Goal: Task Accomplishment & Management: Use online tool/utility

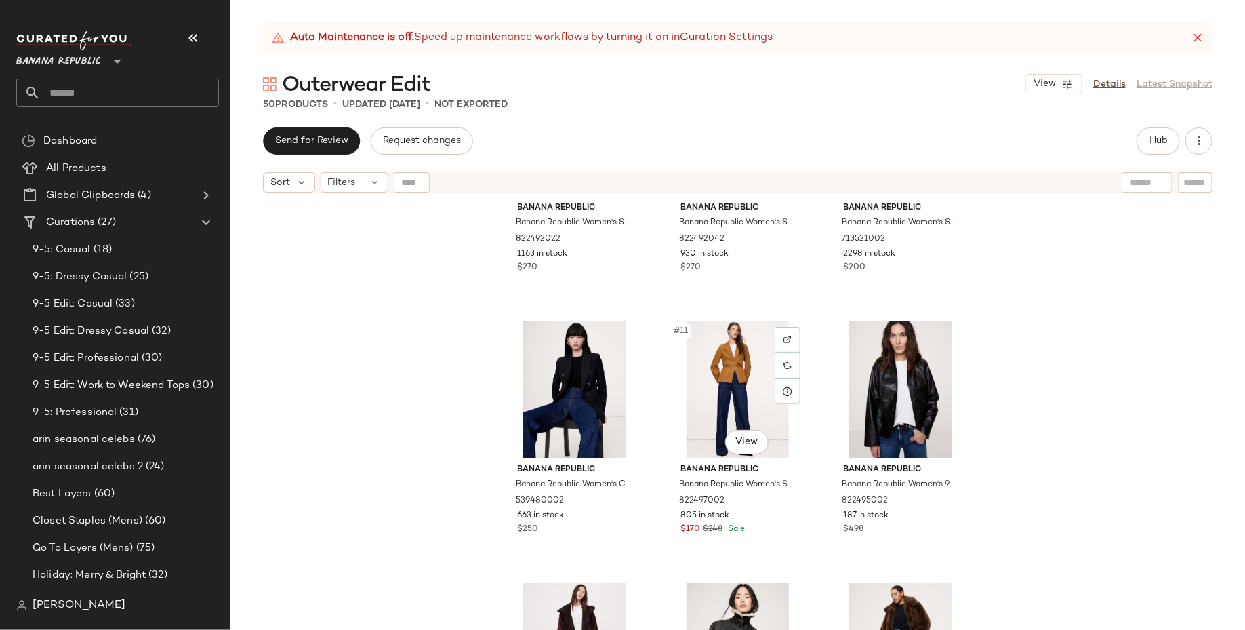
scroll to position [713, 0]
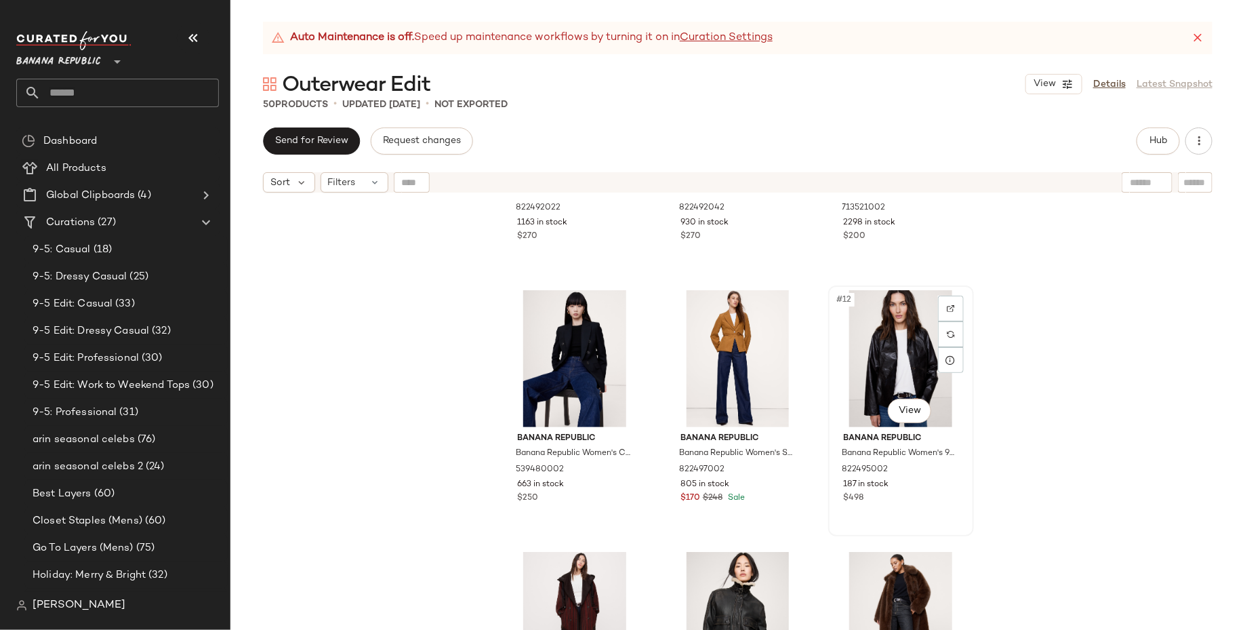
click at [902, 328] on div "#12 View" at bounding box center [901, 358] width 136 height 137
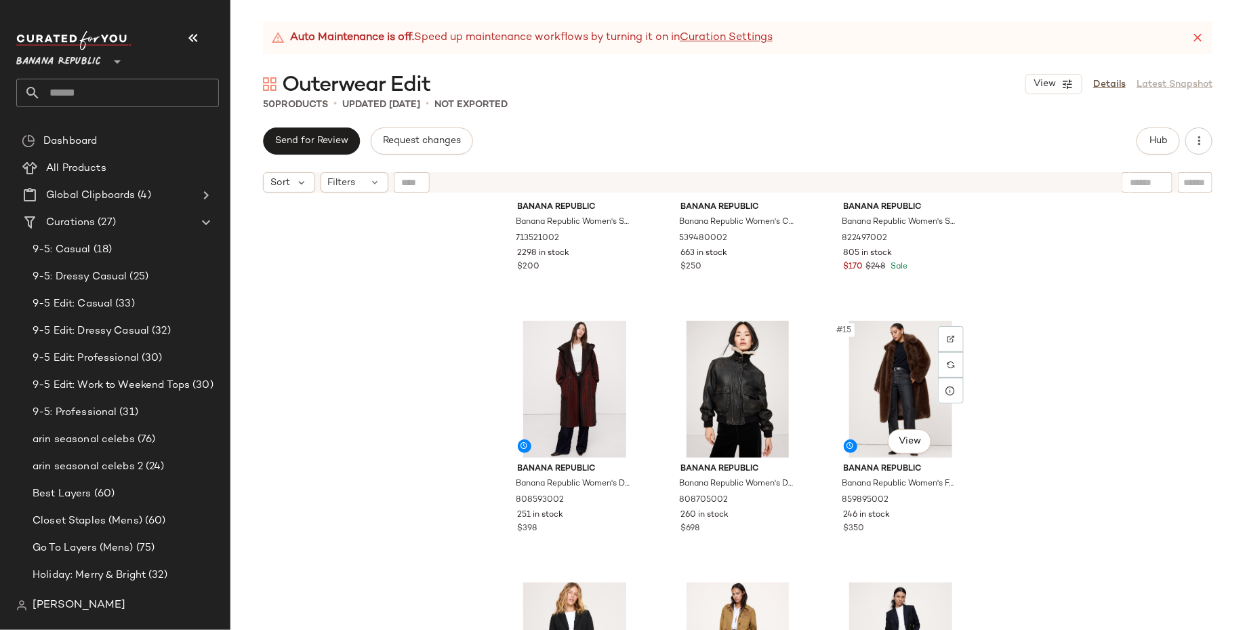
scroll to position [995, 0]
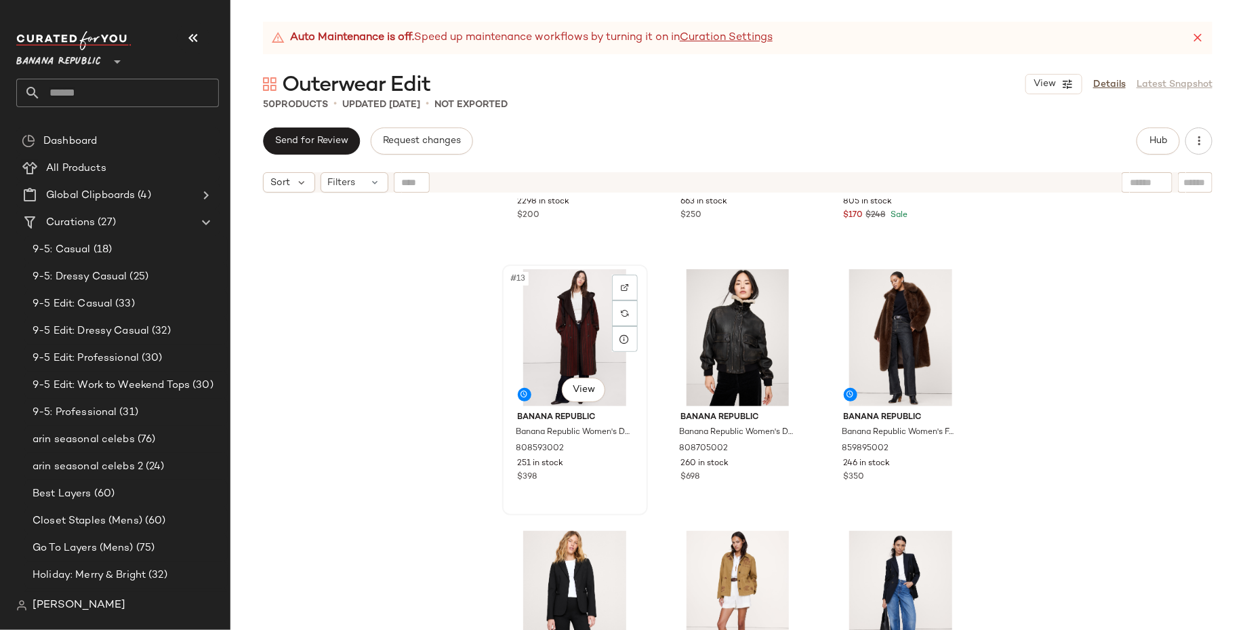
click at [567, 328] on div "#13 View" at bounding box center [575, 337] width 136 height 137
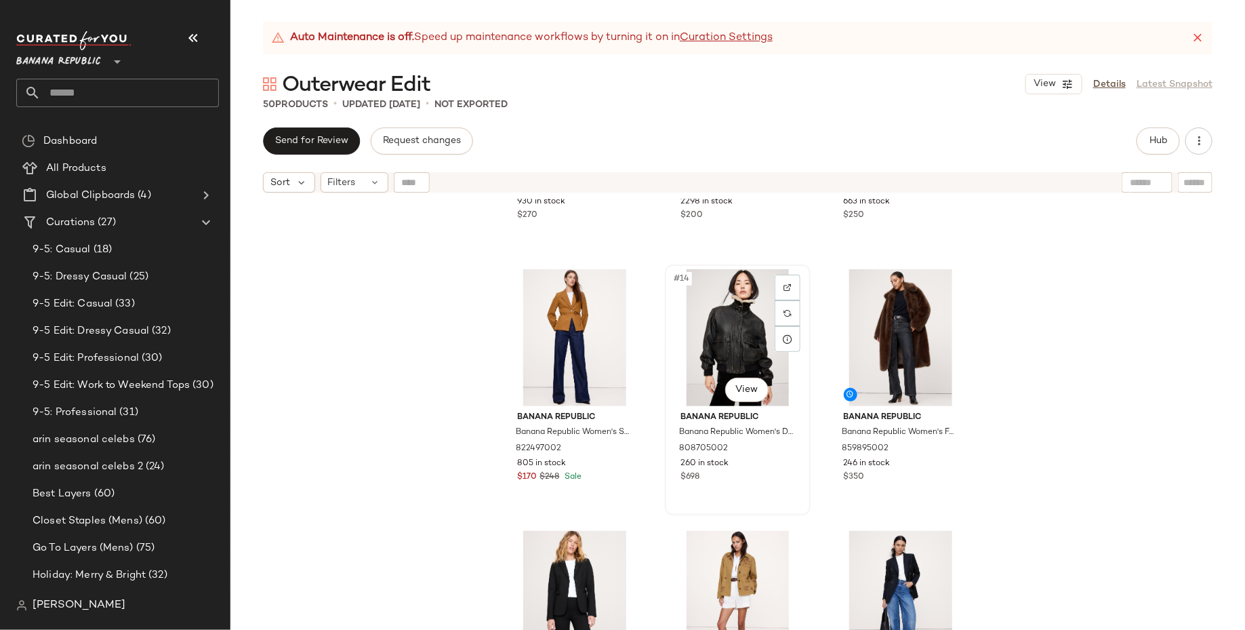
click at [722, 362] on div "#14 View" at bounding box center [738, 337] width 136 height 137
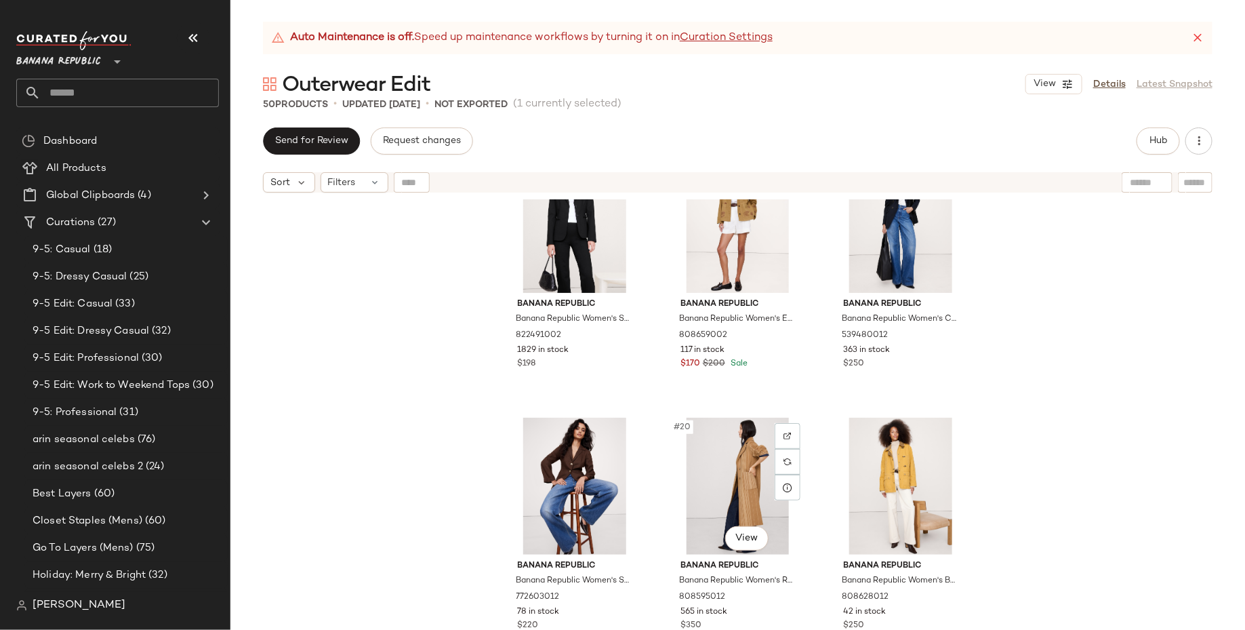
scroll to position [1431, 0]
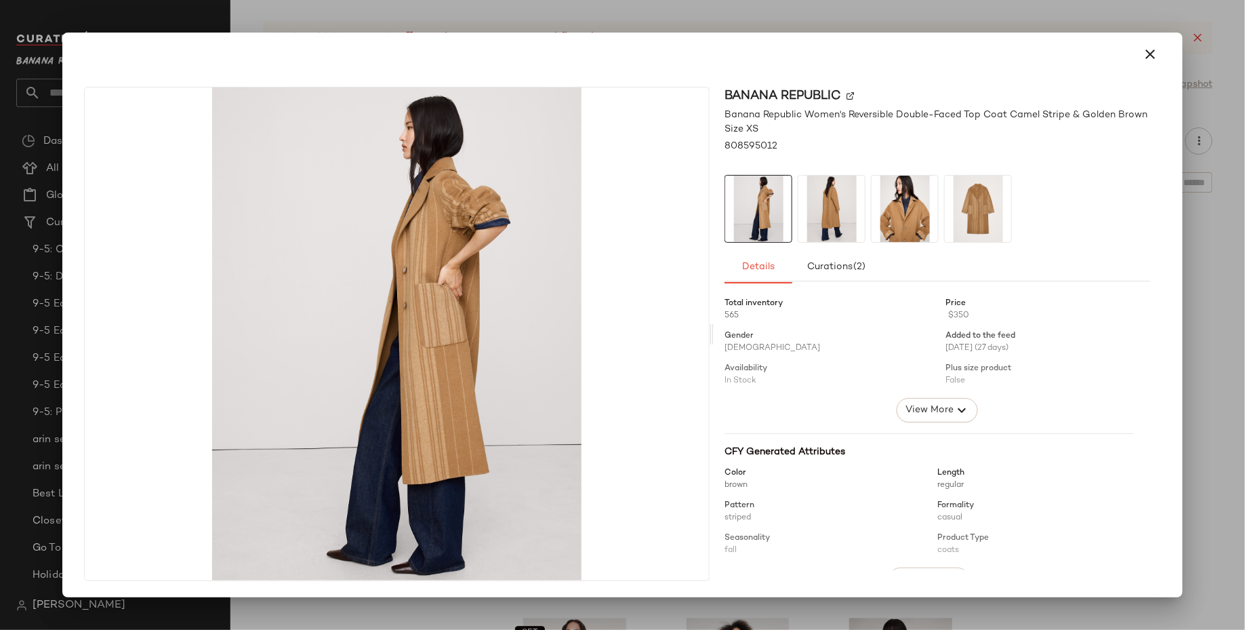
click at [1206, 369] on div at bounding box center [622, 315] width 1245 height 630
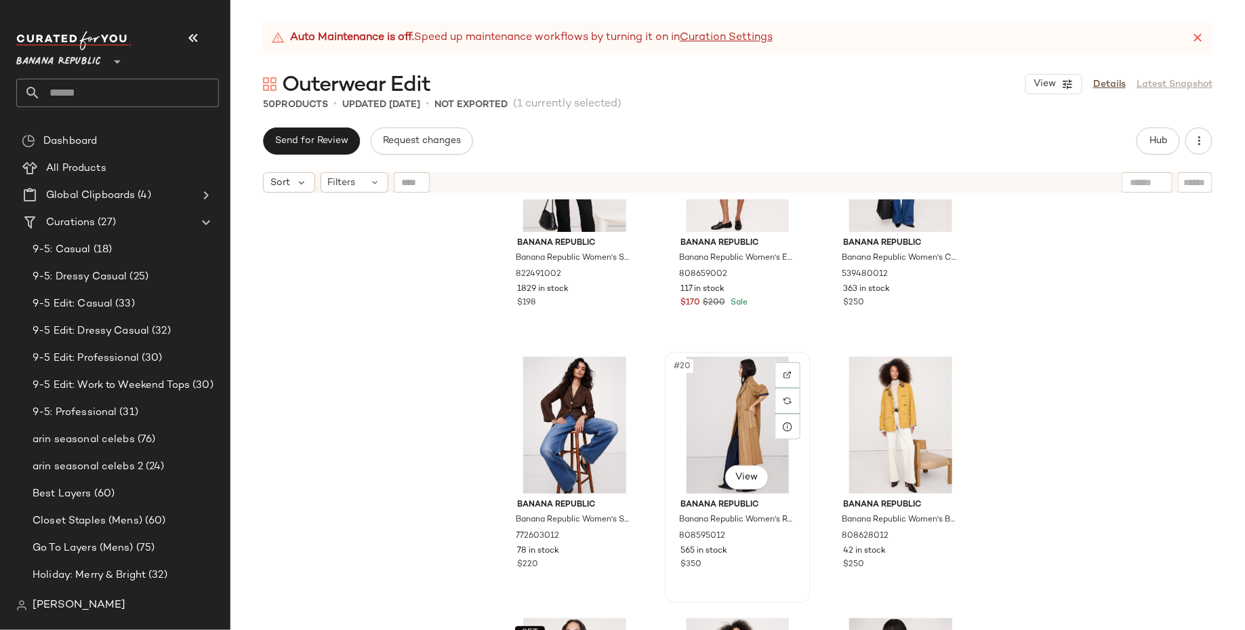
click at [736, 421] on div "#20 View" at bounding box center [738, 425] width 136 height 137
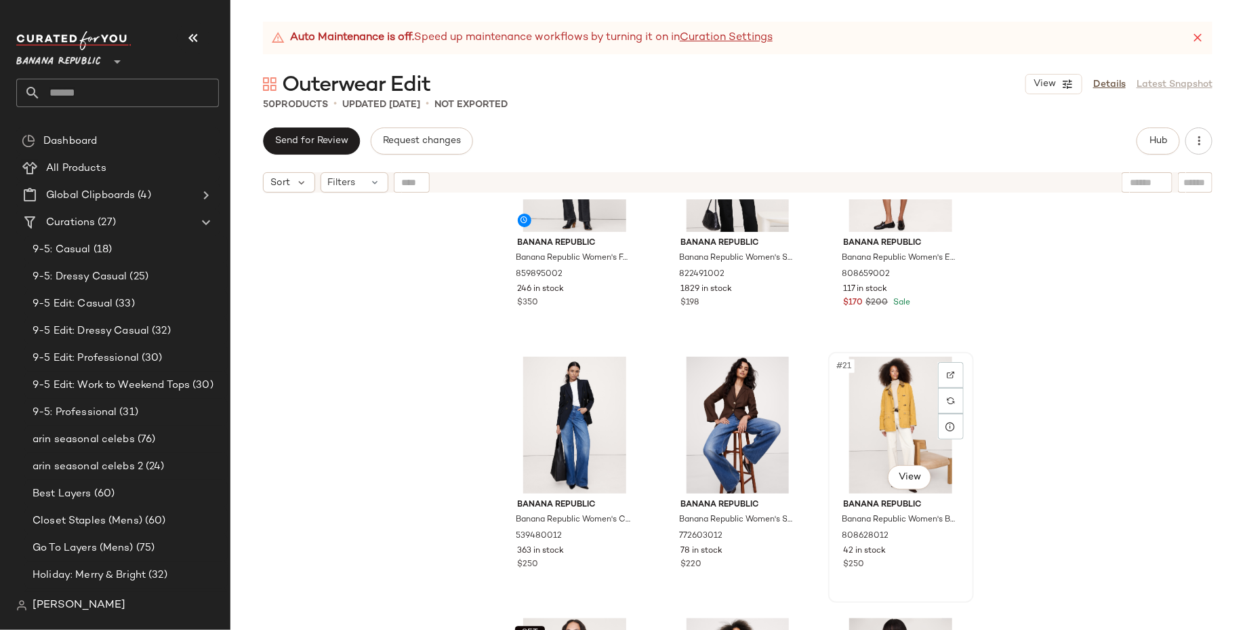
click at [868, 418] on div "#21 View" at bounding box center [901, 425] width 136 height 137
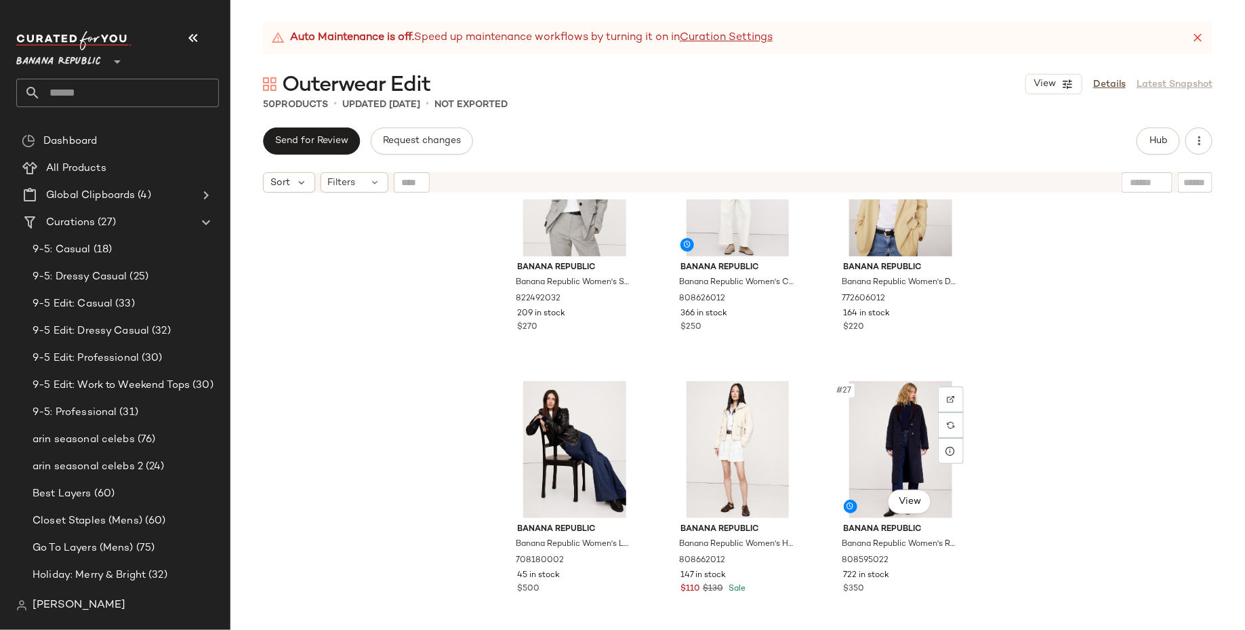
scroll to position [1994, 0]
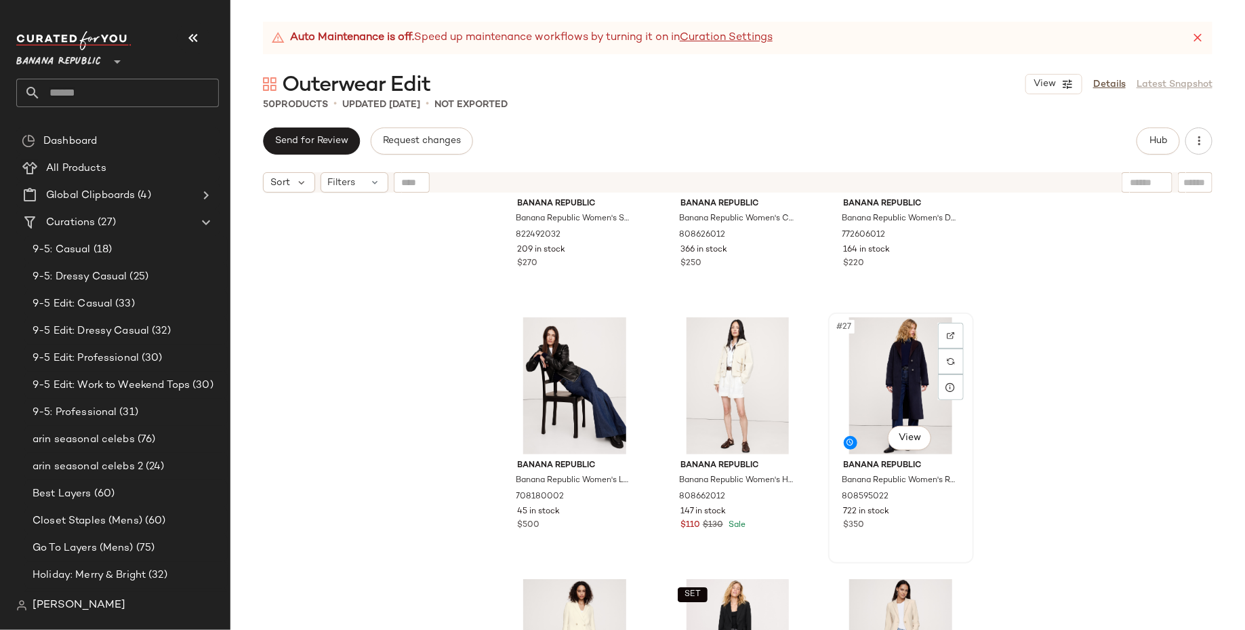
click at [877, 391] on div "#27 View" at bounding box center [901, 385] width 136 height 137
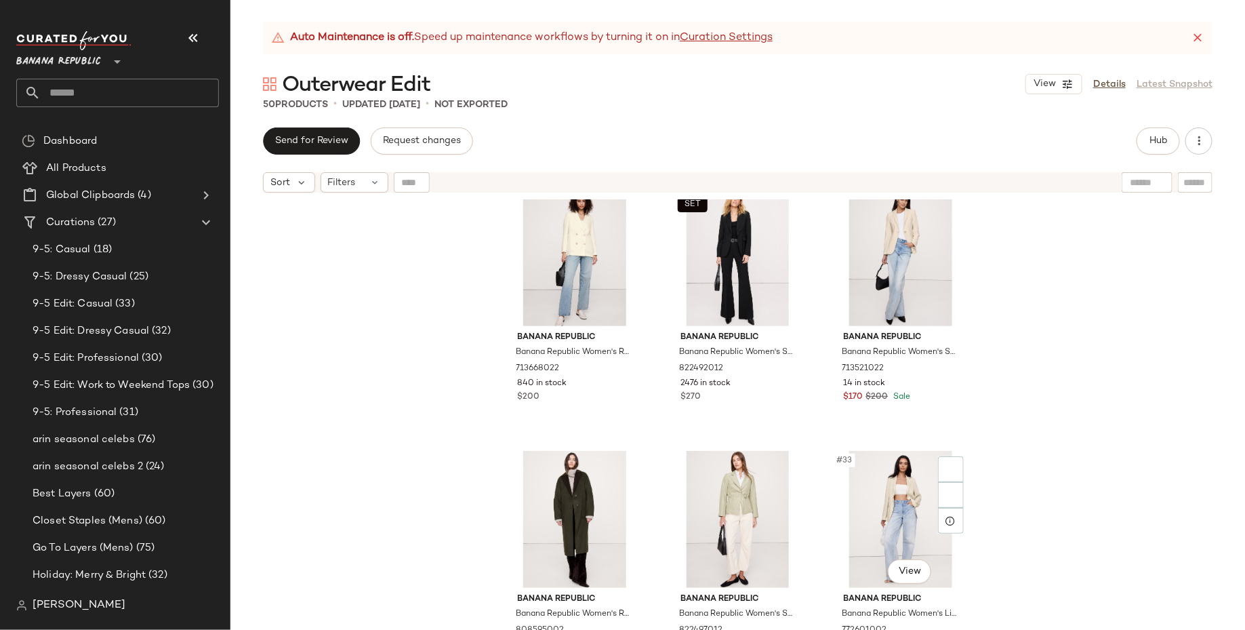
scroll to position [2495, 0]
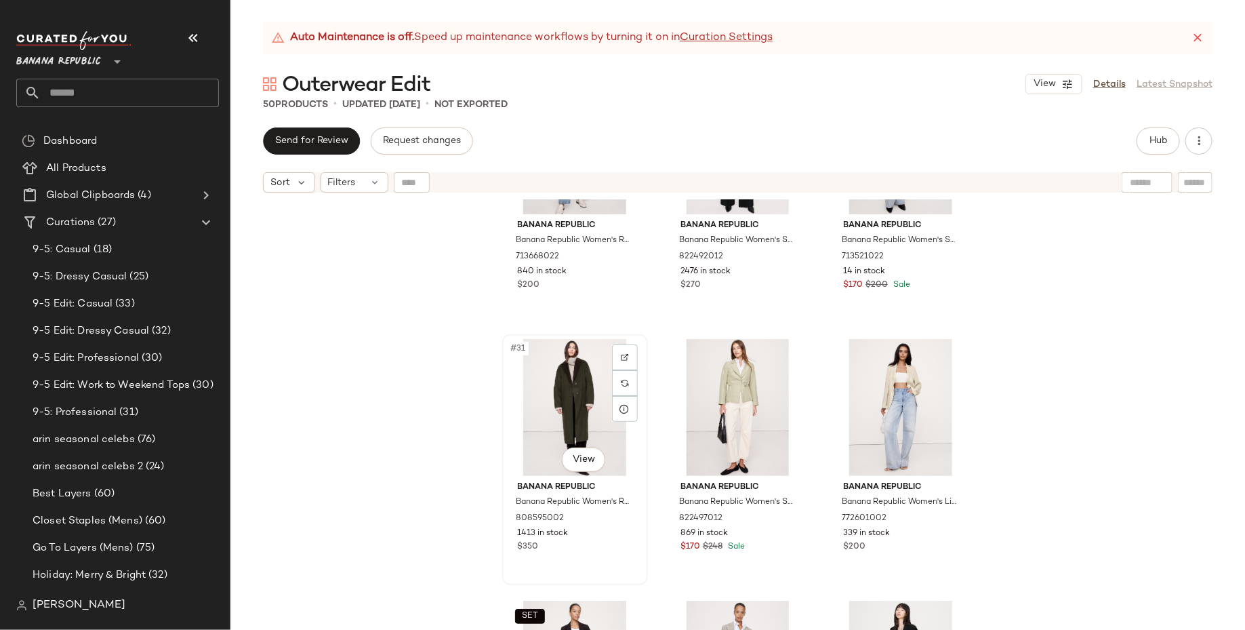
click at [584, 412] on div "#31 View" at bounding box center [575, 407] width 136 height 137
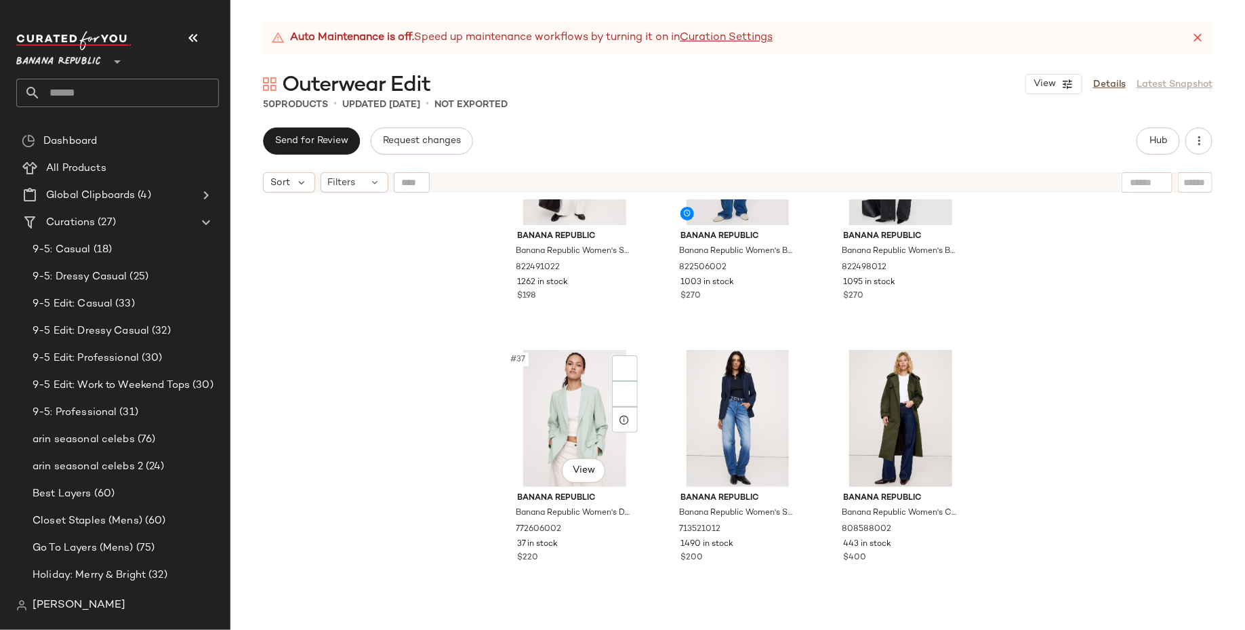
scroll to position [3010, 0]
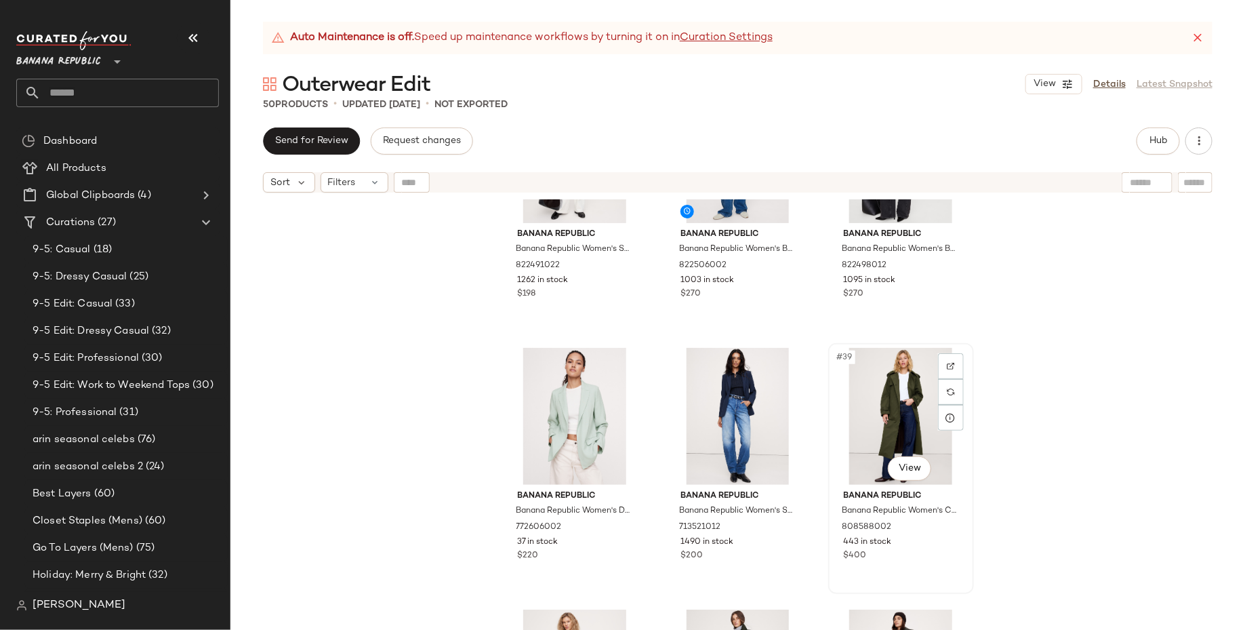
click at [862, 418] on div "#39 View" at bounding box center [901, 416] width 136 height 137
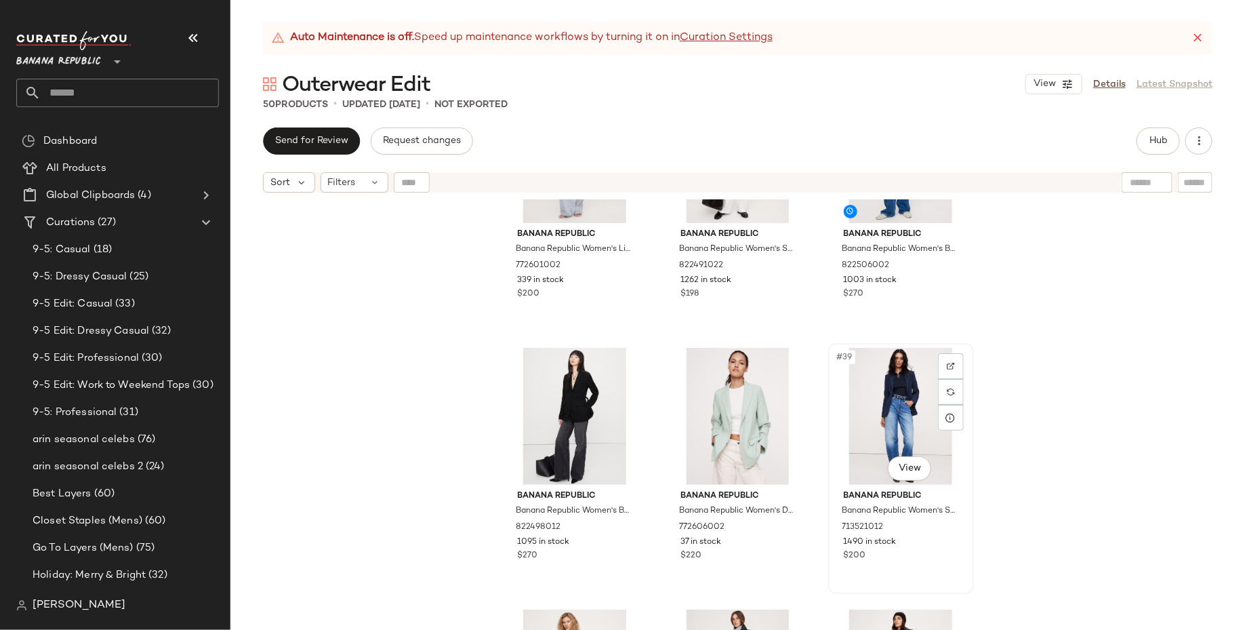
click at [862, 426] on div "#39 View" at bounding box center [901, 416] width 136 height 137
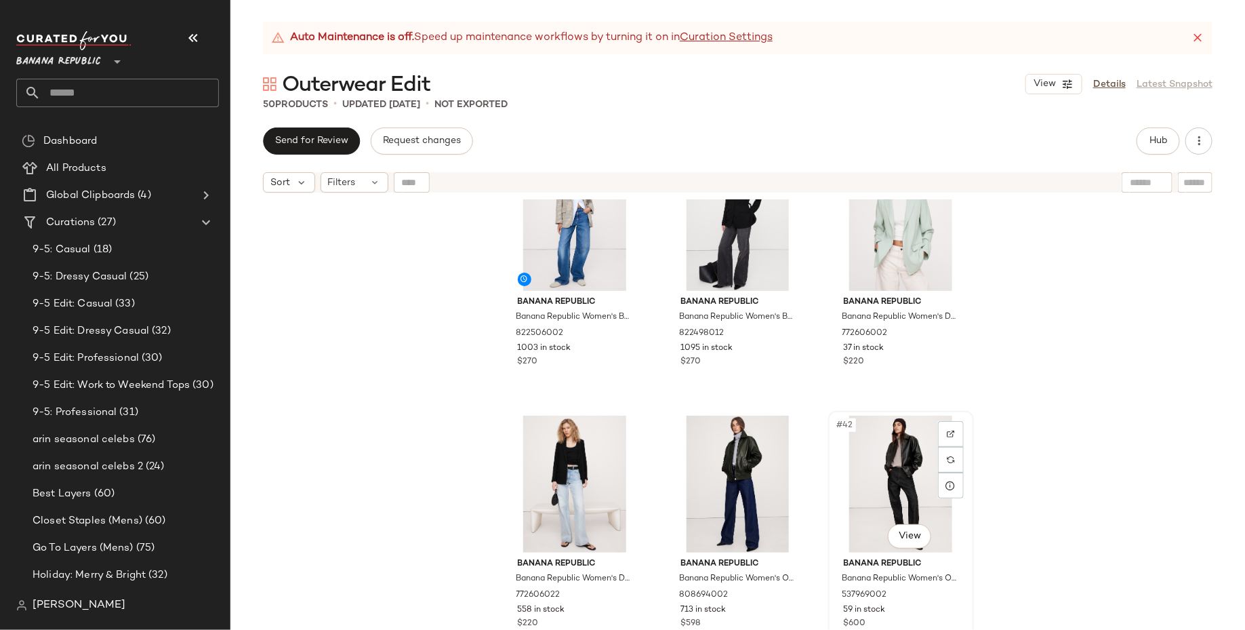
scroll to position [3143, 0]
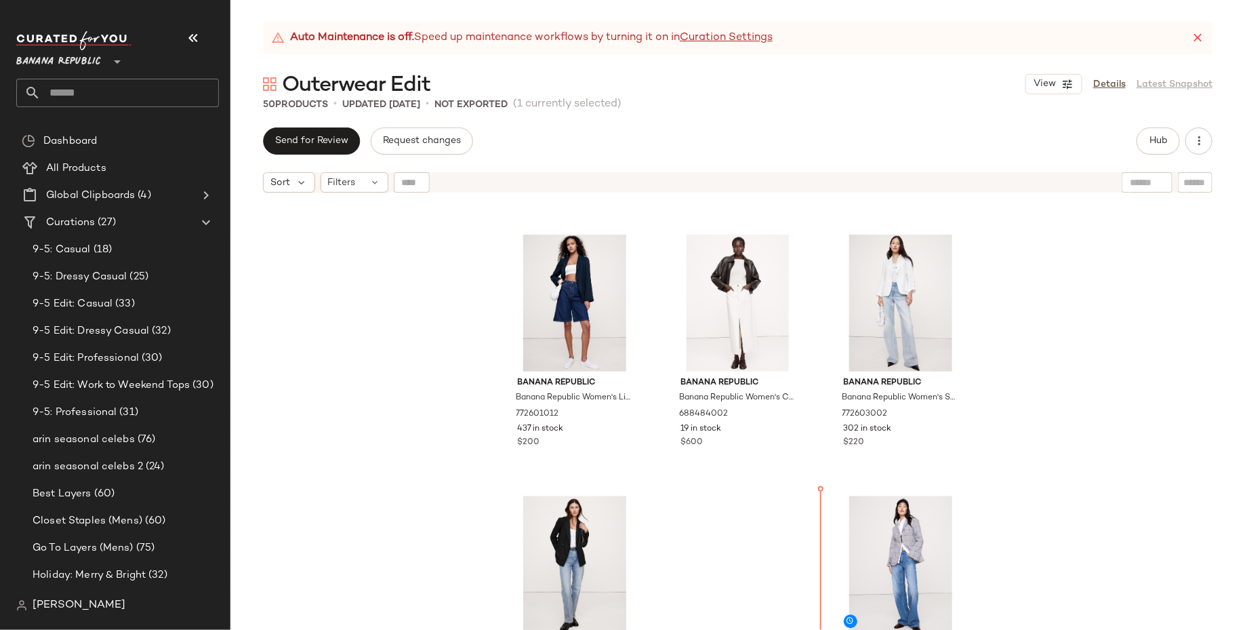
scroll to position [3987, 0]
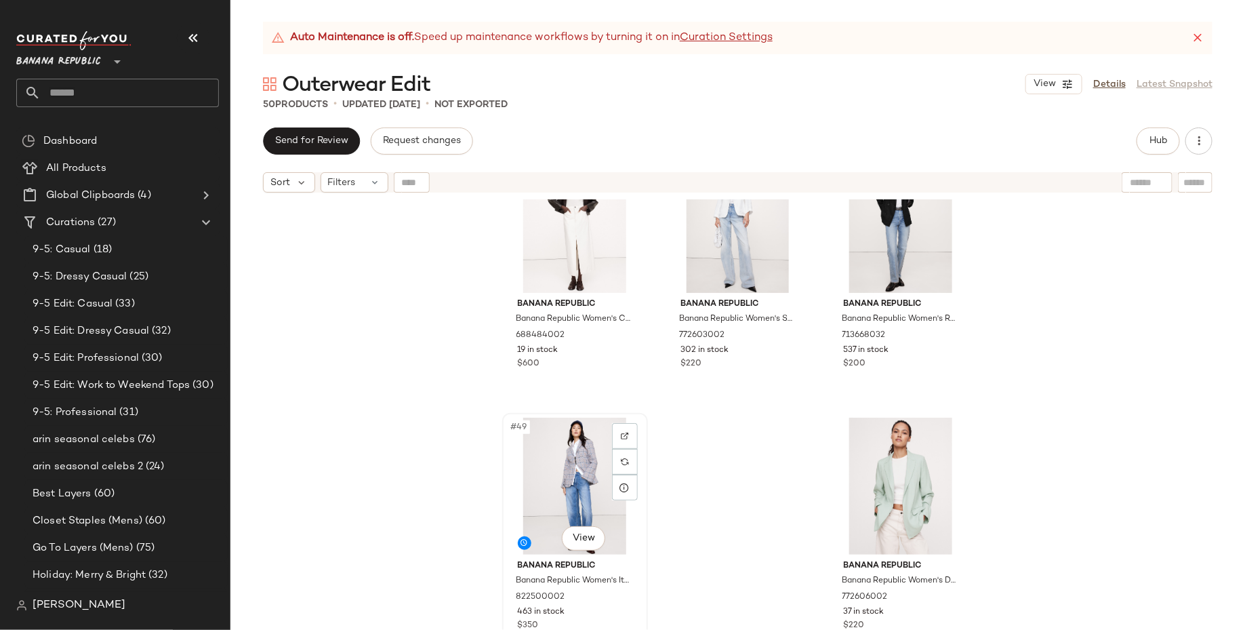
click at [567, 492] on div "#49 View" at bounding box center [575, 486] width 136 height 137
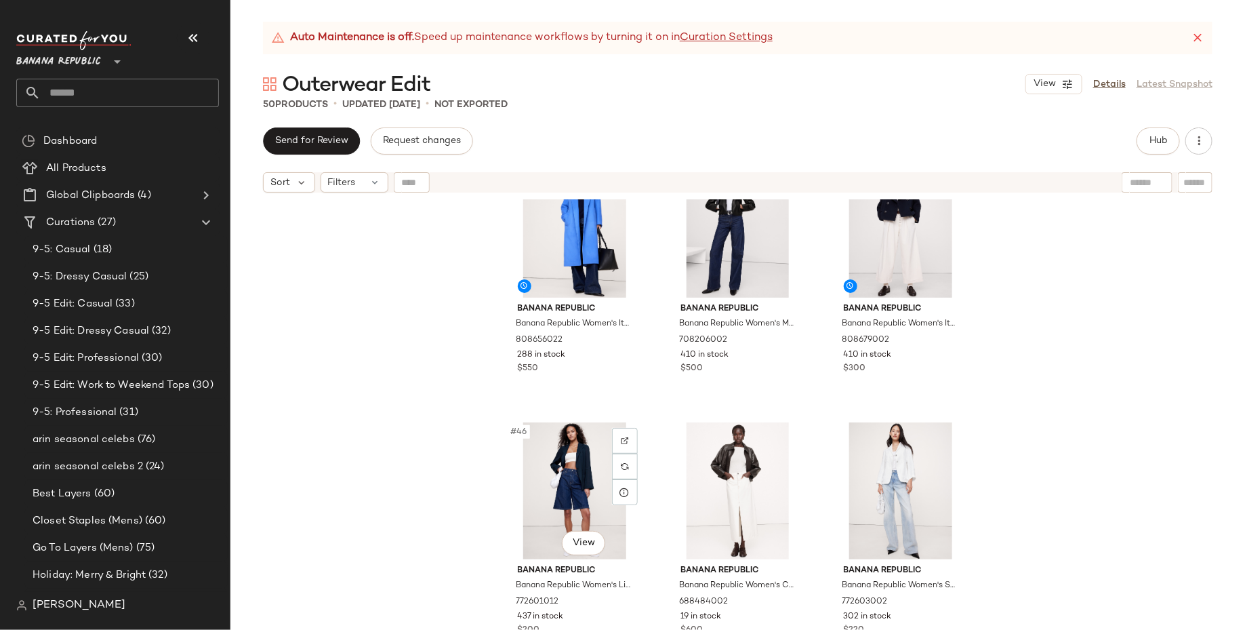
scroll to position [3695, 0]
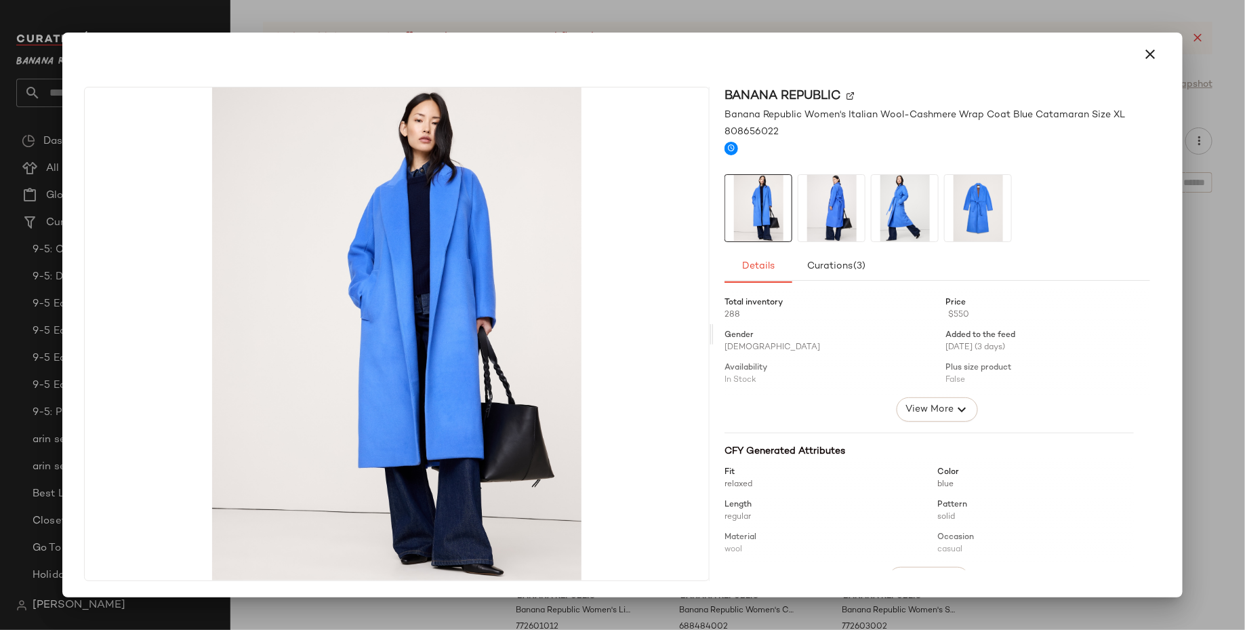
click at [1235, 258] on div at bounding box center [622, 315] width 1245 height 630
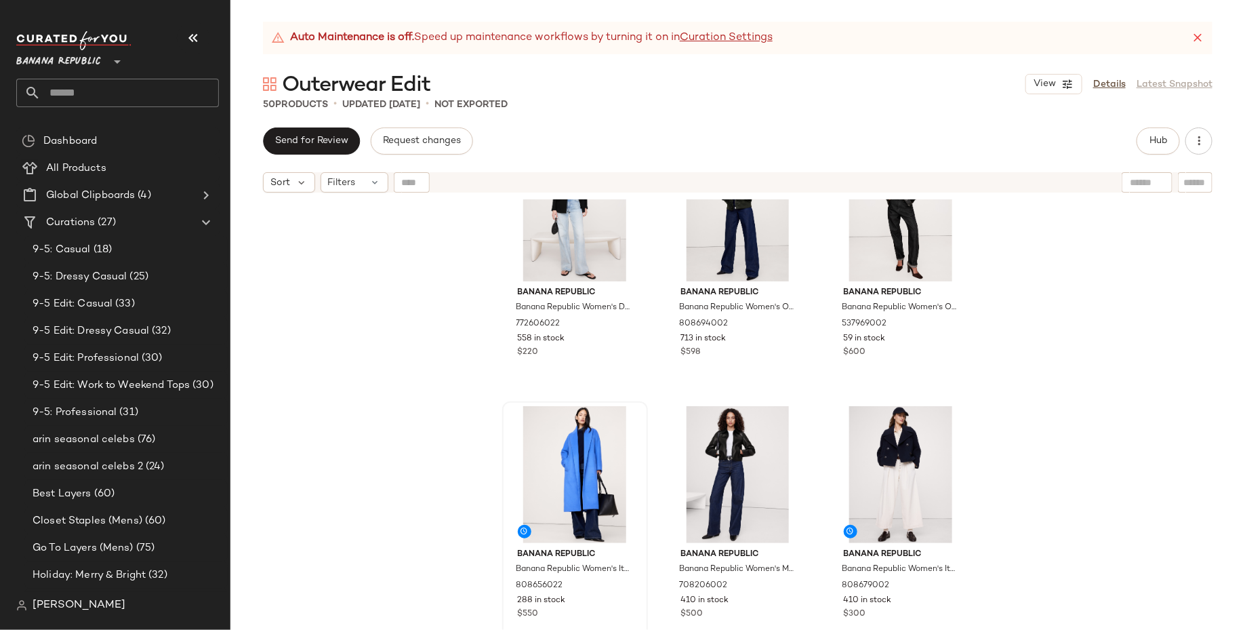
scroll to position [3466, 0]
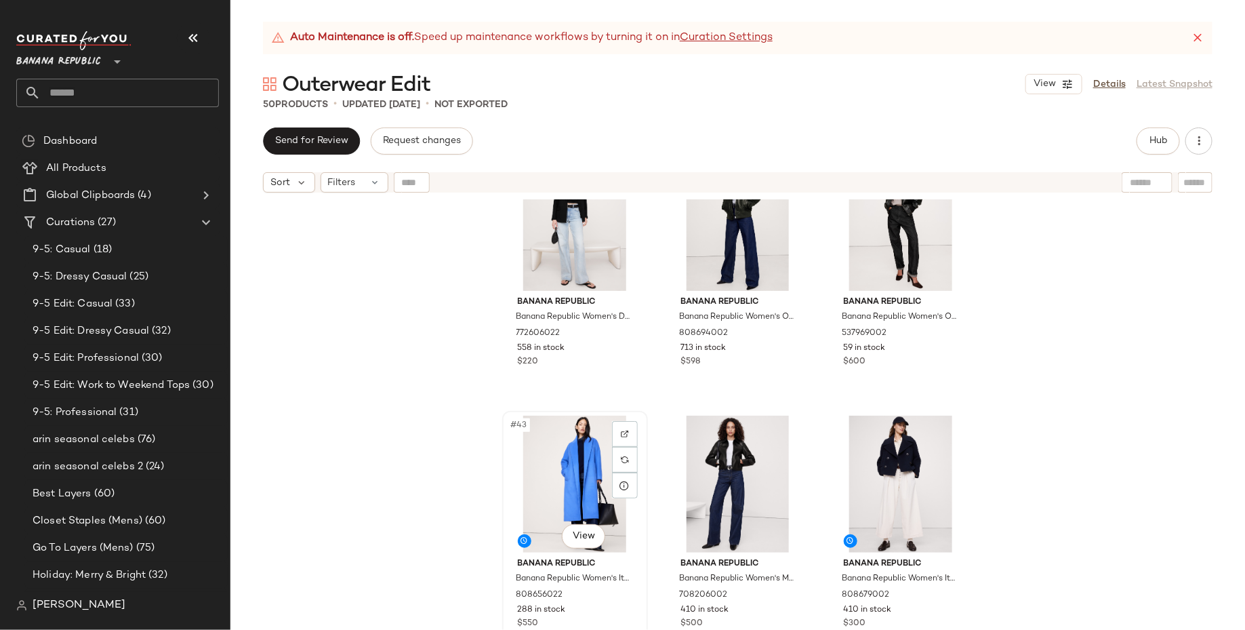
click at [564, 474] on div "#43 View" at bounding box center [575, 484] width 136 height 137
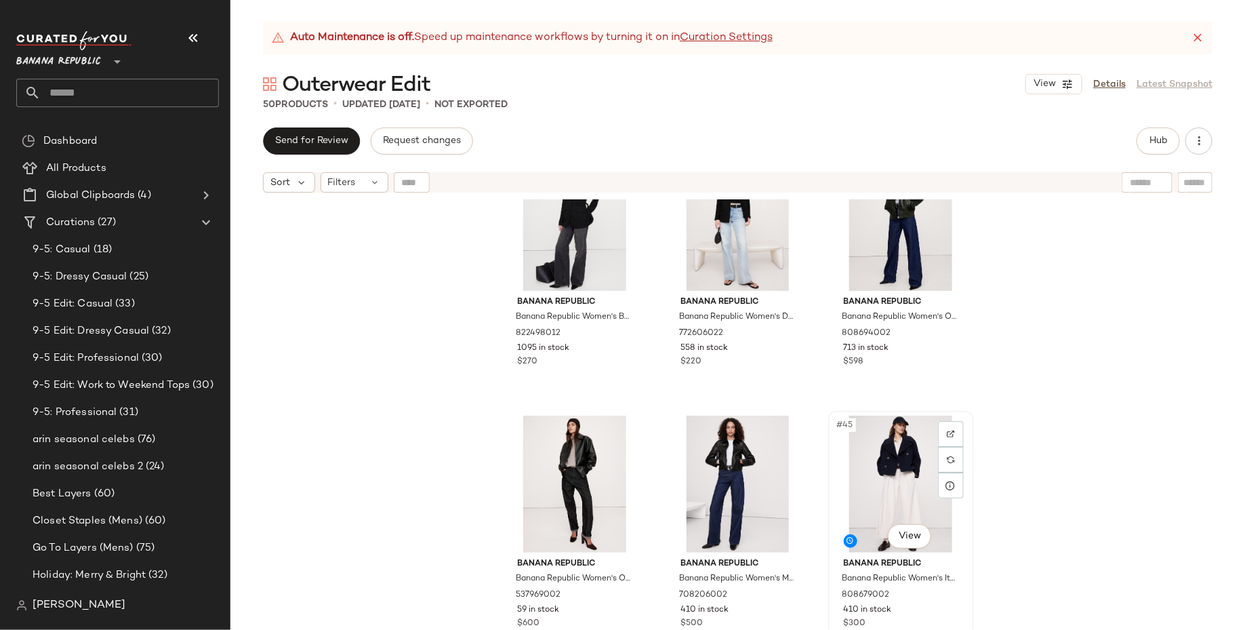
click at [872, 478] on div "#45 View" at bounding box center [901, 484] width 136 height 137
click at [579, 481] on div "#43 View" at bounding box center [575, 484] width 136 height 137
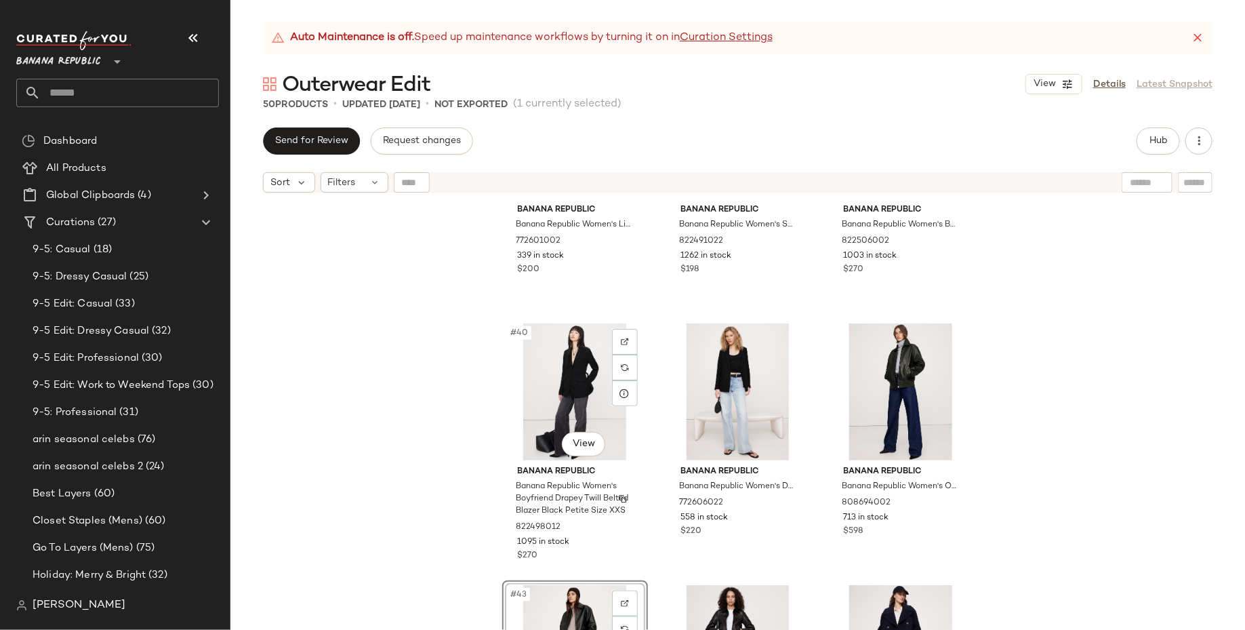
scroll to position [3298, 0]
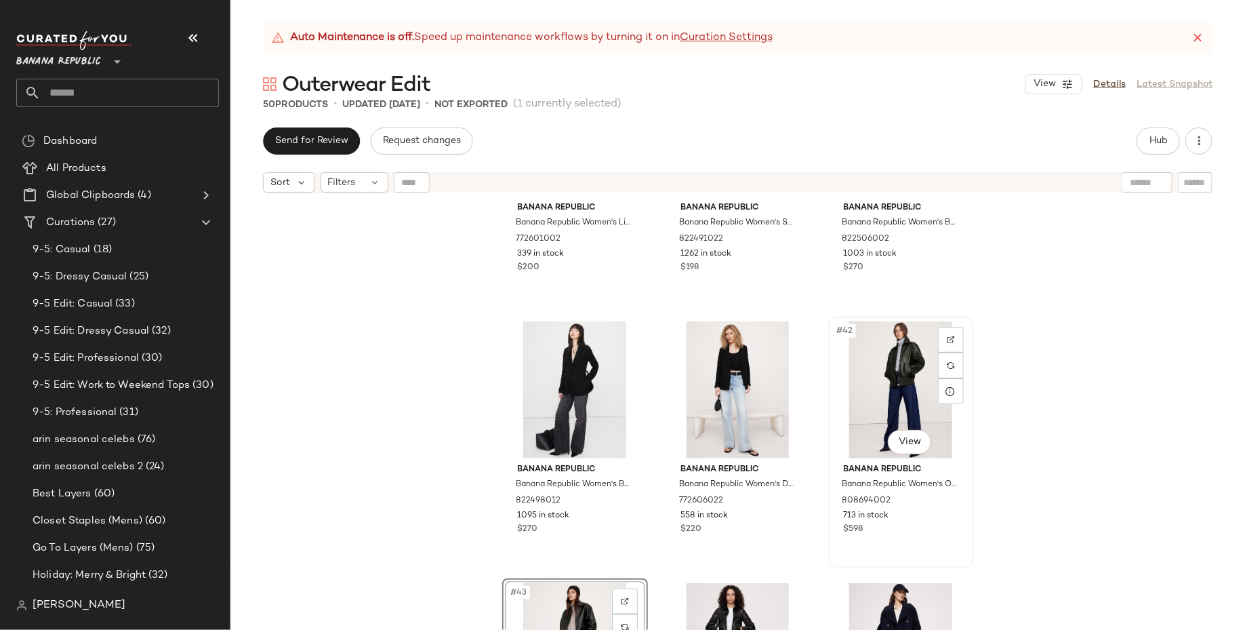
click at [886, 416] on div "#42 View" at bounding box center [901, 389] width 136 height 137
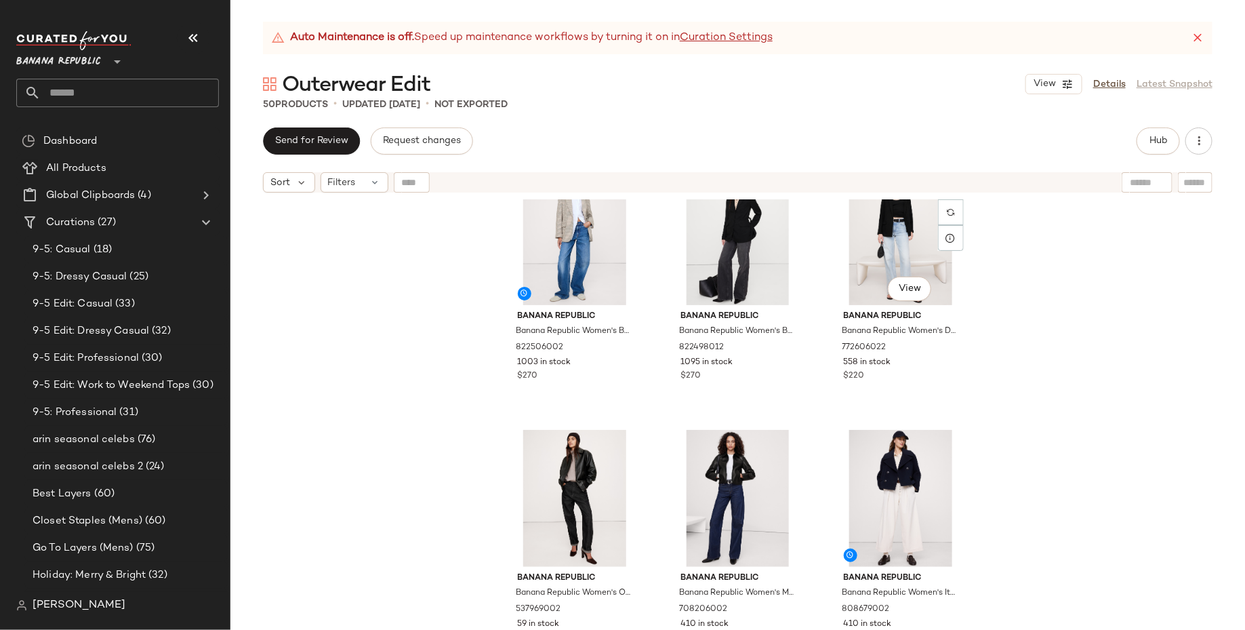
scroll to position [3478, 0]
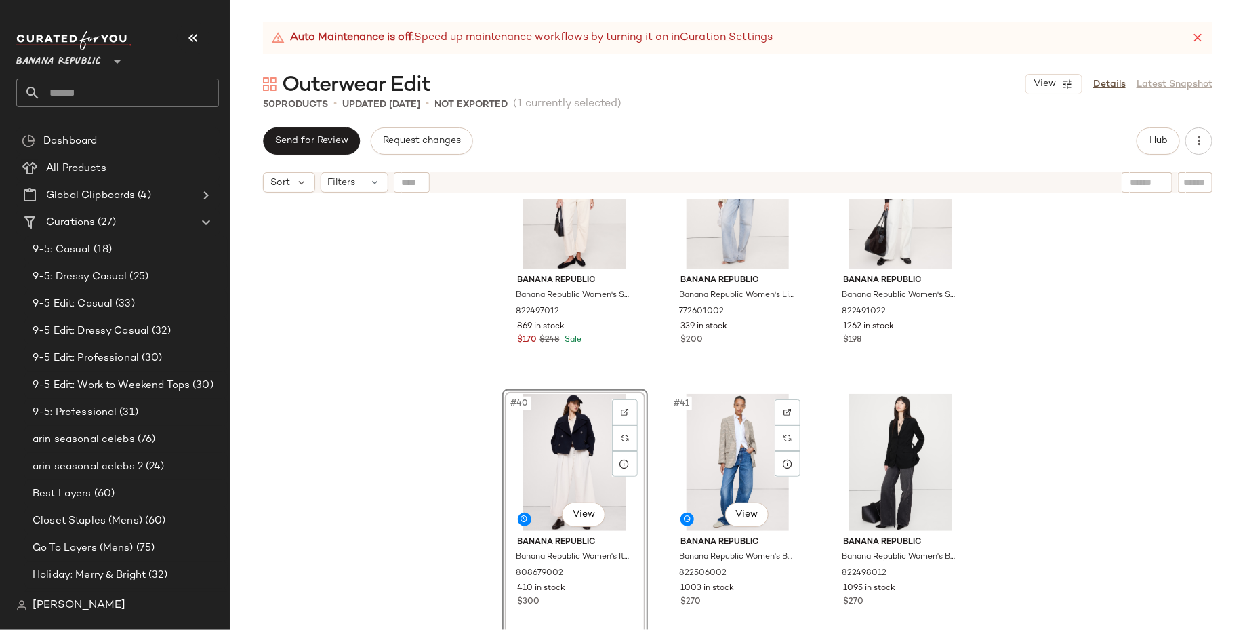
scroll to position [3259, 0]
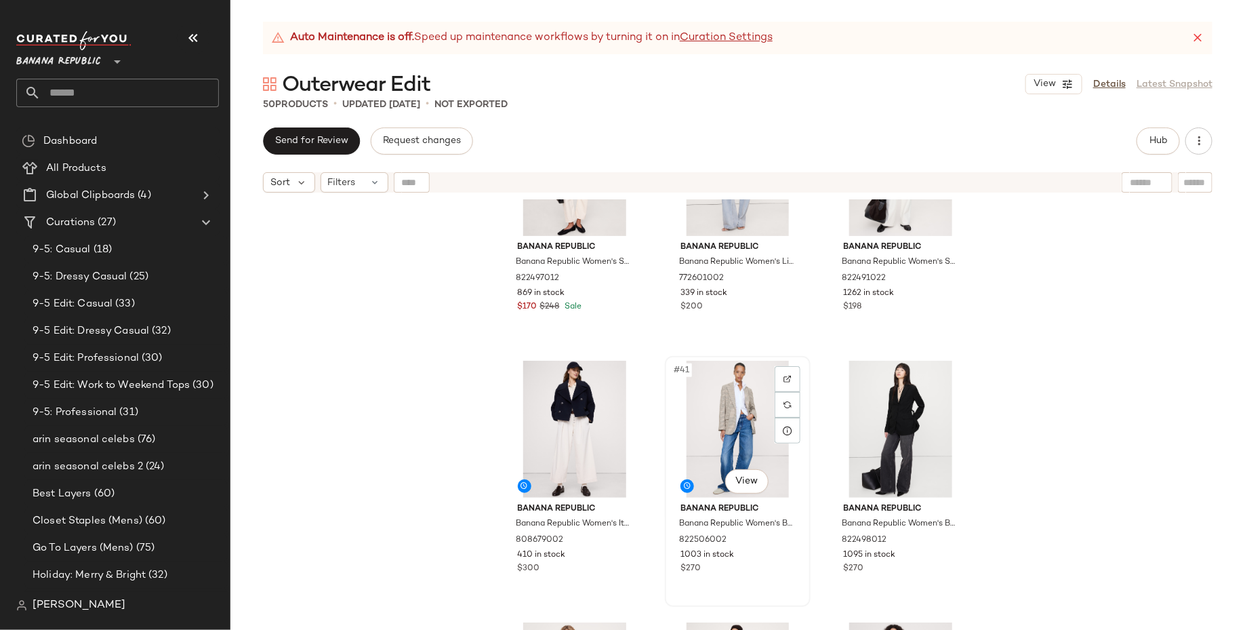
click at [721, 415] on div "#41 View" at bounding box center [738, 429] width 136 height 137
drag, startPoint x: 721, startPoint y: 415, endPoint x: 740, endPoint y: 372, distance: 47.6
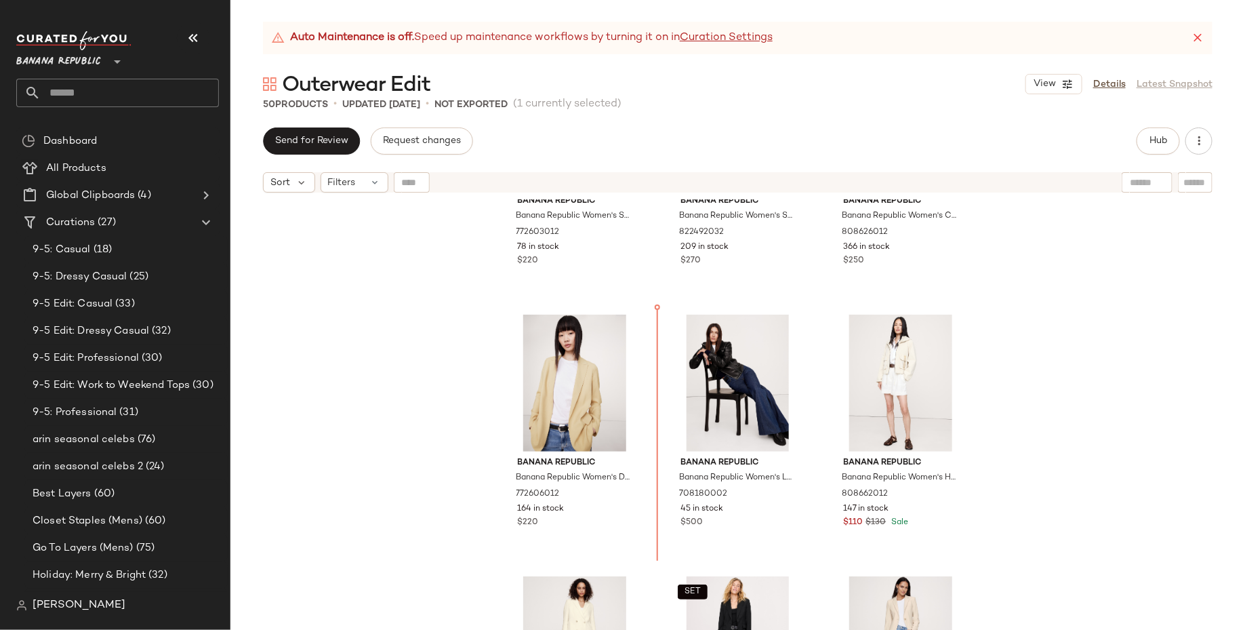
scroll to position [2506, 0]
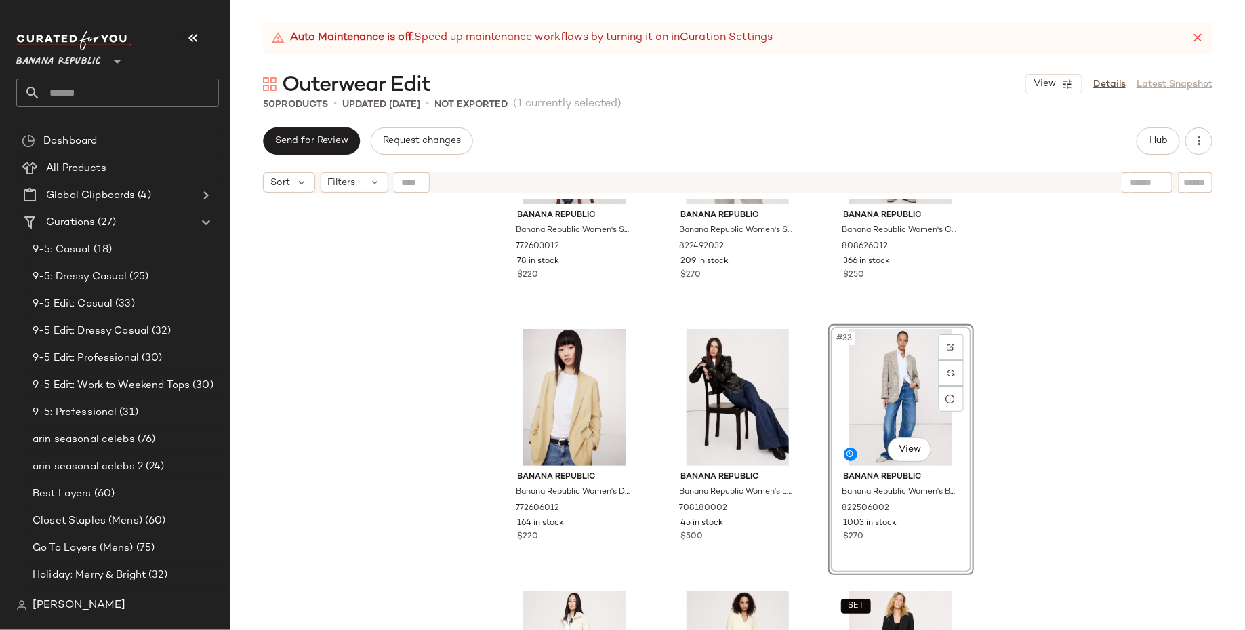
click at [1040, 495] on div "Banana Republic Banana Republic Women's Slim Linen Blazer Espresso Brown Size 0…" at bounding box center [737, 431] width 1015 height 464
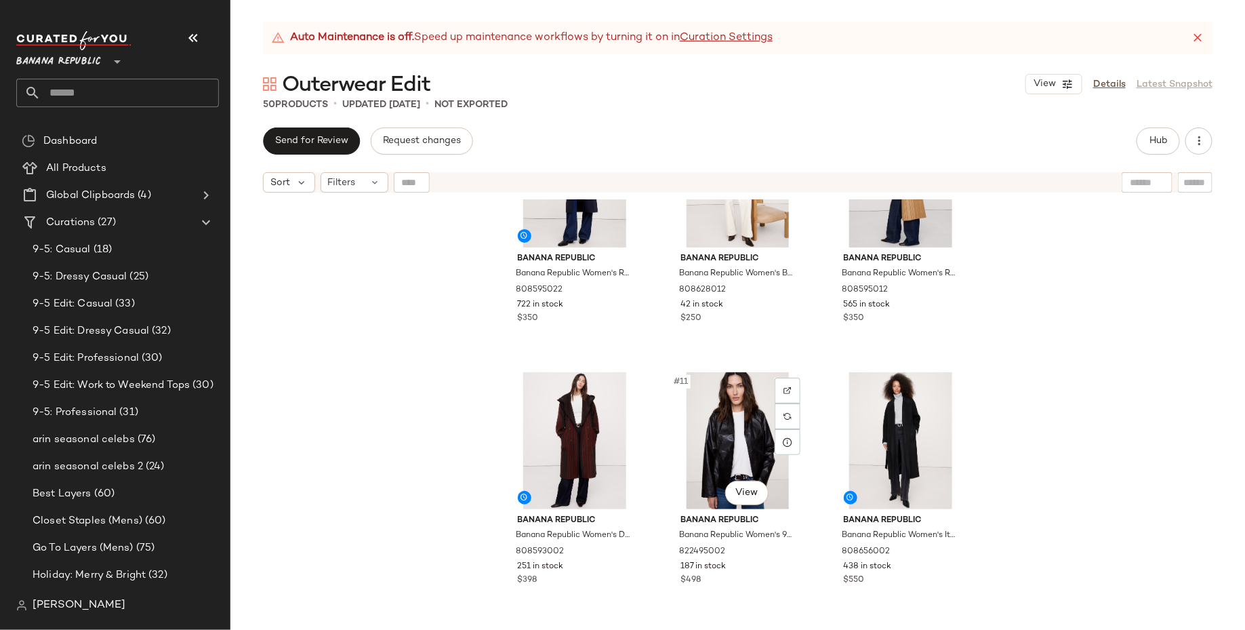
scroll to position [632, 0]
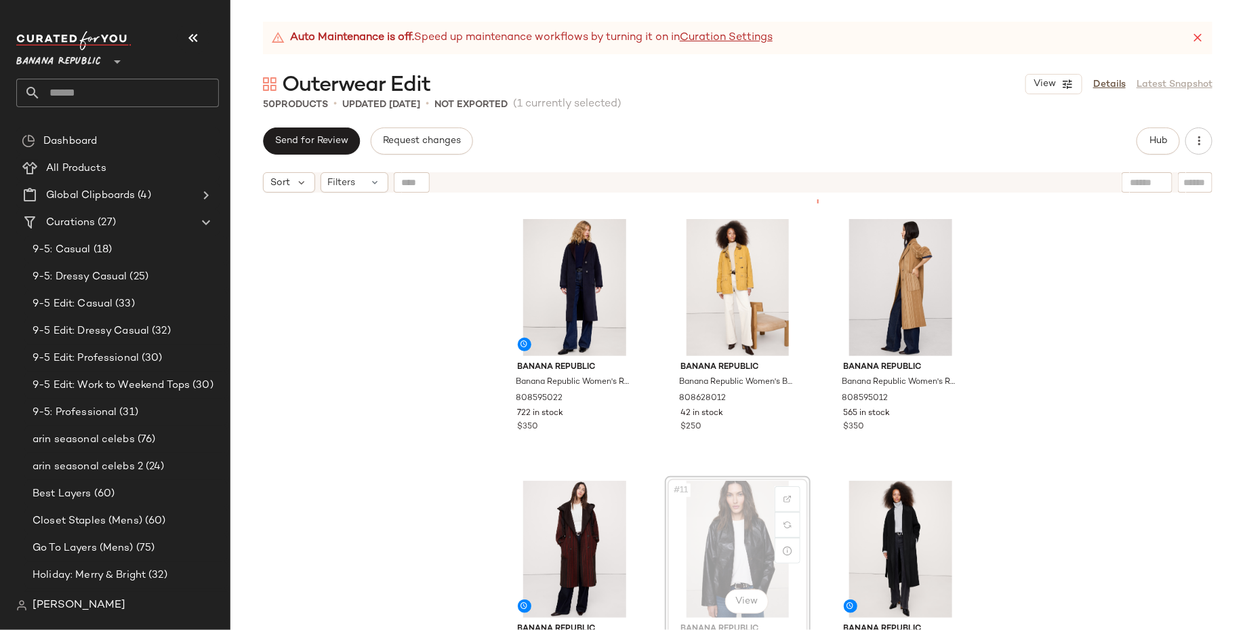
scroll to position [205, 0]
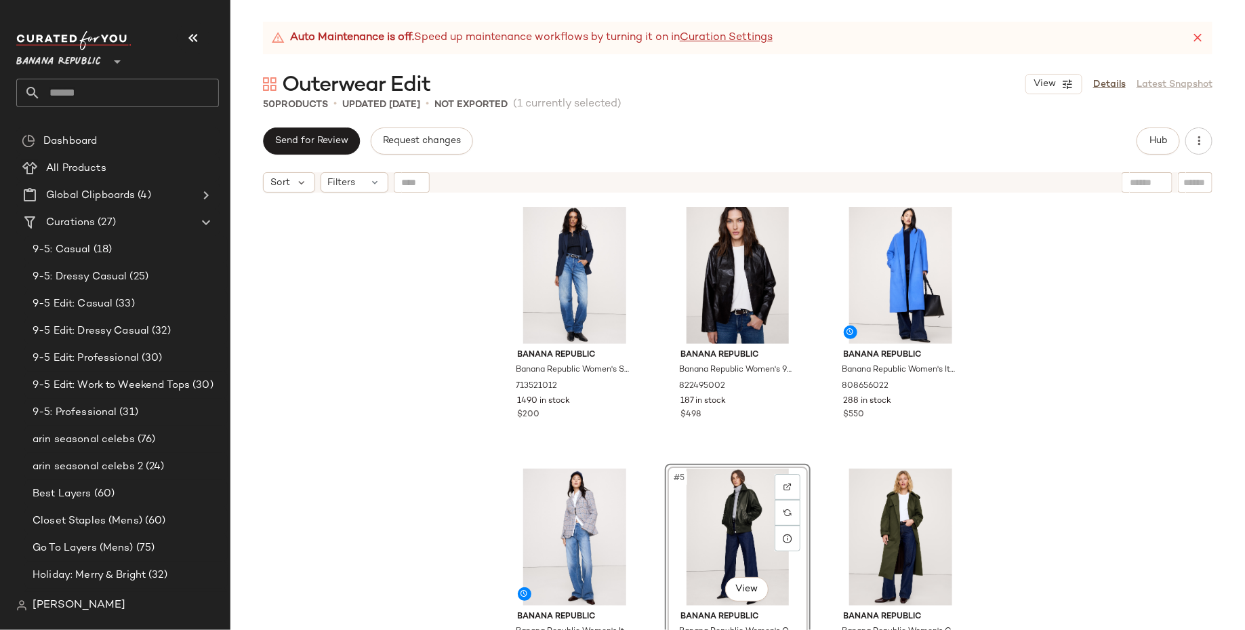
click at [1081, 489] on div "Banana Republic Banana Republic Women's Slim Refined Blazer Hyper Navy Blue Siz…" at bounding box center [737, 431] width 1015 height 464
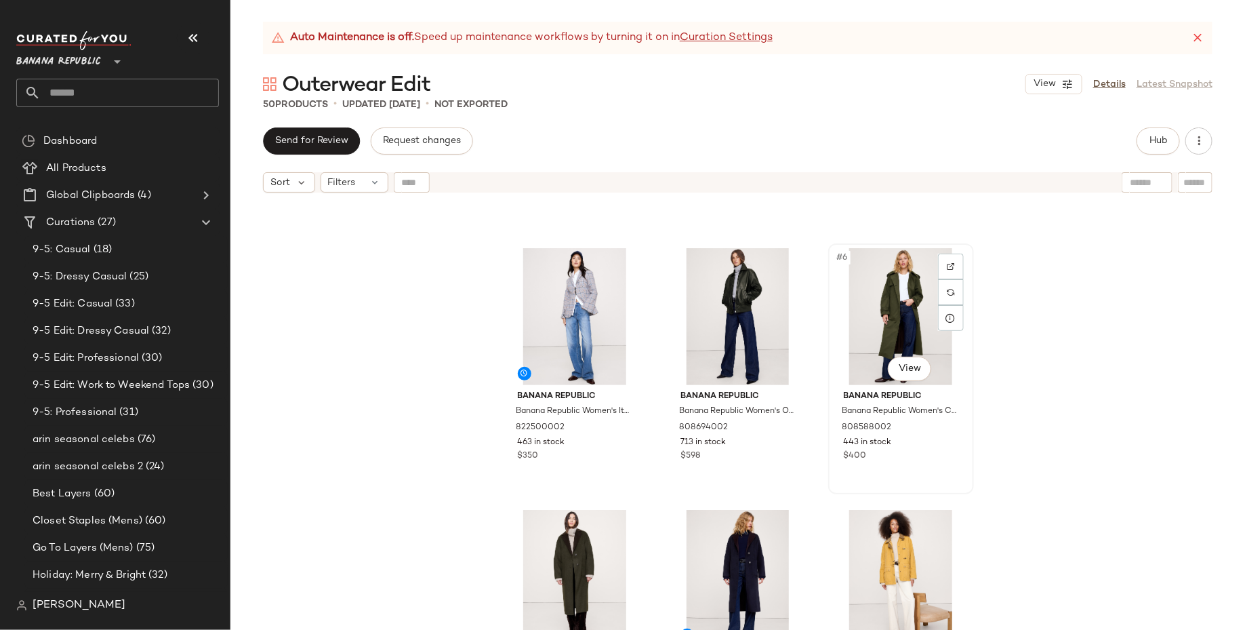
scroll to position [182, 0]
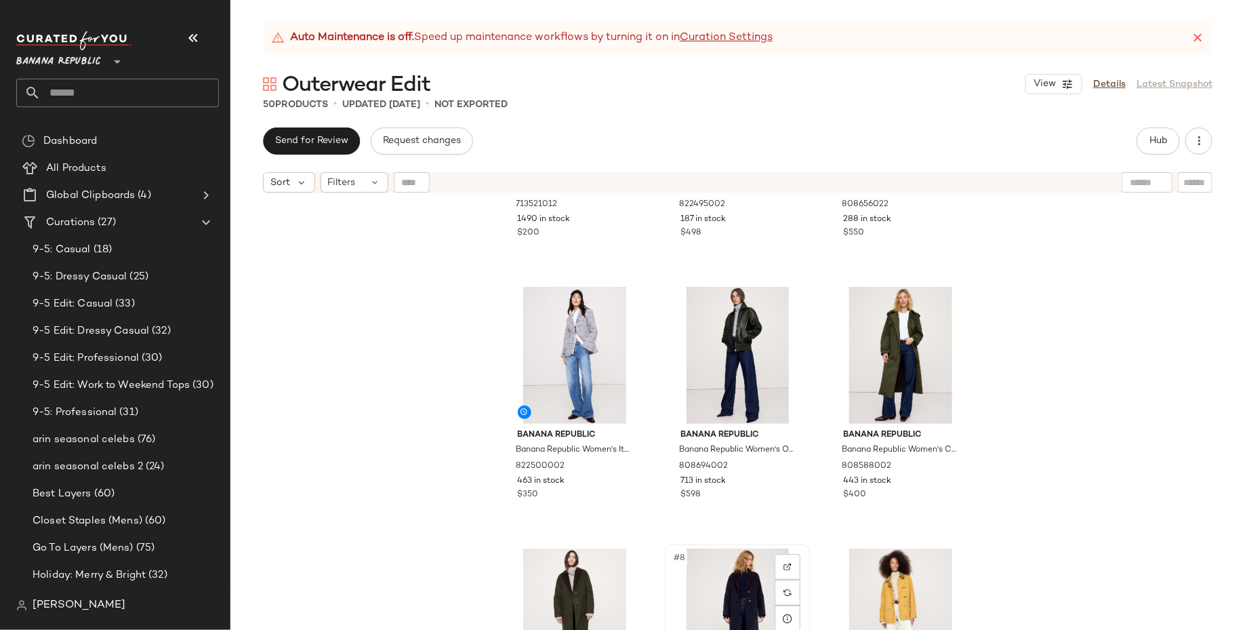
scroll to position [183, 0]
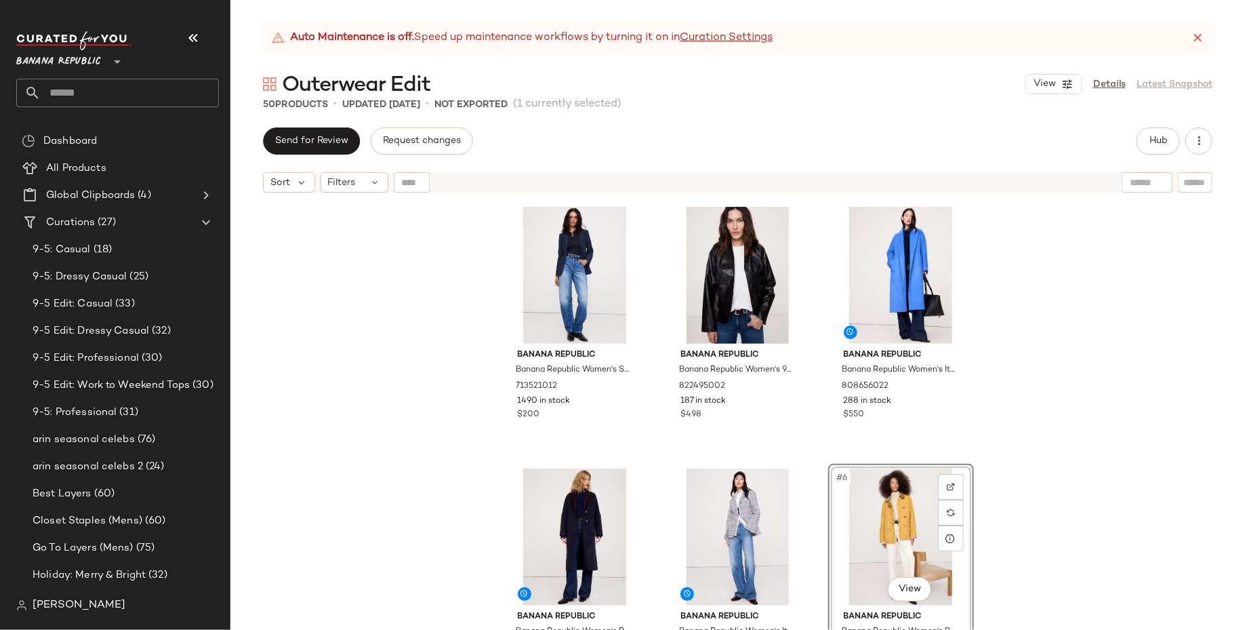
click at [1096, 477] on div "Banana Republic Banana Republic Women's Slim Refined Blazer Hyper Navy Blue Siz…" at bounding box center [737, 431] width 1015 height 464
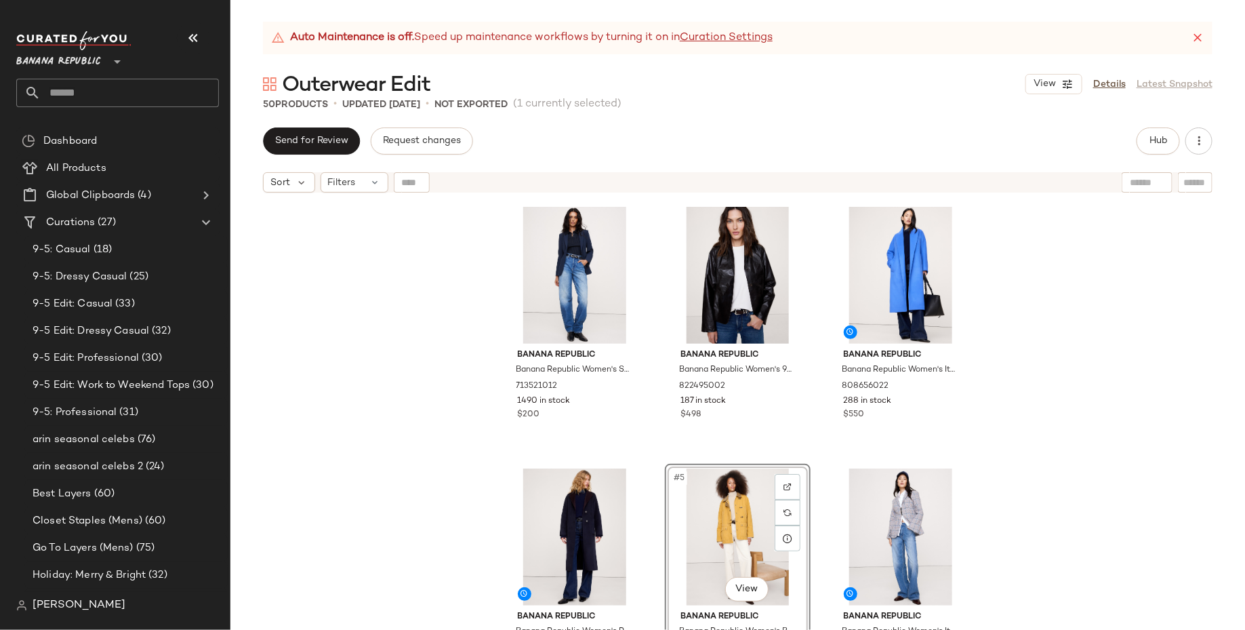
click at [1095, 525] on div "Banana Republic Banana Republic Women's Slim Refined Blazer Hyper Navy Blue Siz…" at bounding box center [737, 431] width 1015 height 464
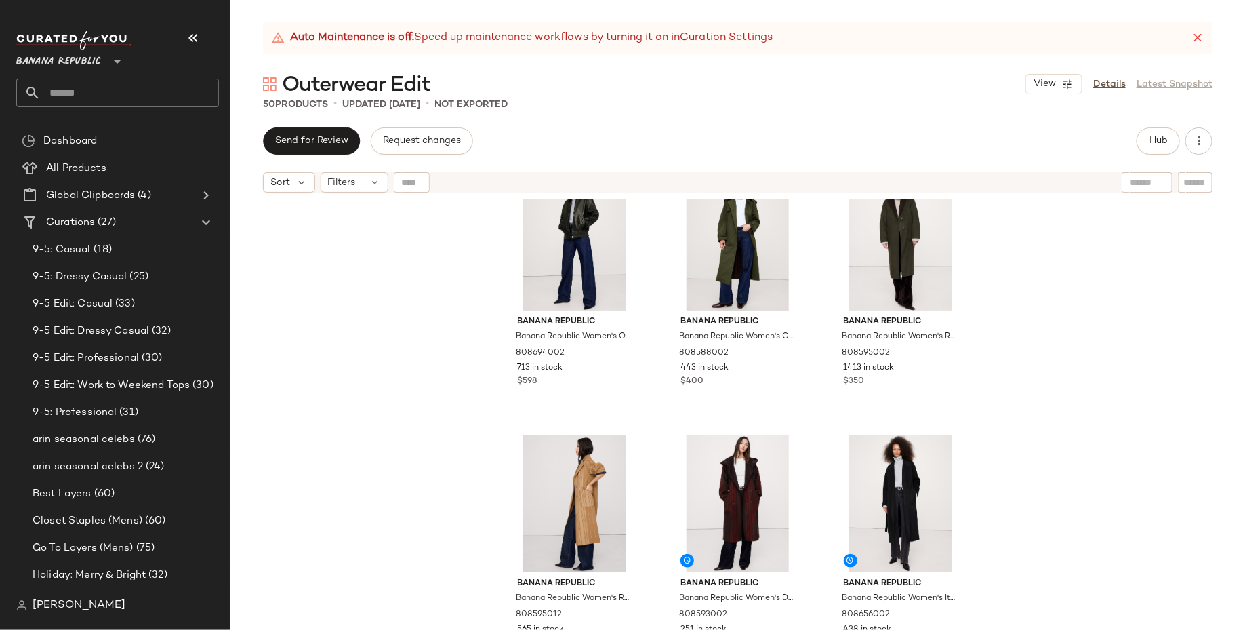
scroll to position [598, 0]
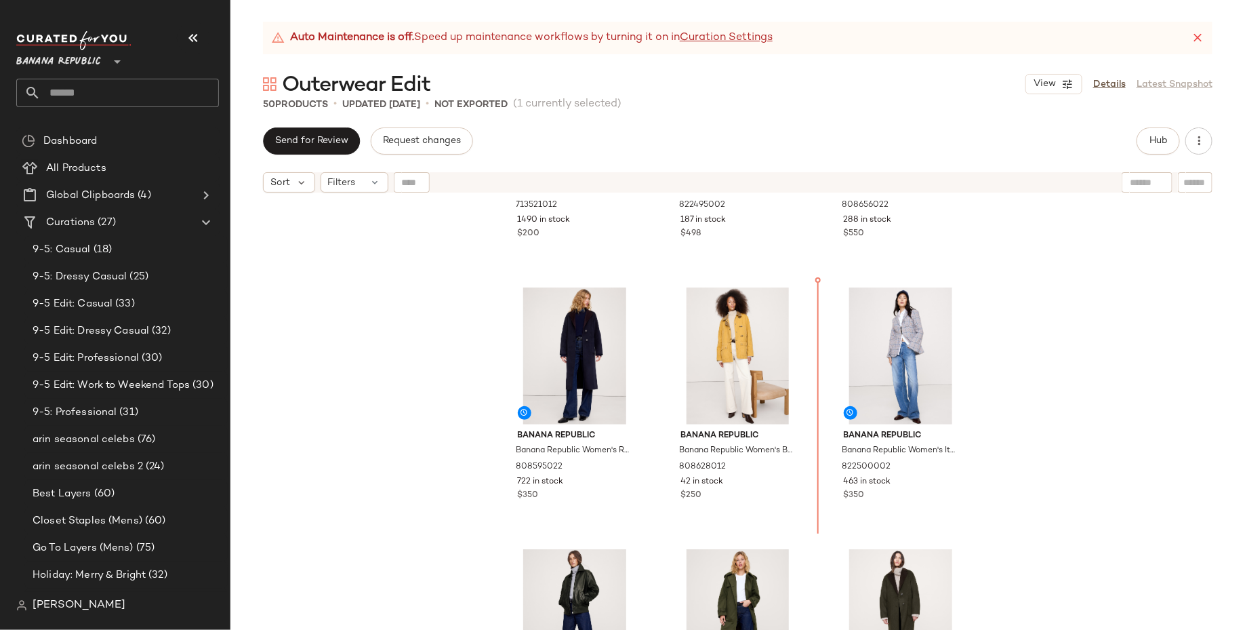
scroll to position [151, 0]
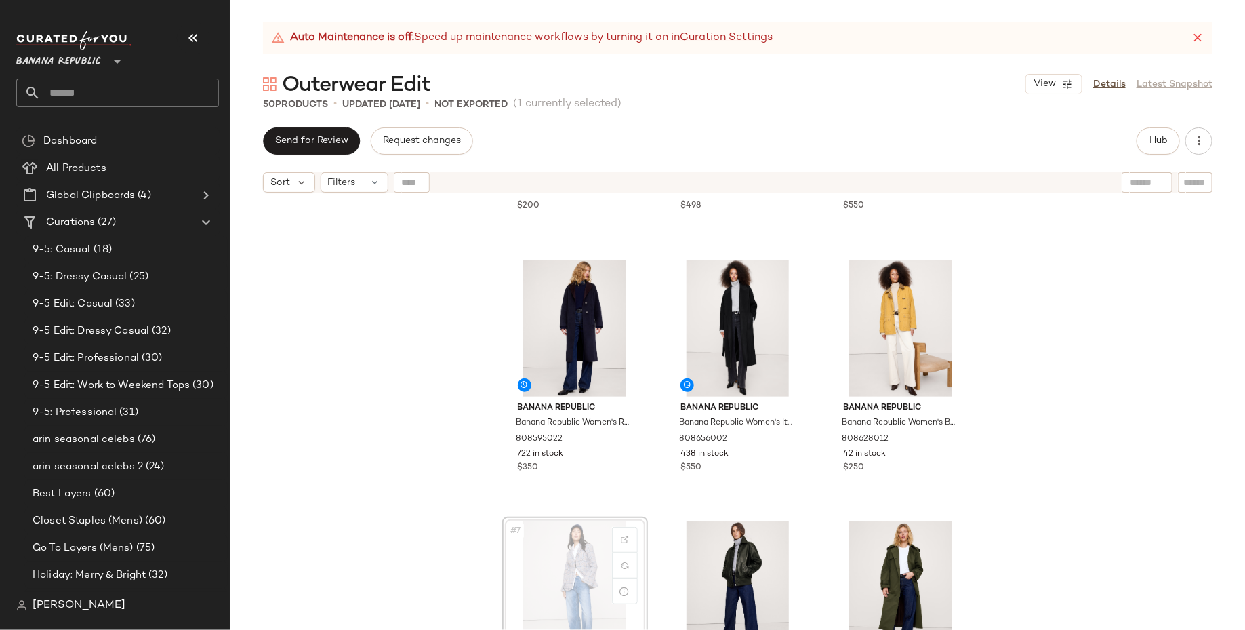
scroll to position [214, 0]
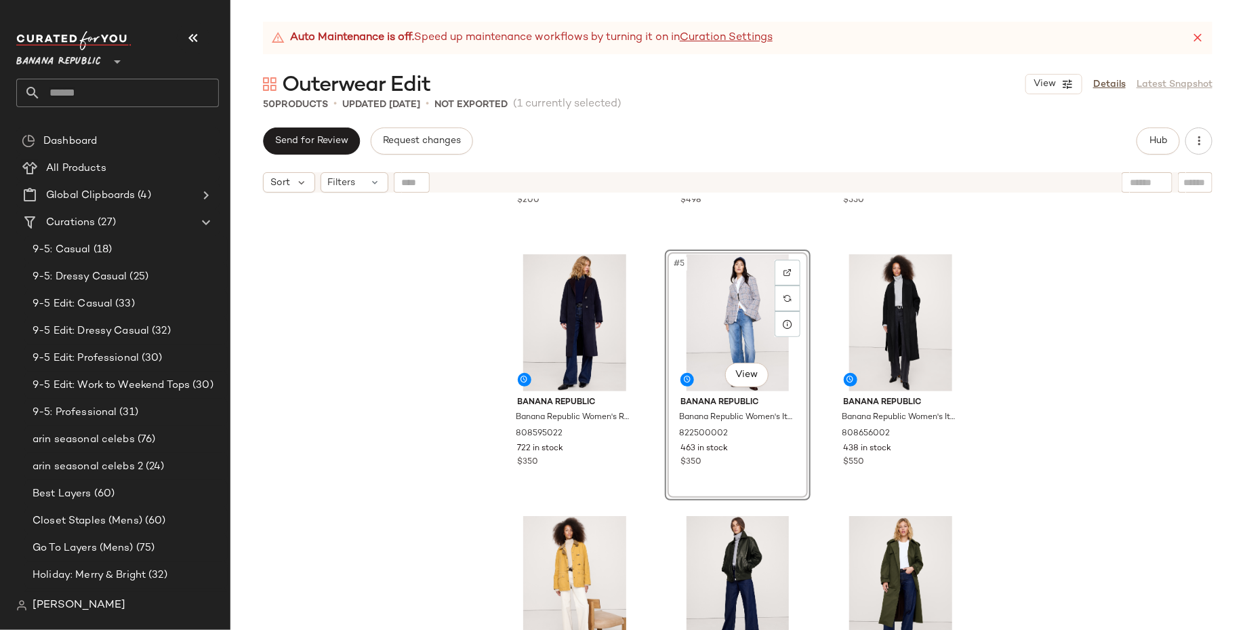
click at [1087, 414] on div "Banana Republic Banana Republic Women's Slim Refined Blazer Hyper Navy Blue Siz…" at bounding box center [737, 431] width 1015 height 464
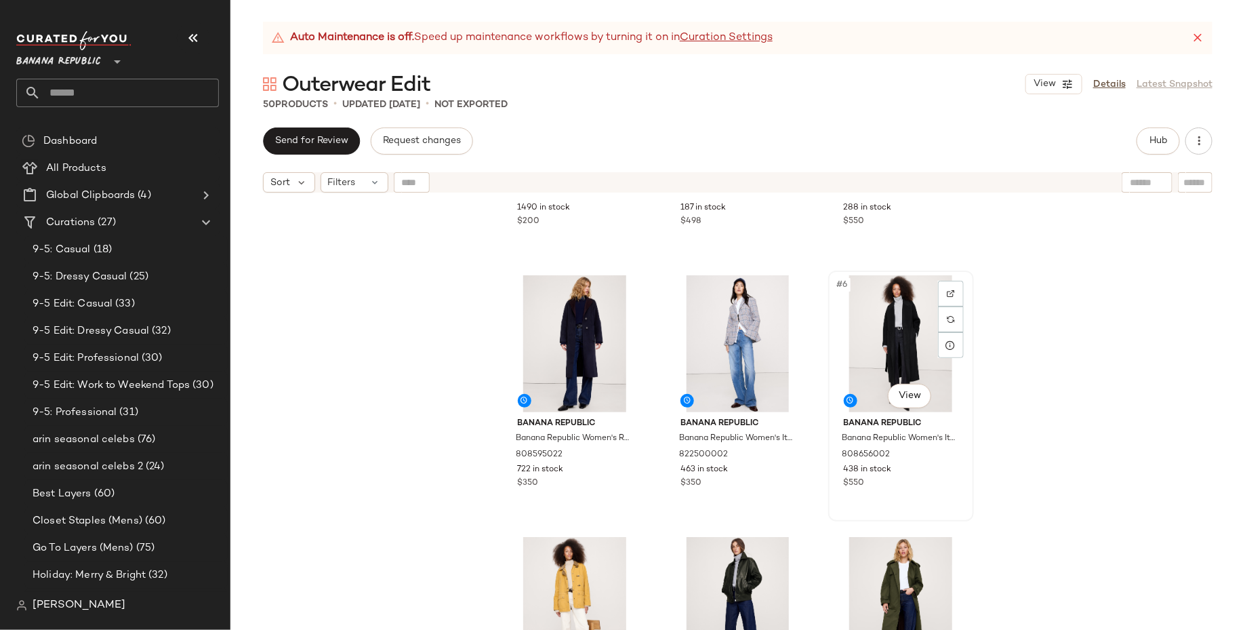
scroll to position [200, 0]
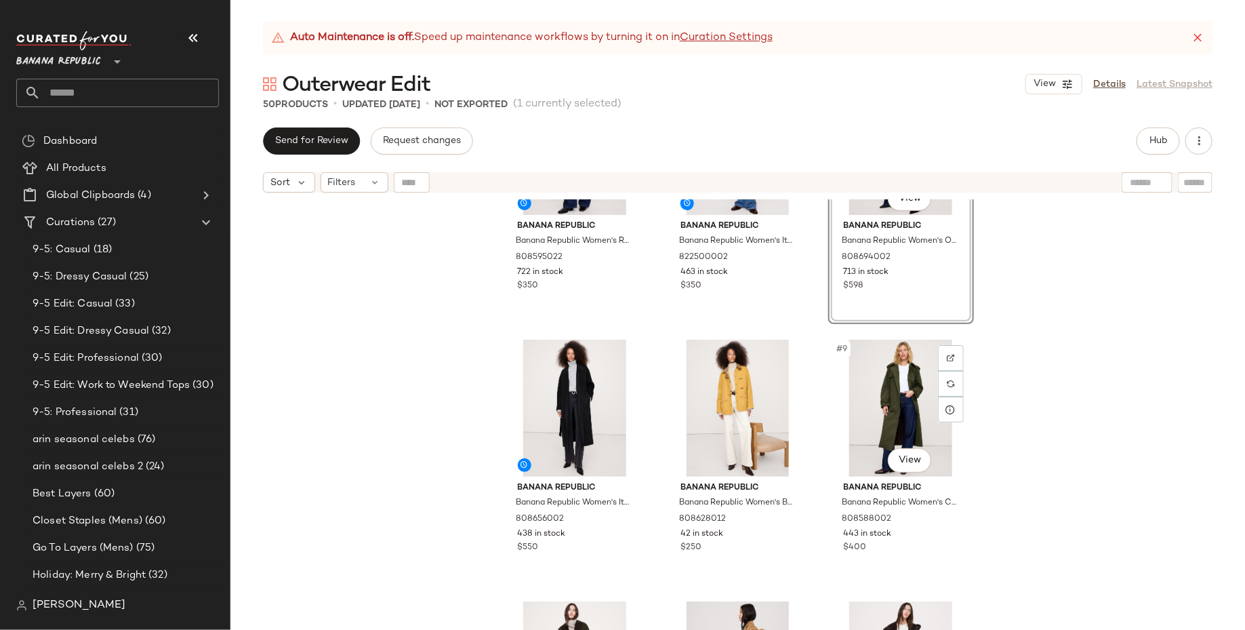
scroll to position [408, 0]
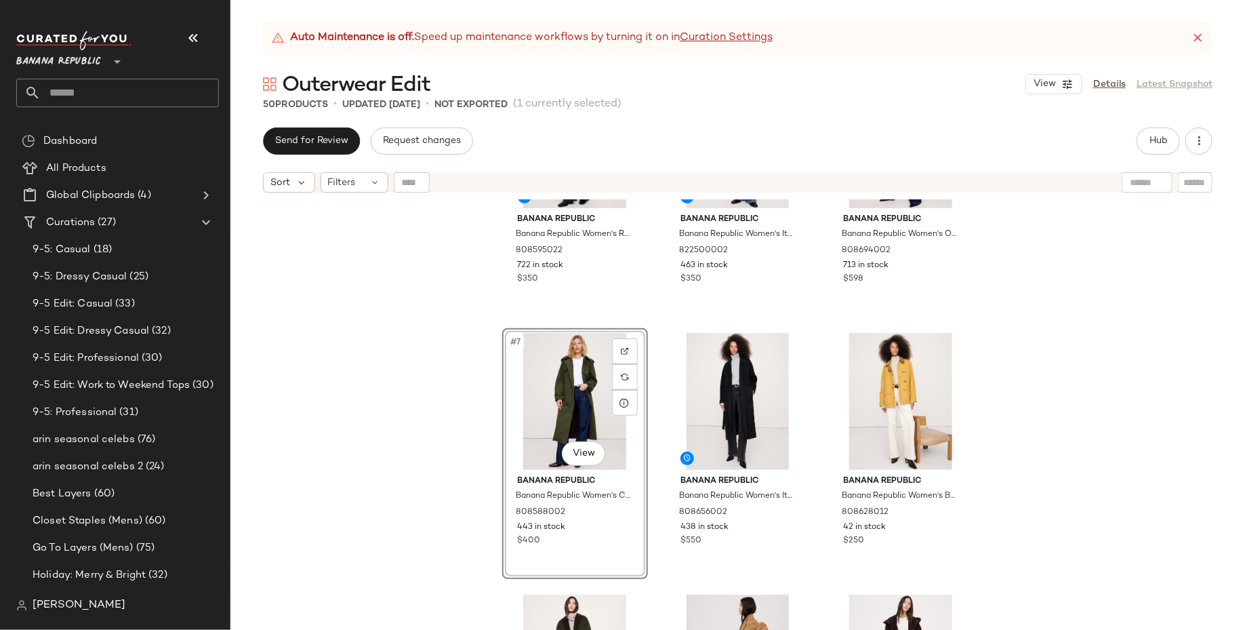
scroll to position [510, 0]
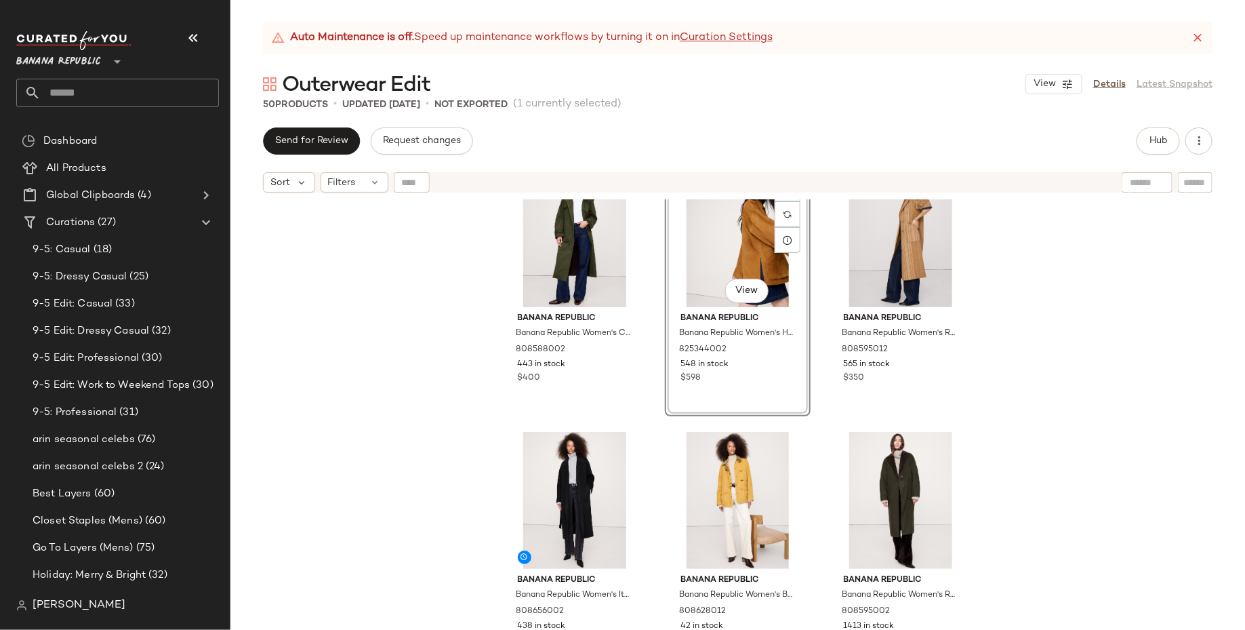
scroll to position [575, 0]
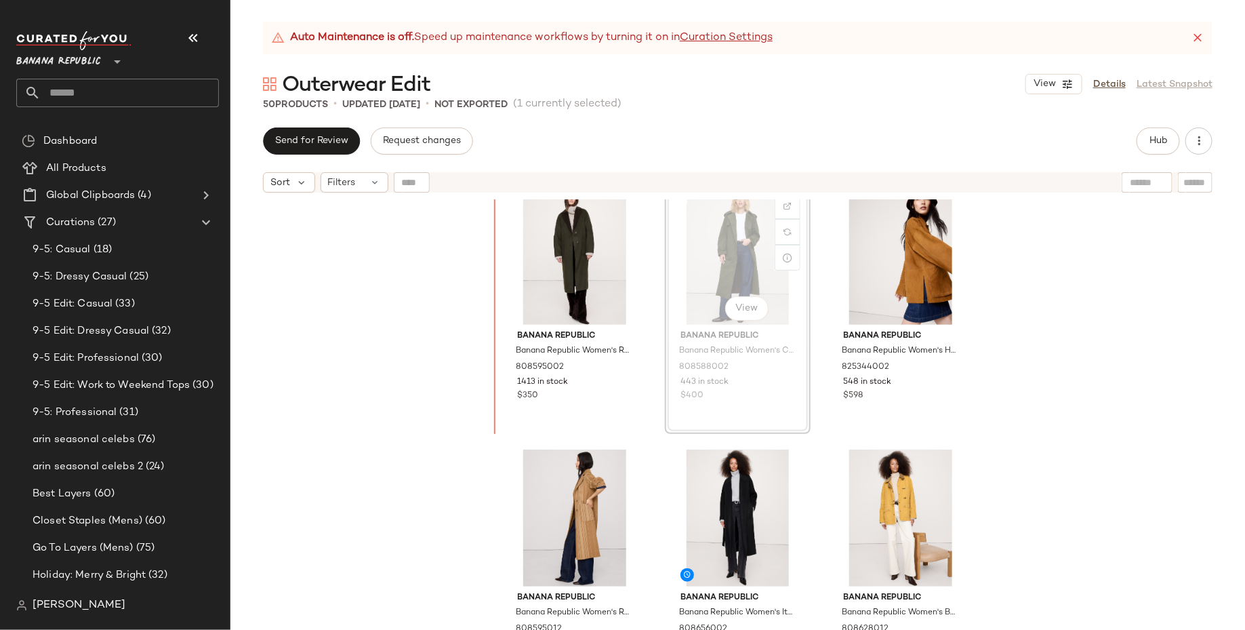
scroll to position [517, 0]
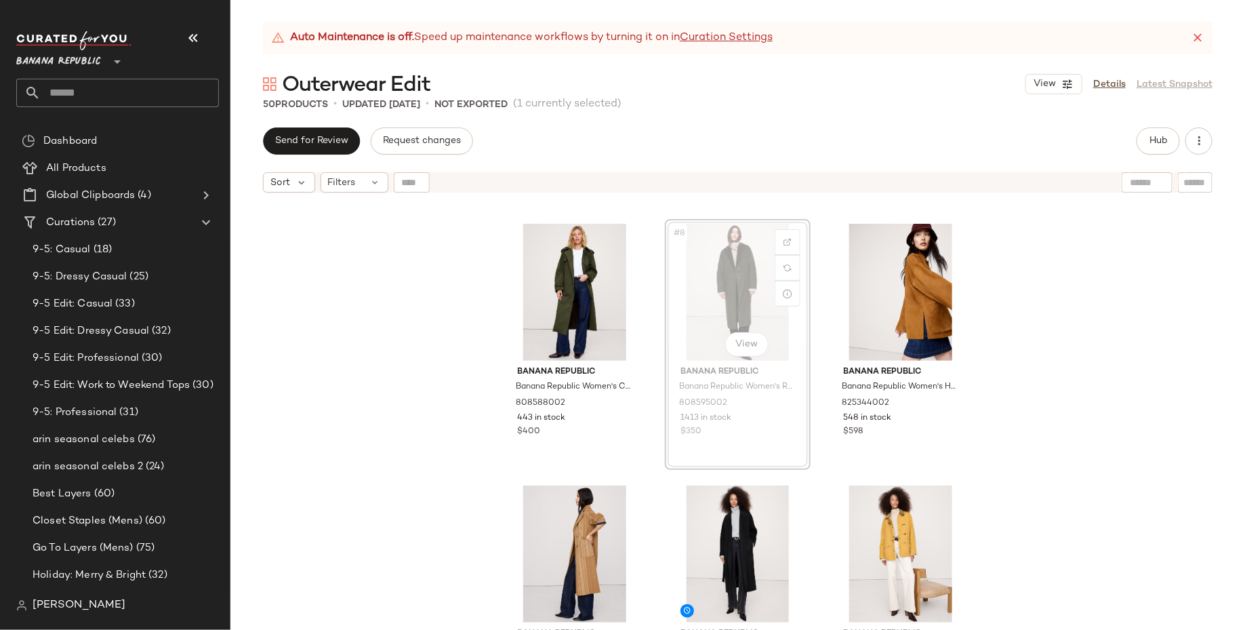
scroll to position [516, 0]
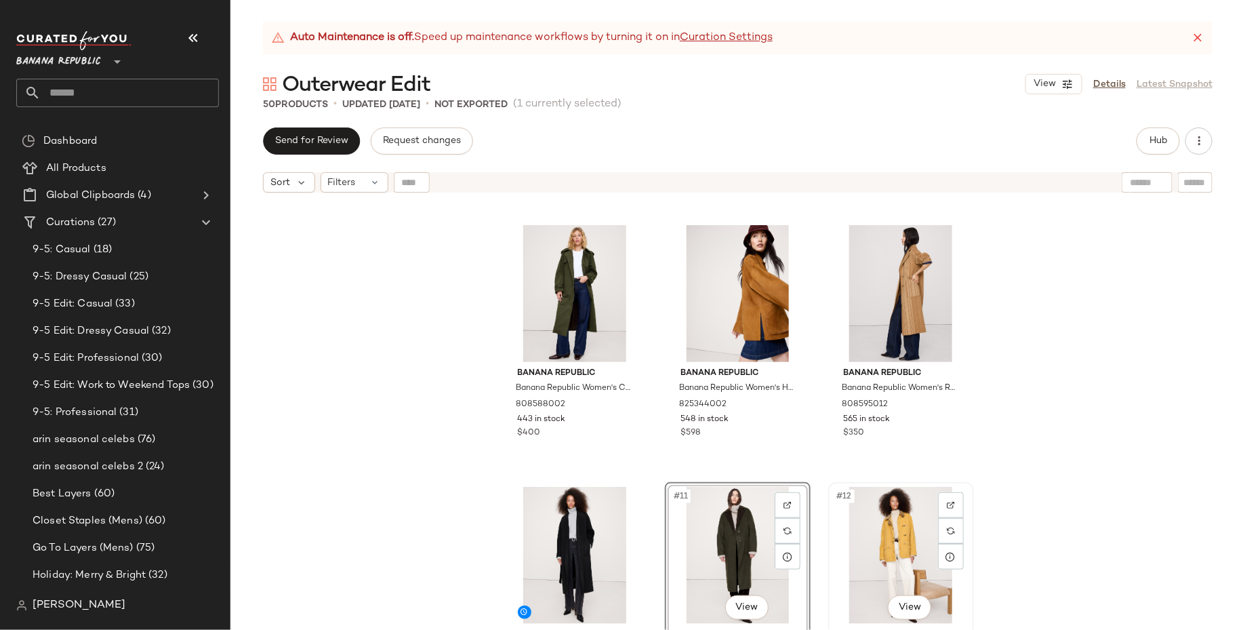
scroll to position [630, 0]
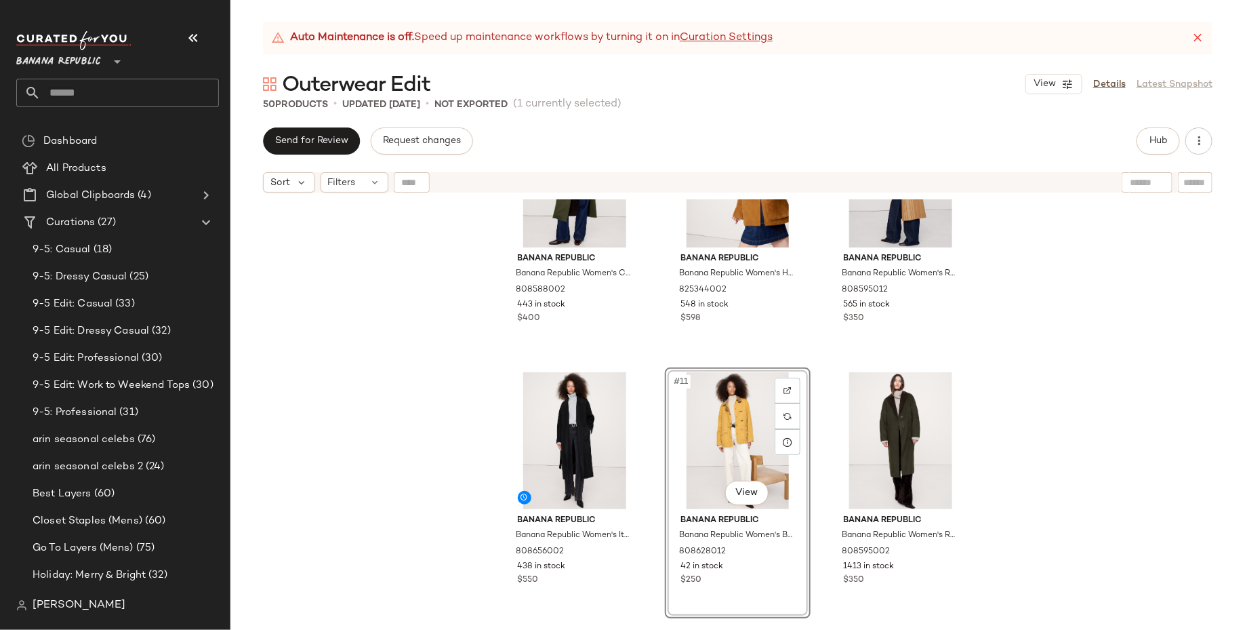
click at [711, 439] on div "#11 View" at bounding box center [738, 440] width 136 height 137
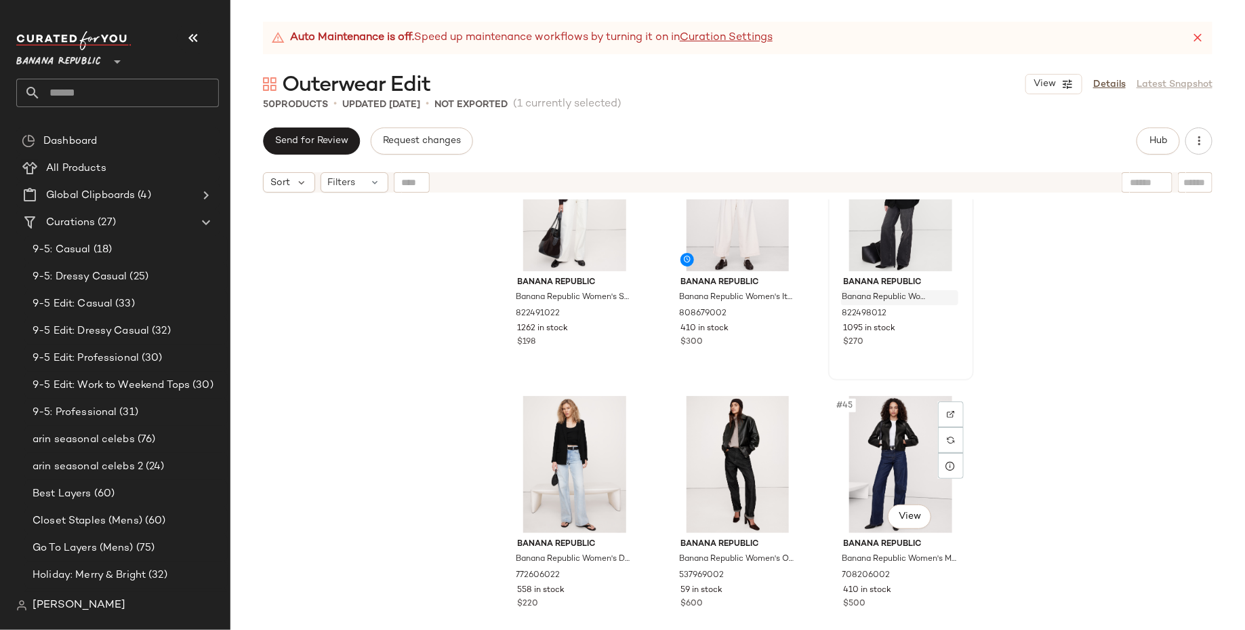
scroll to position [3492, 0]
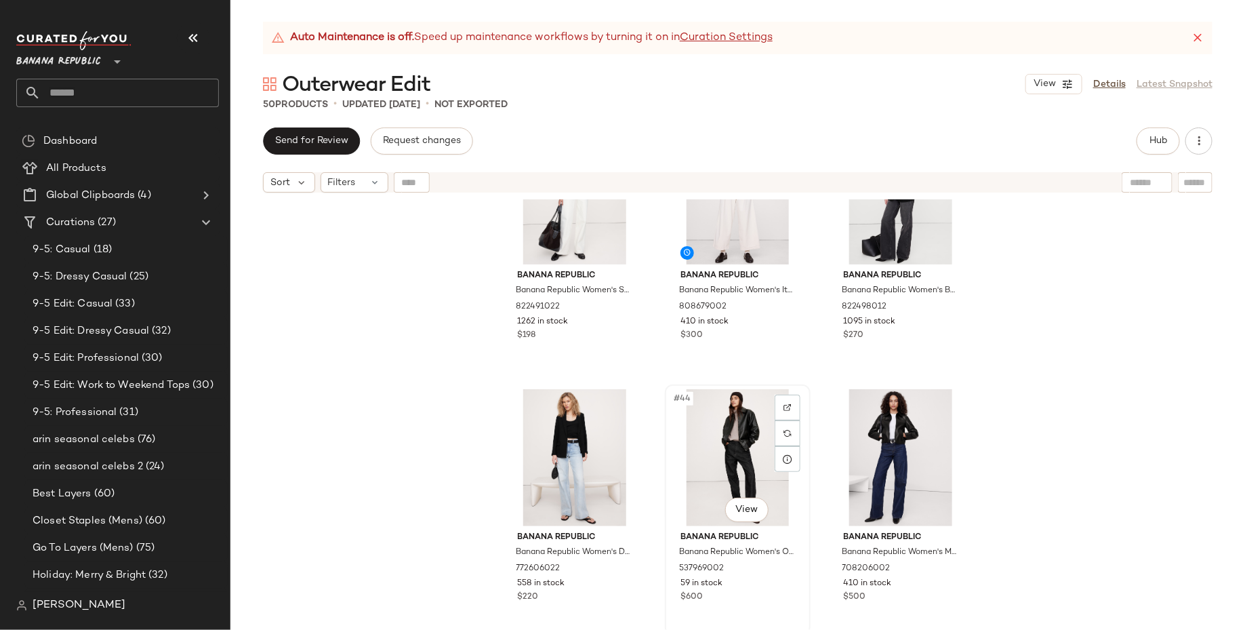
click at [754, 422] on div "#44 View" at bounding box center [738, 457] width 136 height 137
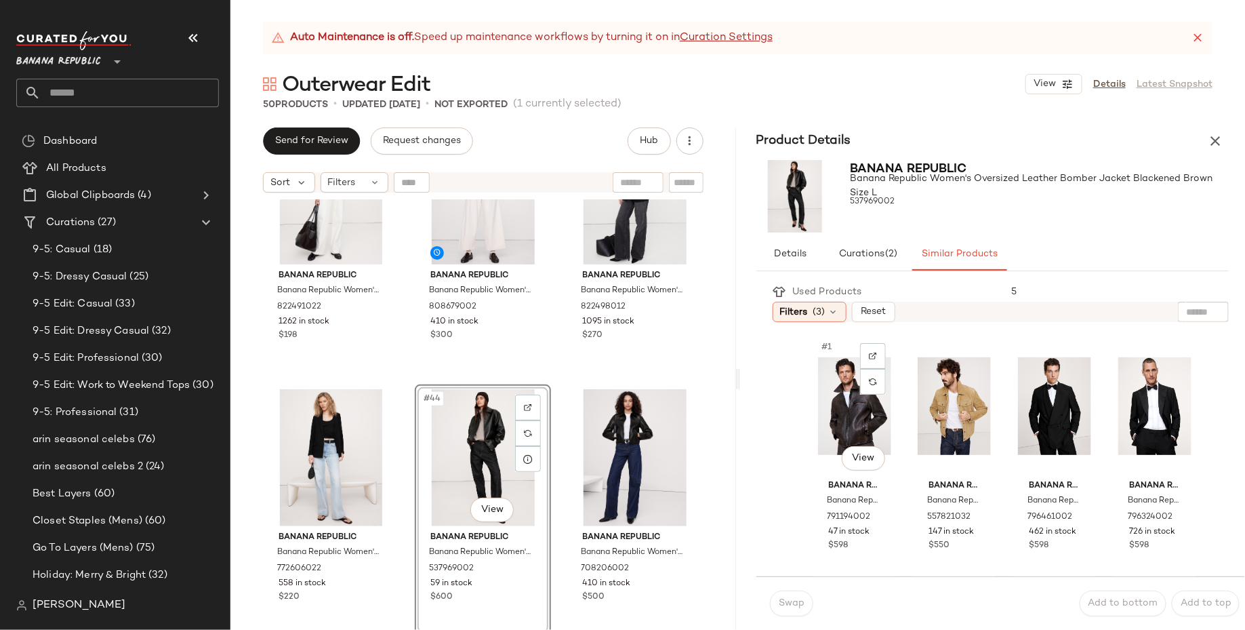
scroll to position [24, 0]
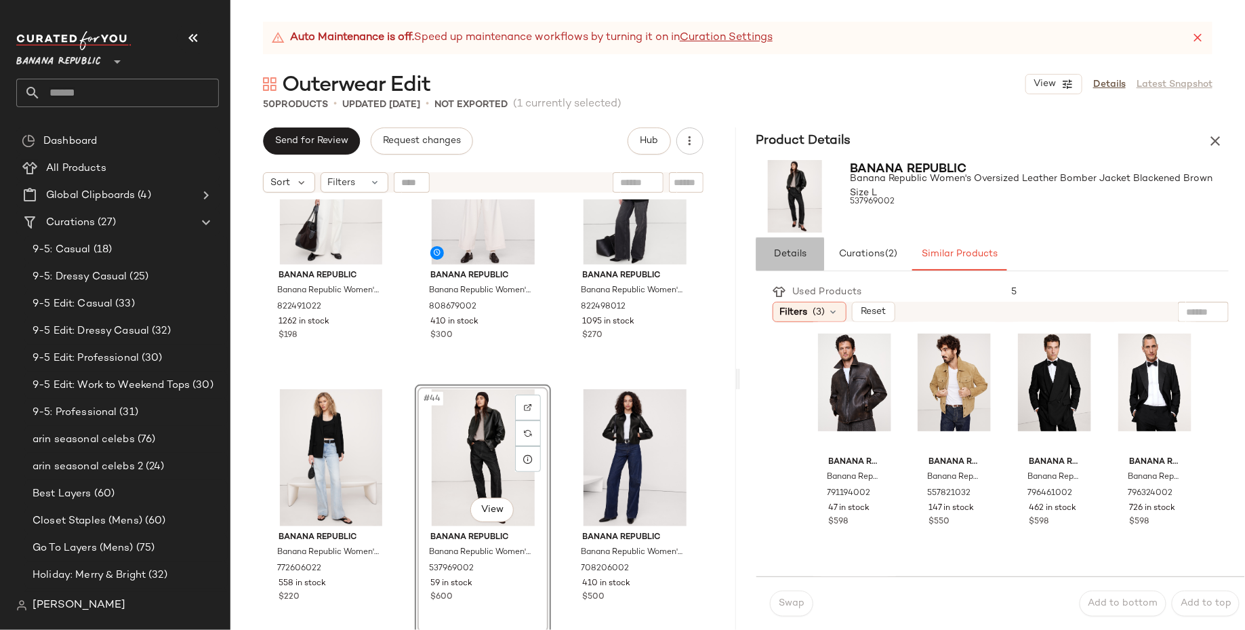
click at [799, 243] on button "Details" at bounding box center [791, 254] width 68 height 33
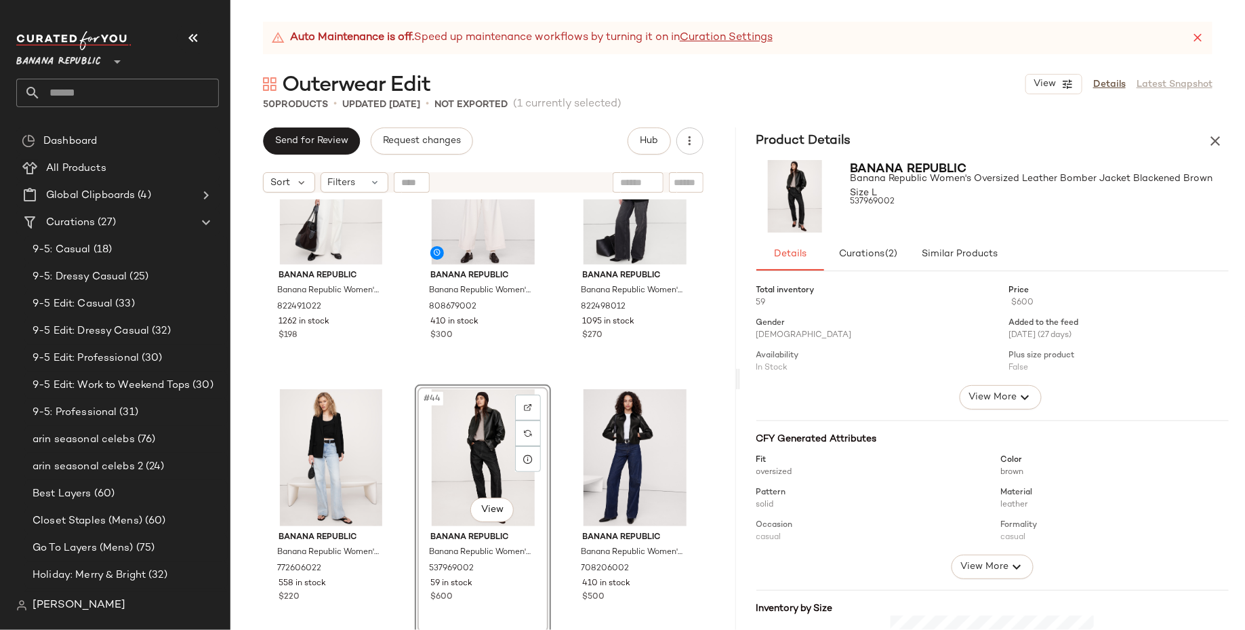
scroll to position [194, 0]
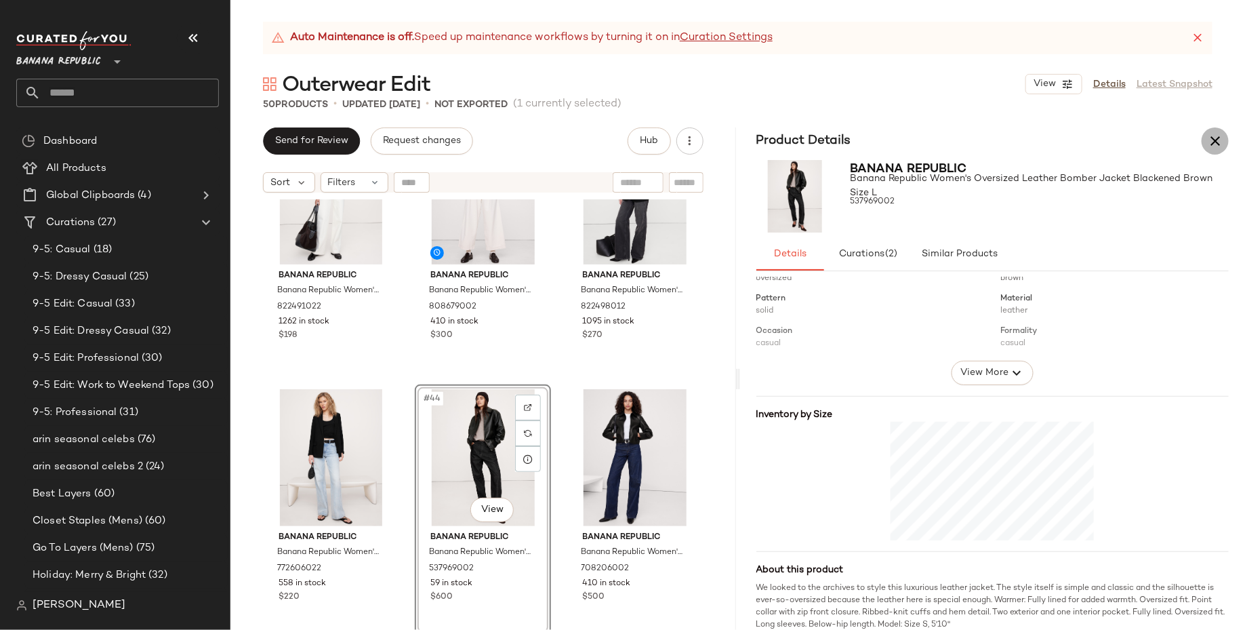
click at [1220, 142] on icon "button" at bounding box center [1215, 141] width 16 height 16
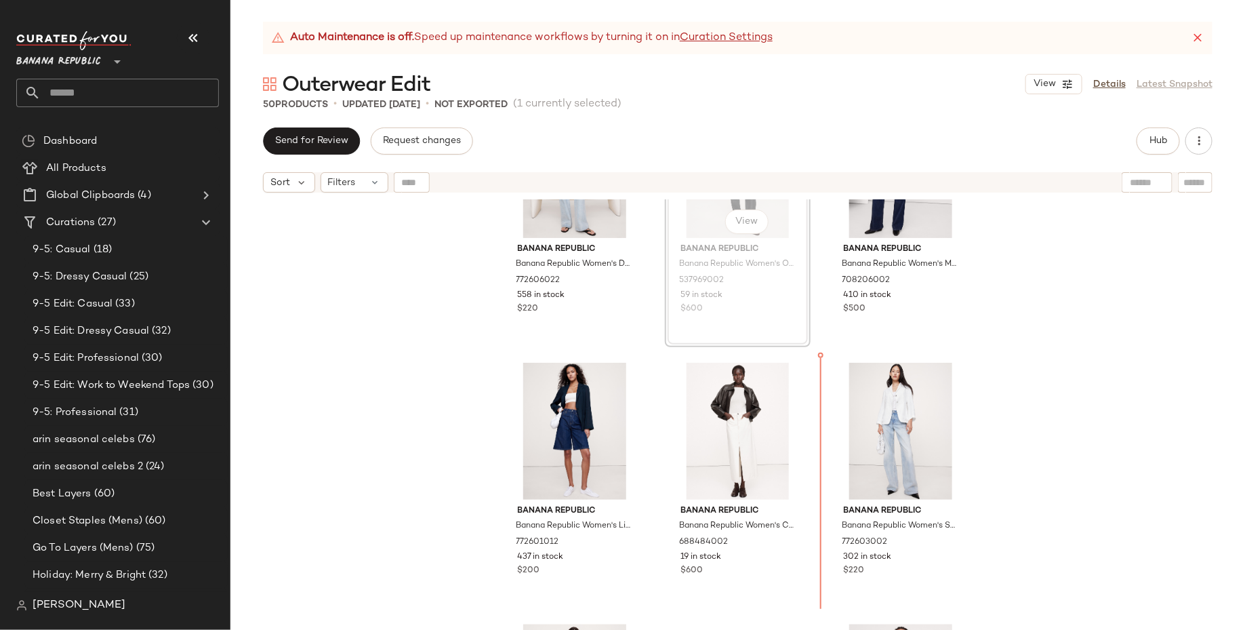
scroll to position [3703, 0]
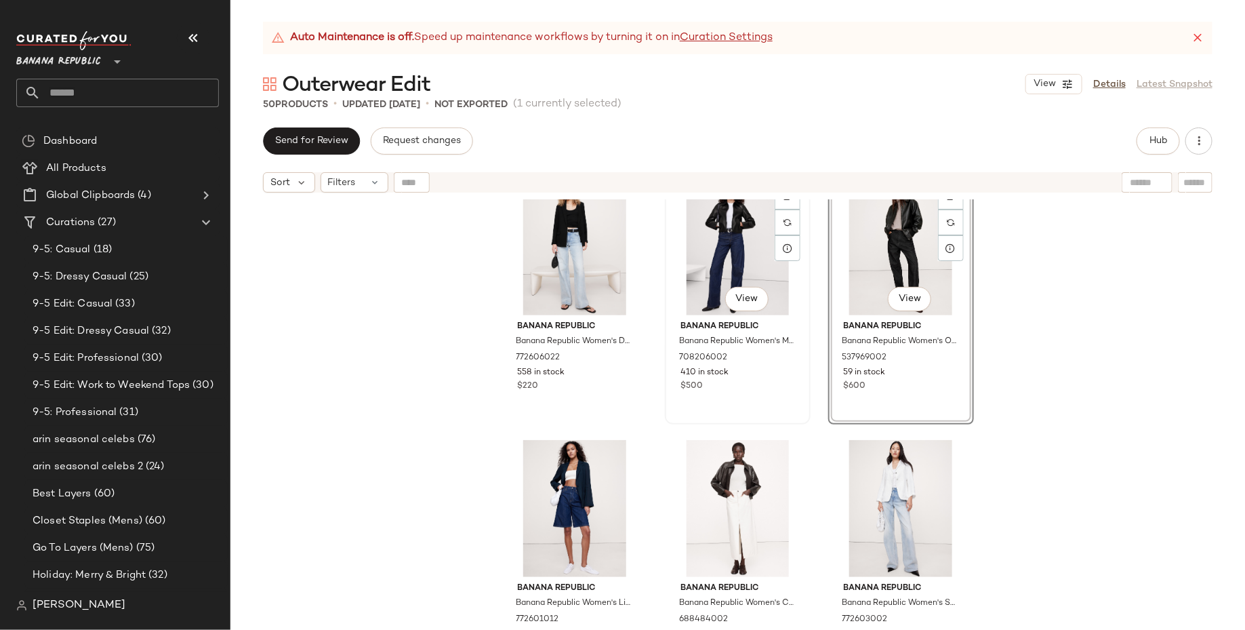
click at [749, 254] on div "#44 View" at bounding box center [738, 246] width 136 height 137
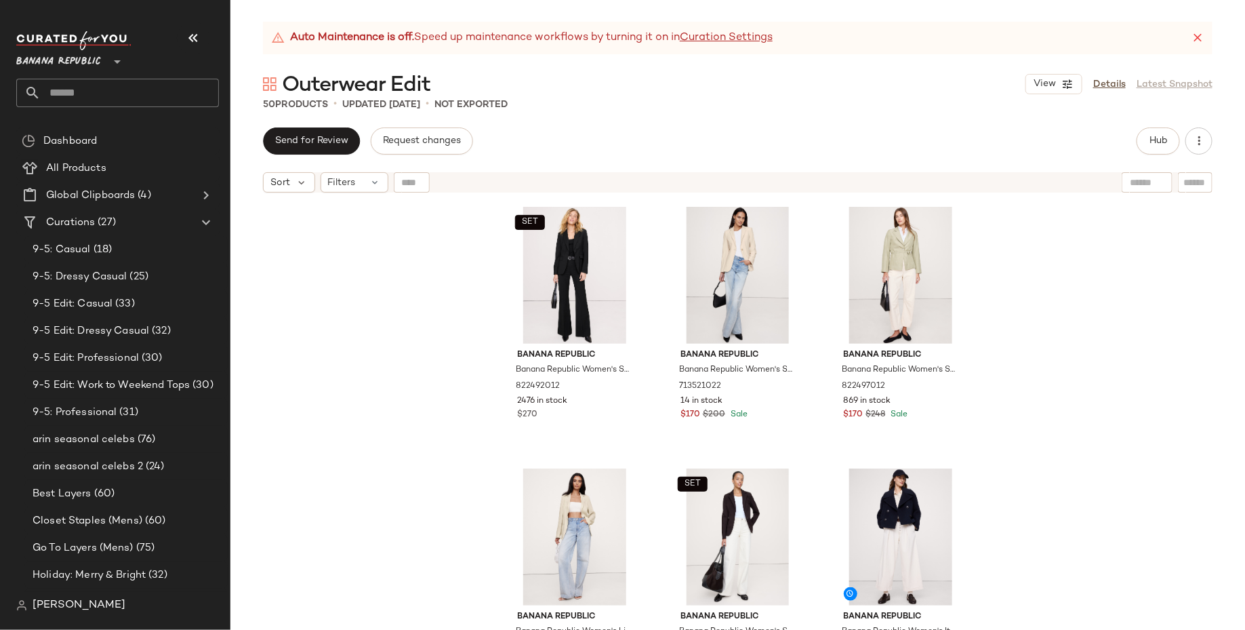
scroll to position [3293, 0]
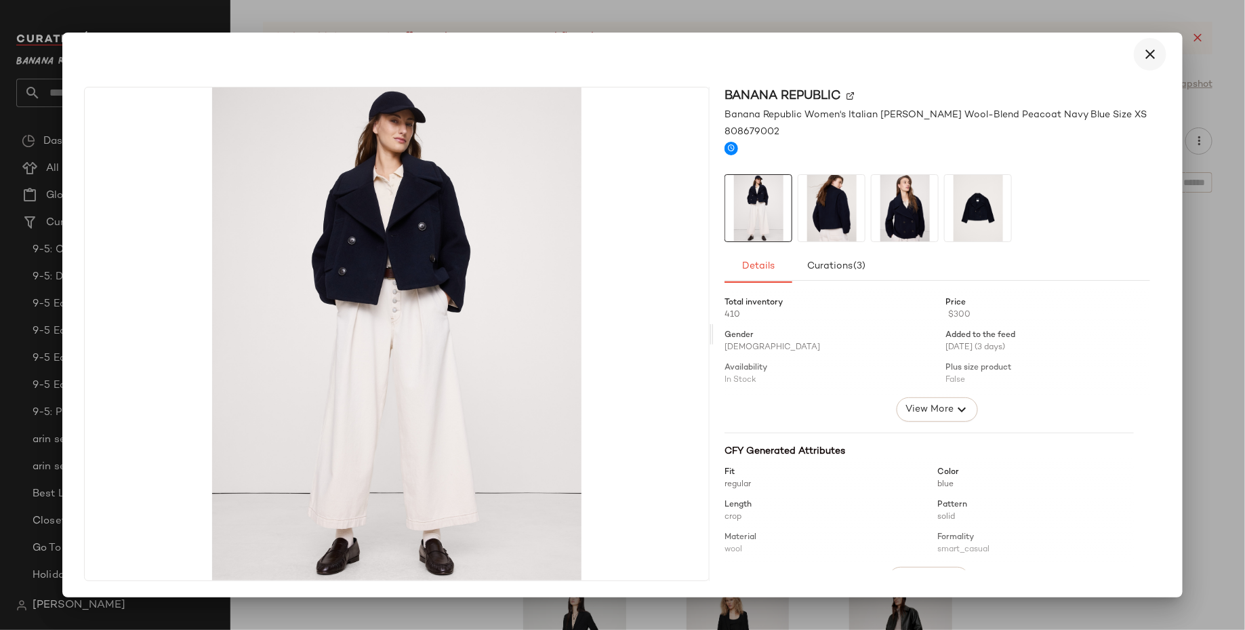
click at [1143, 52] on icon "button" at bounding box center [1150, 54] width 16 height 16
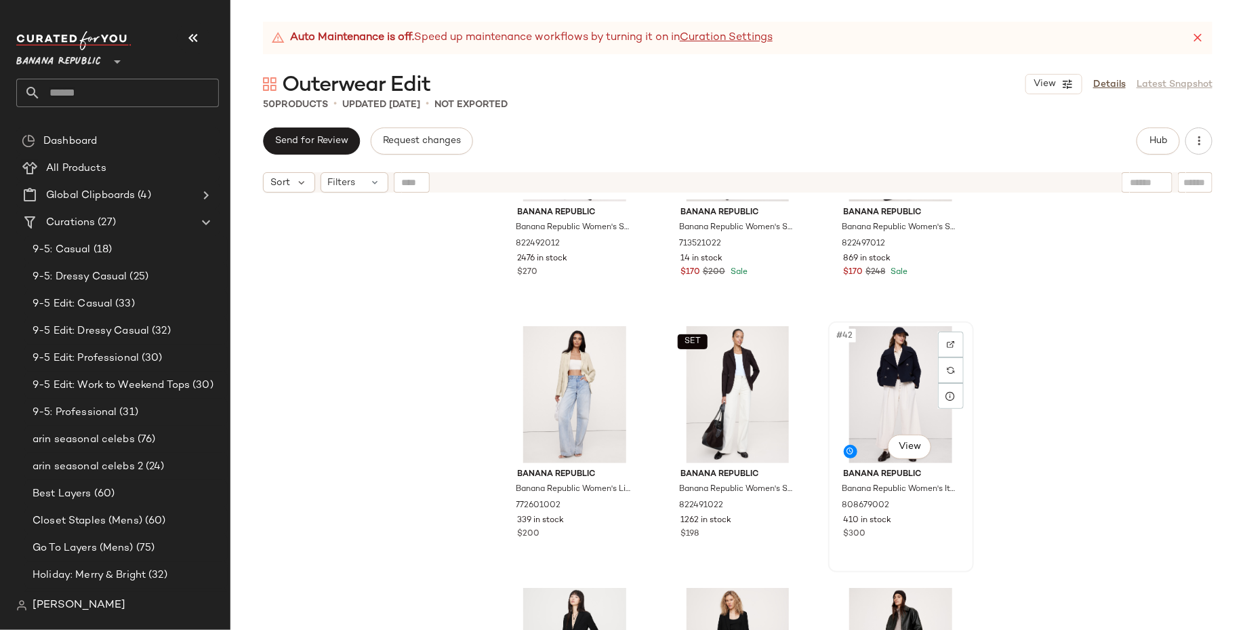
click at [879, 371] on div "#42 View" at bounding box center [901, 394] width 136 height 137
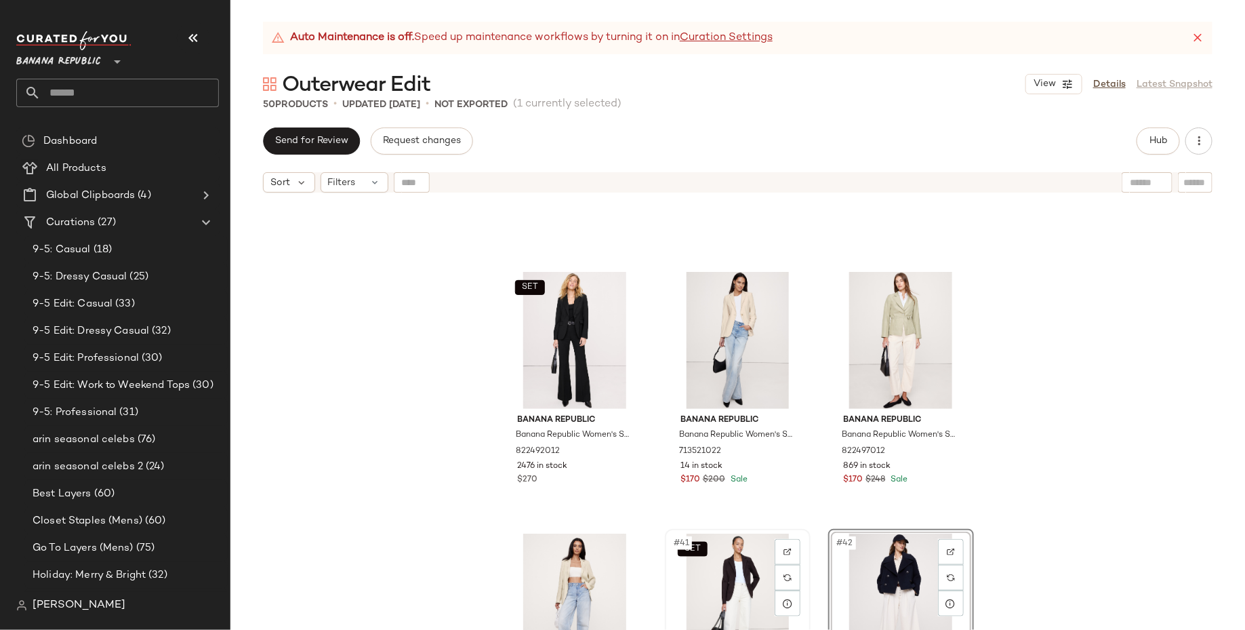
scroll to position [3079, 0]
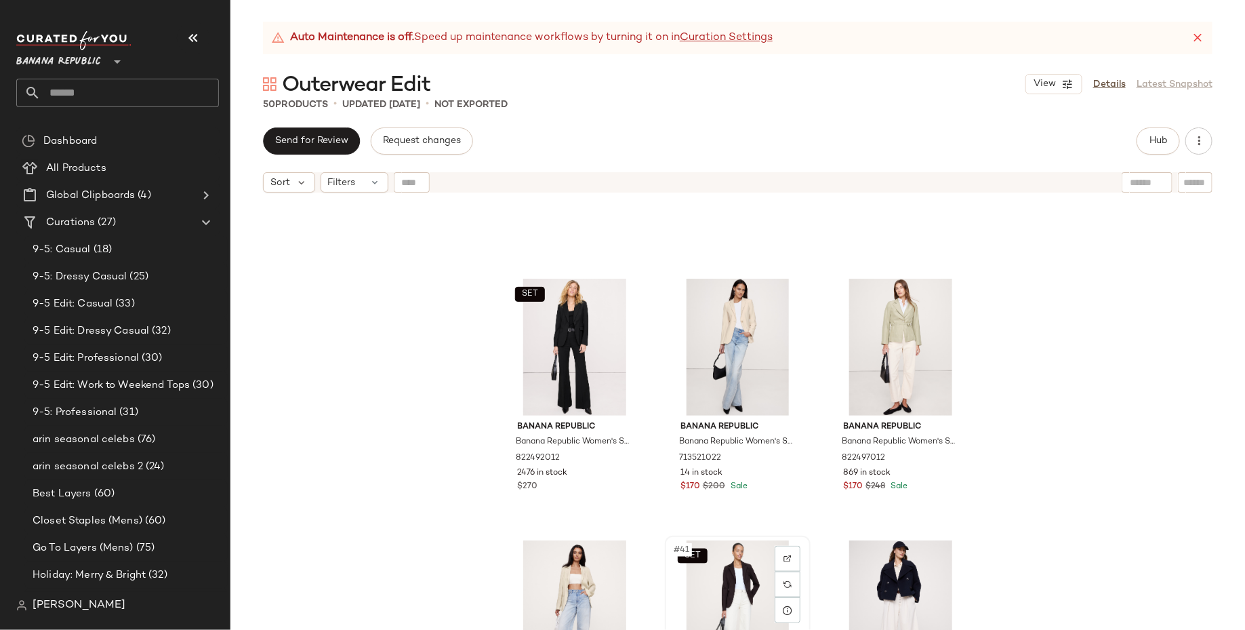
scroll to position [3081, 0]
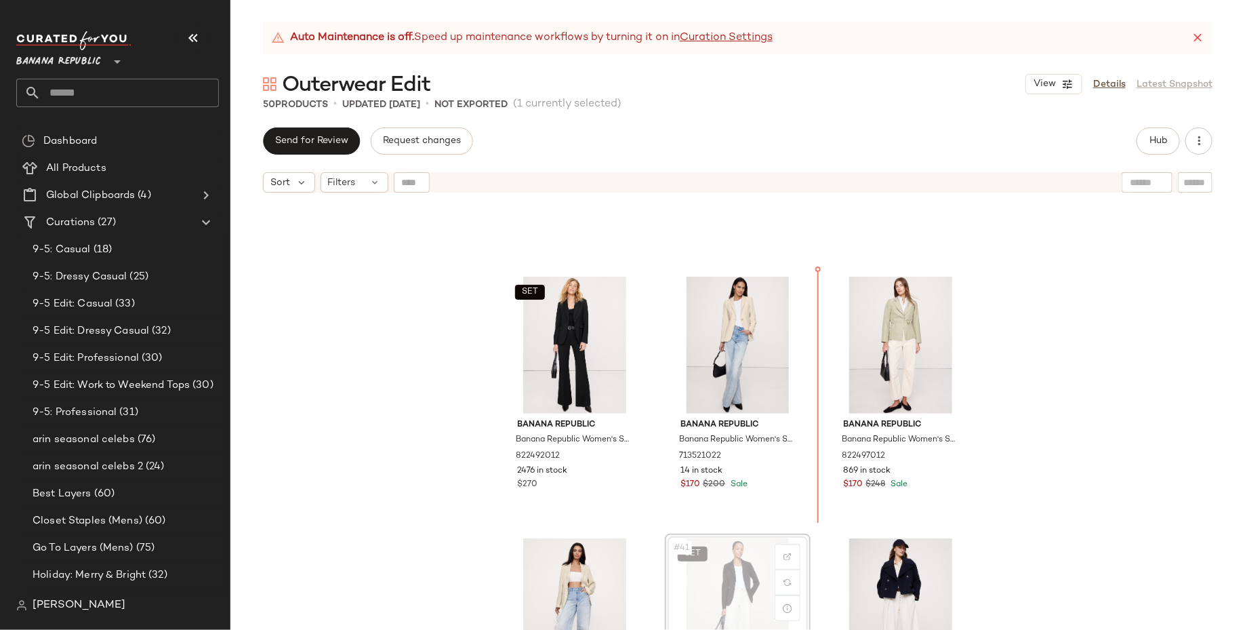
drag, startPoint x: 720, startPoint y: 584, endPoint x: 822, endPoint y: 433, distance: 182.0
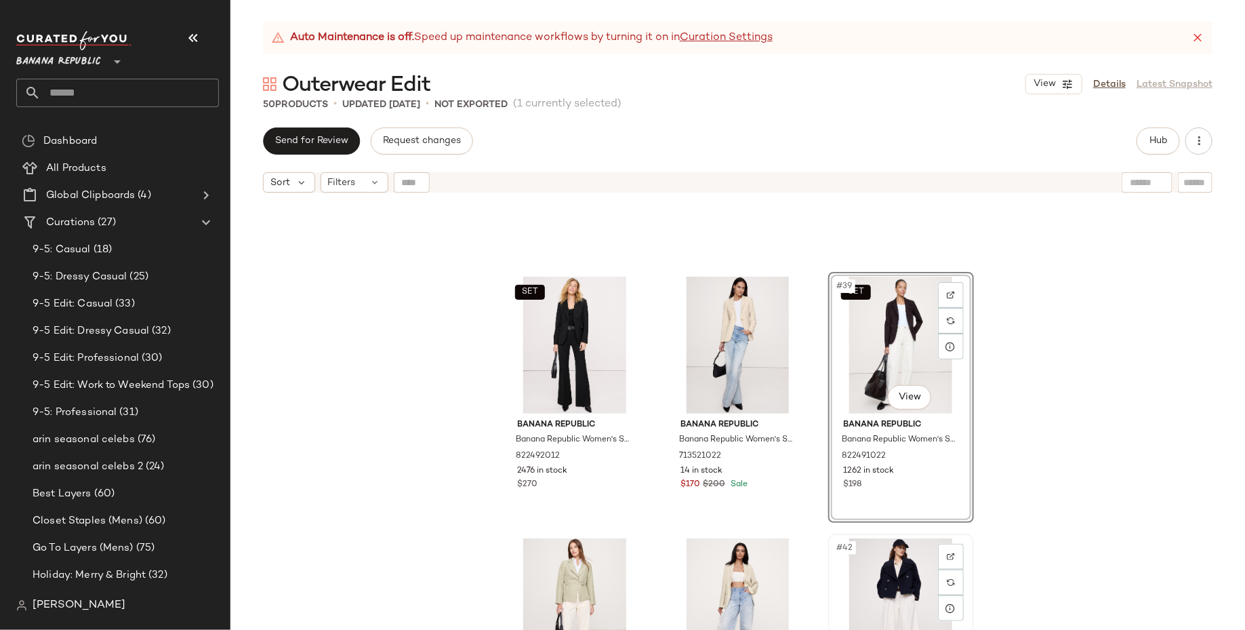
click at [877, 589] on div "#42 View" at bounding box center [901, 606] width 136 height 137
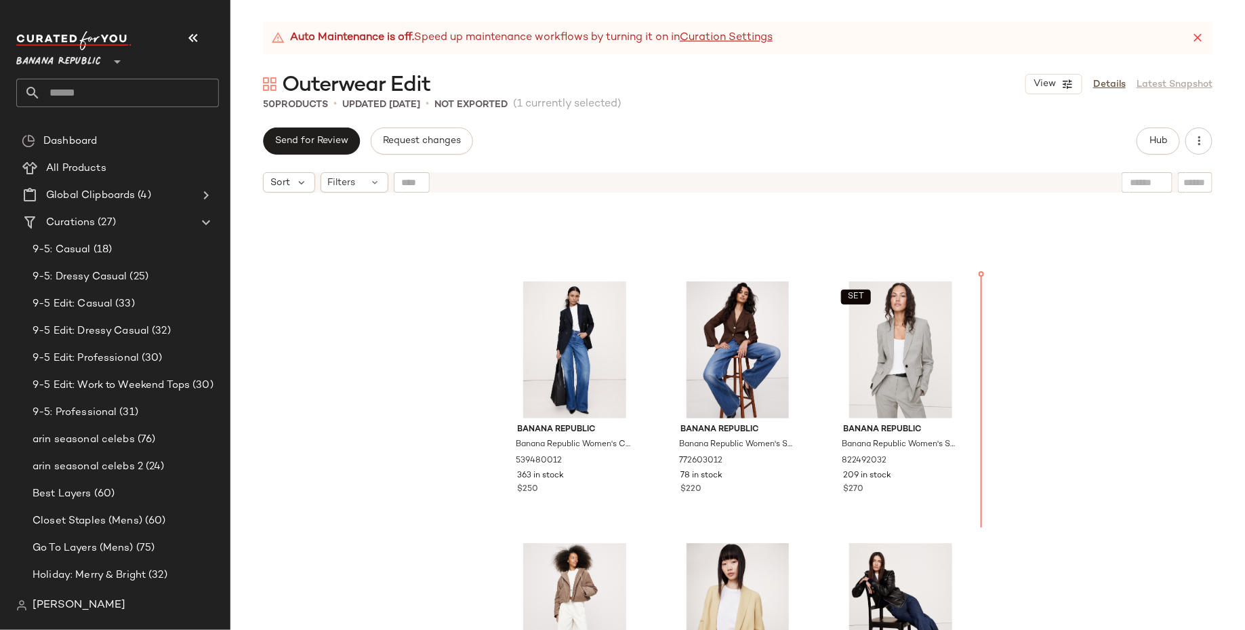
scroll to position [2262, 0]
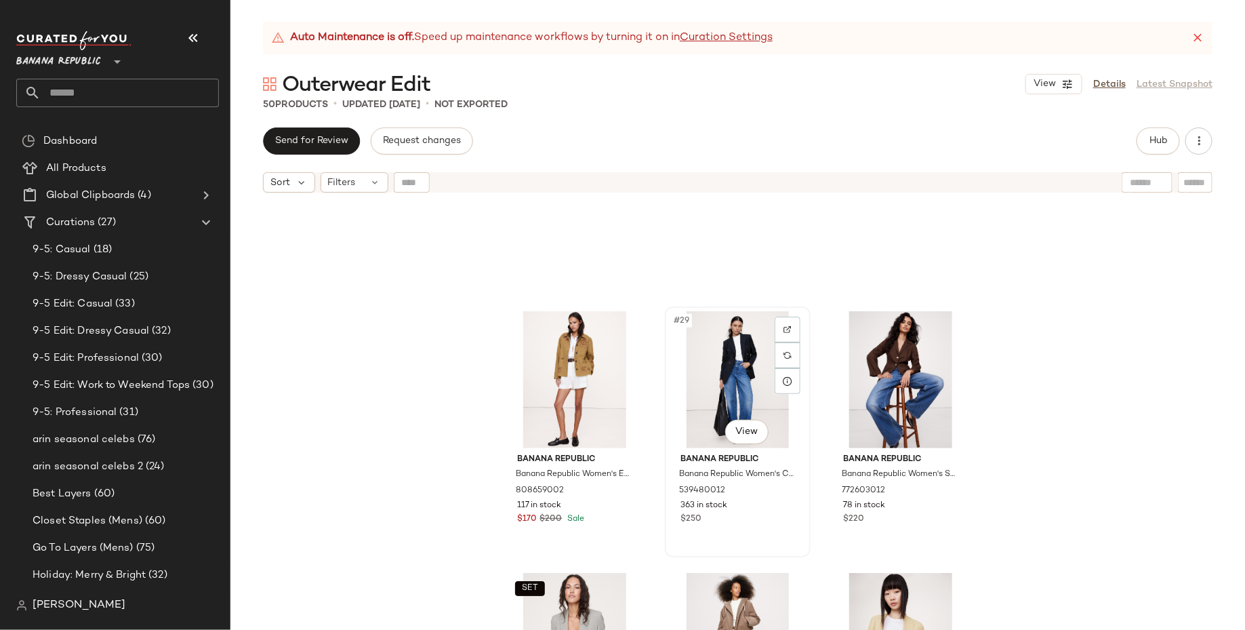
click at [737, 382] on div "#29 View" at bounding box center [738, 379] width 136 height 137
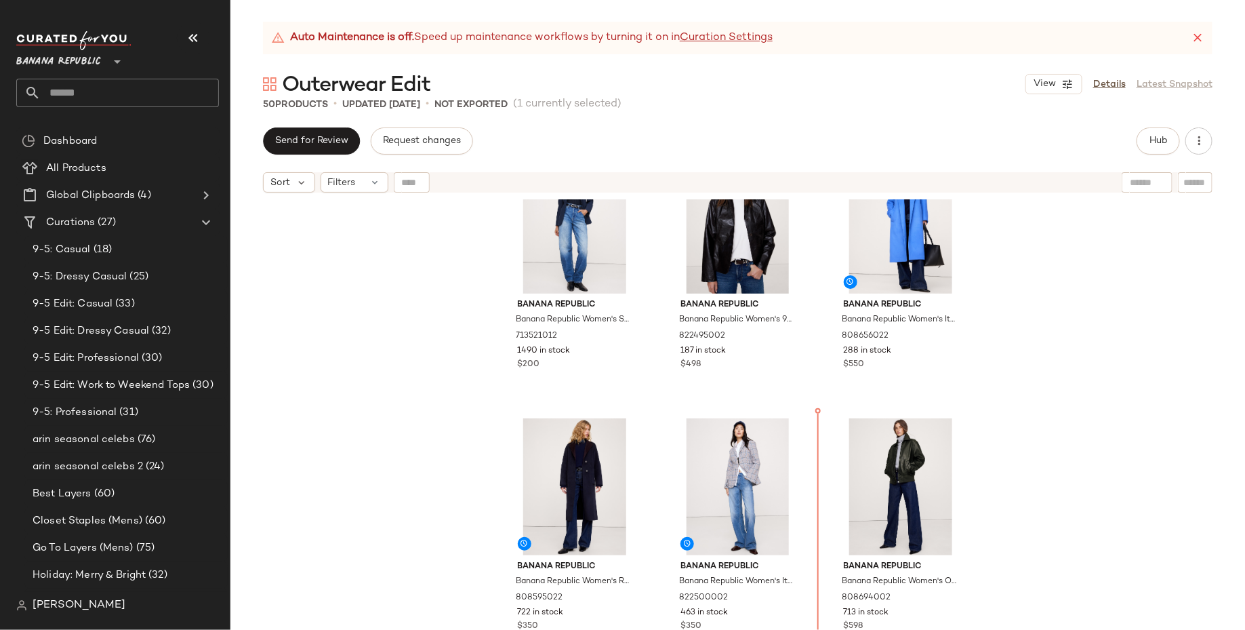
scroll to position [468, 0]
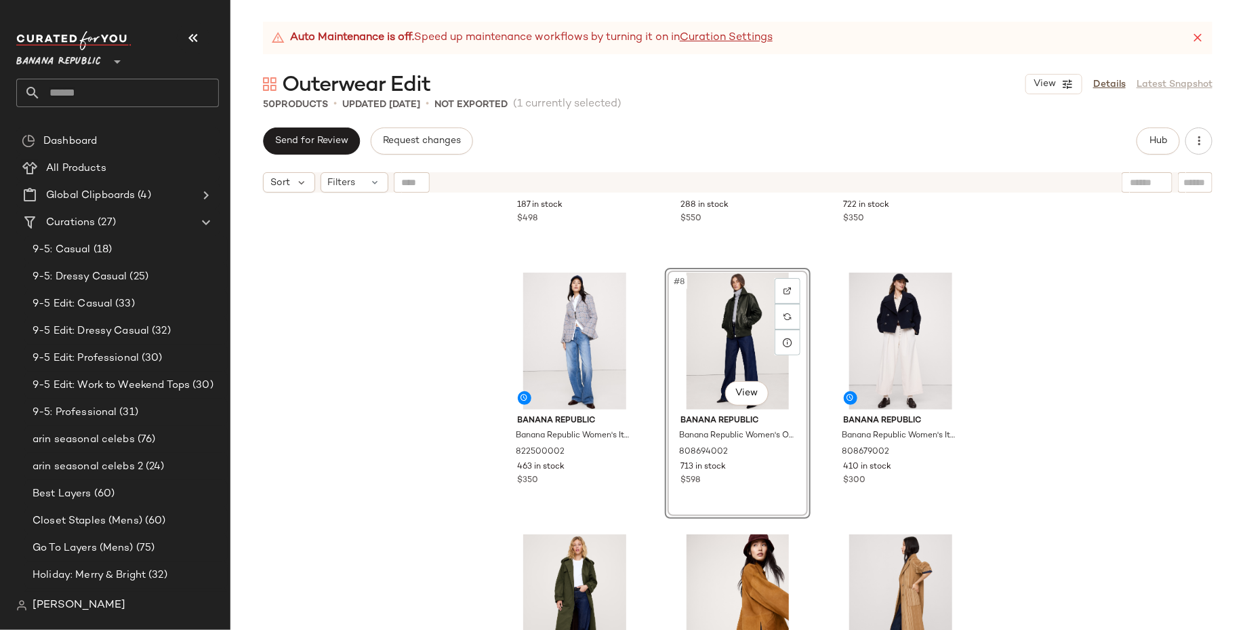
click at [1017, 375] on div "Banana Republic Banana Republic Women's 90S Leather Blazer Espresso Brown Size …" at bounding box center [737, 431] width 1015 height 464
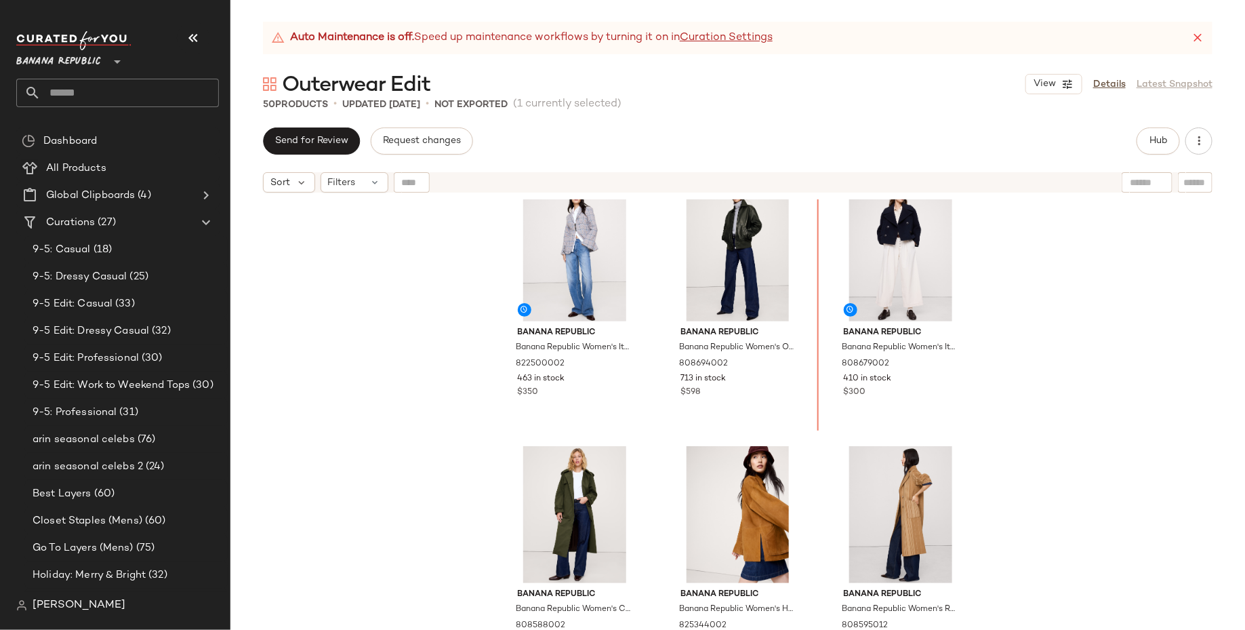
scroll to position [550, 0]
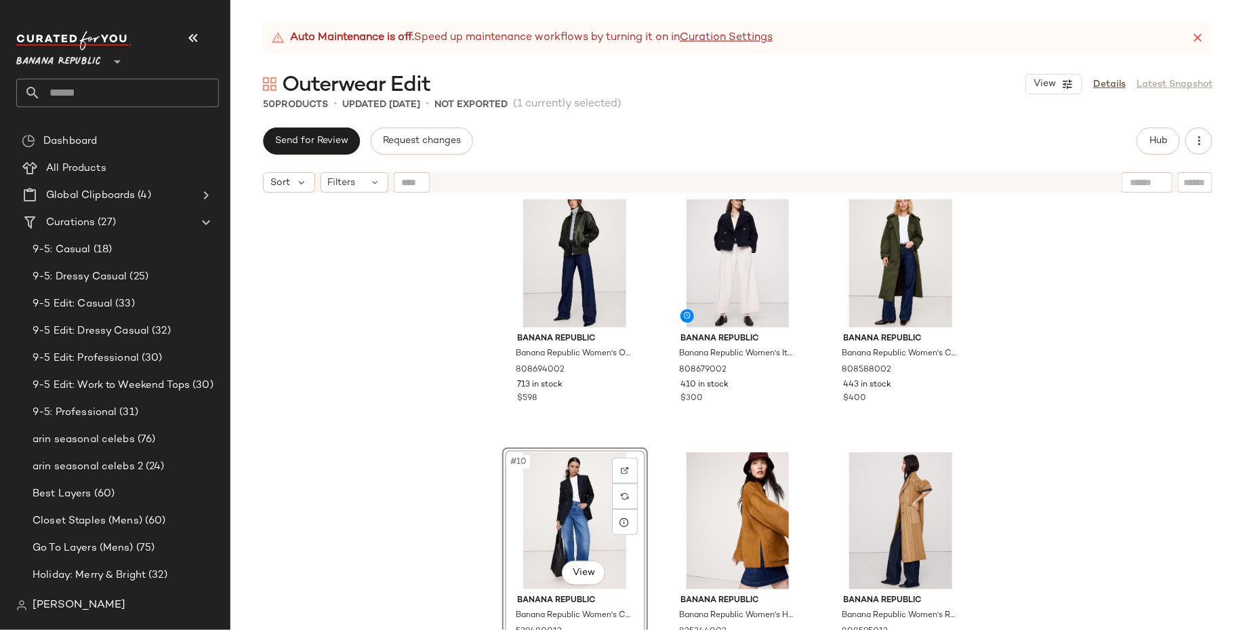
click at [421, 492] on div "Banana Republic Banana Republic Women's Oversized Distressed Leather Bomber Jac…" at bounding box center [737, 431] width 1015 height 464
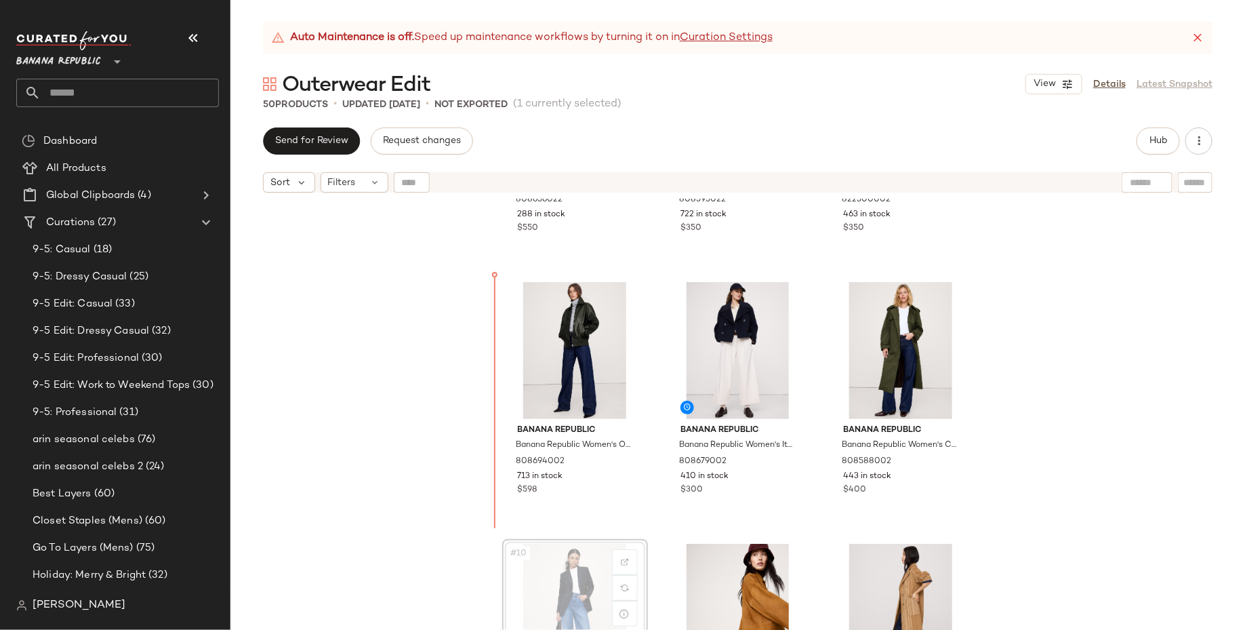
scroll to position [460, 0]
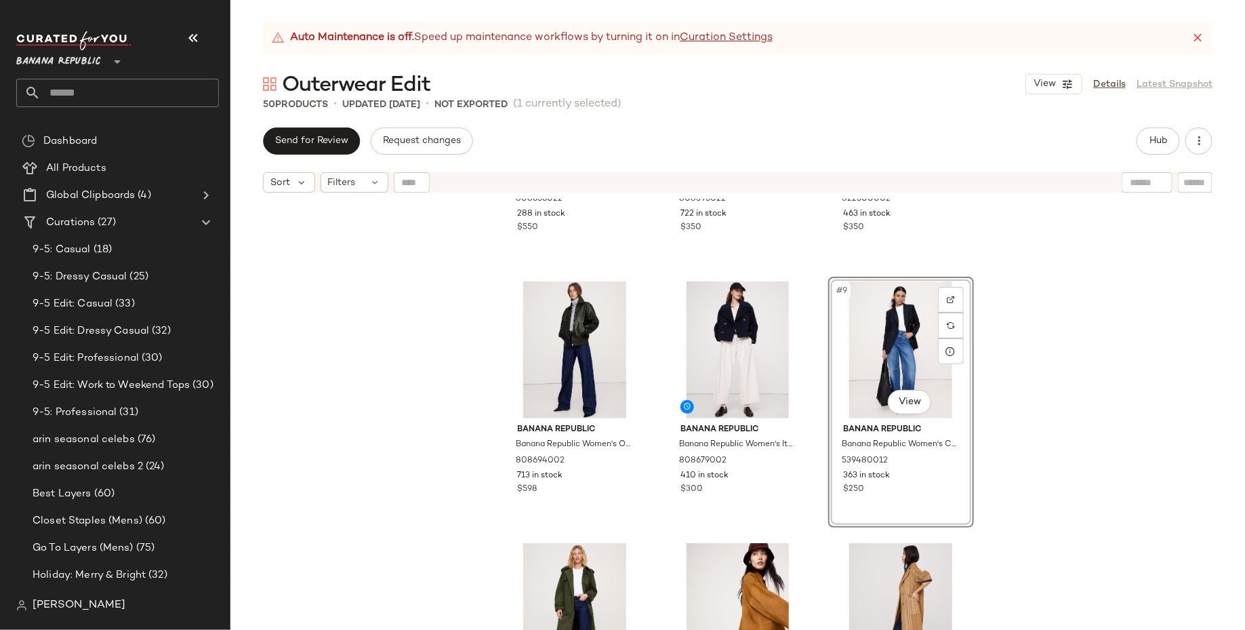
click at [1073, 417] on div "Banana Republic Banana Republic Women's Italian Wool-Cashmere Wrap Coat Blue Ca…" at bounding box center [737, 431] width 1015 height 464
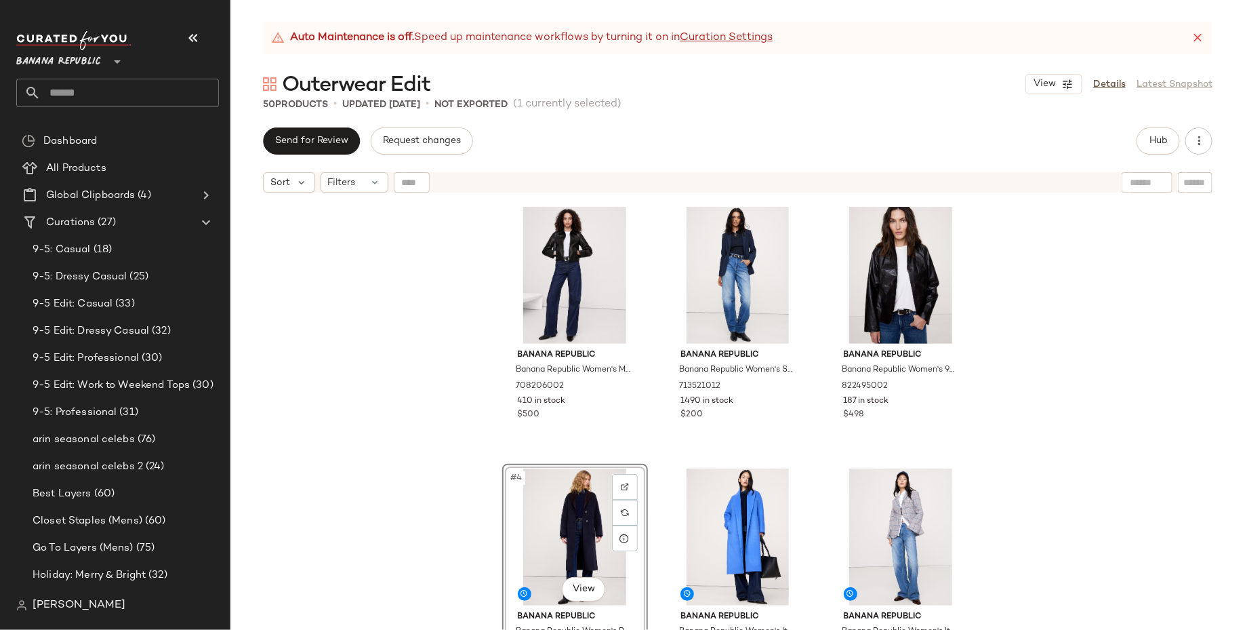
click at [398, 523] on div "Banana Republic Banana Republic Women's Minimalist Leather Jacket Black Size M …" at bounding box center [737, 431] width 1015 height 464
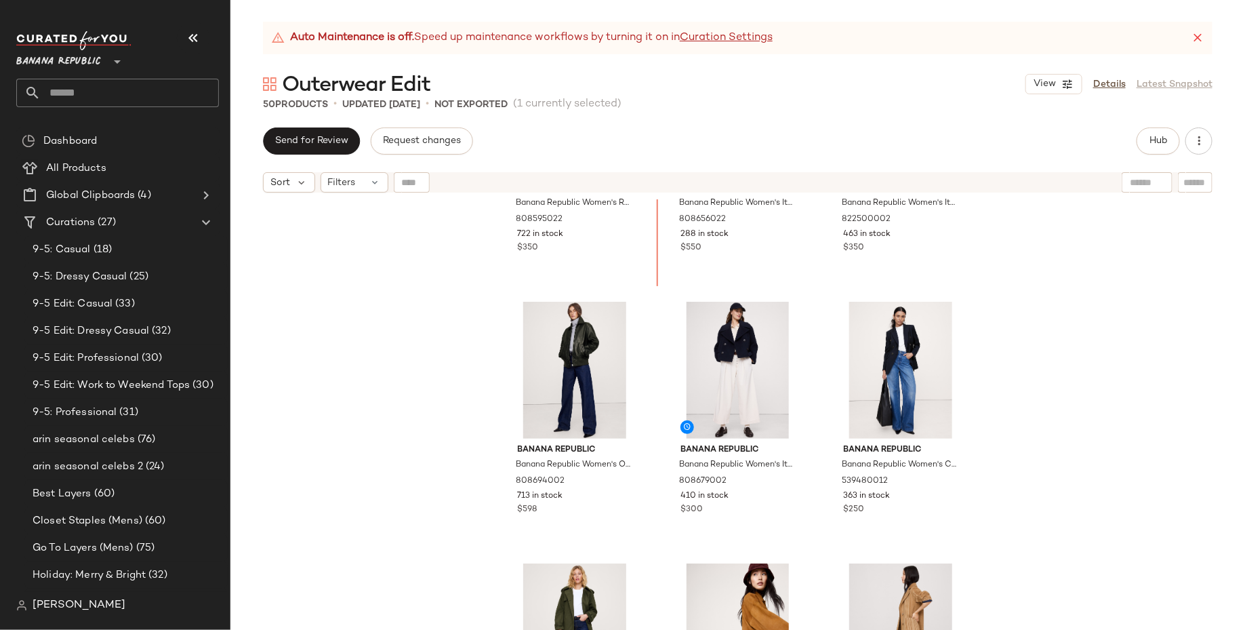
scroll to position [472, 0]
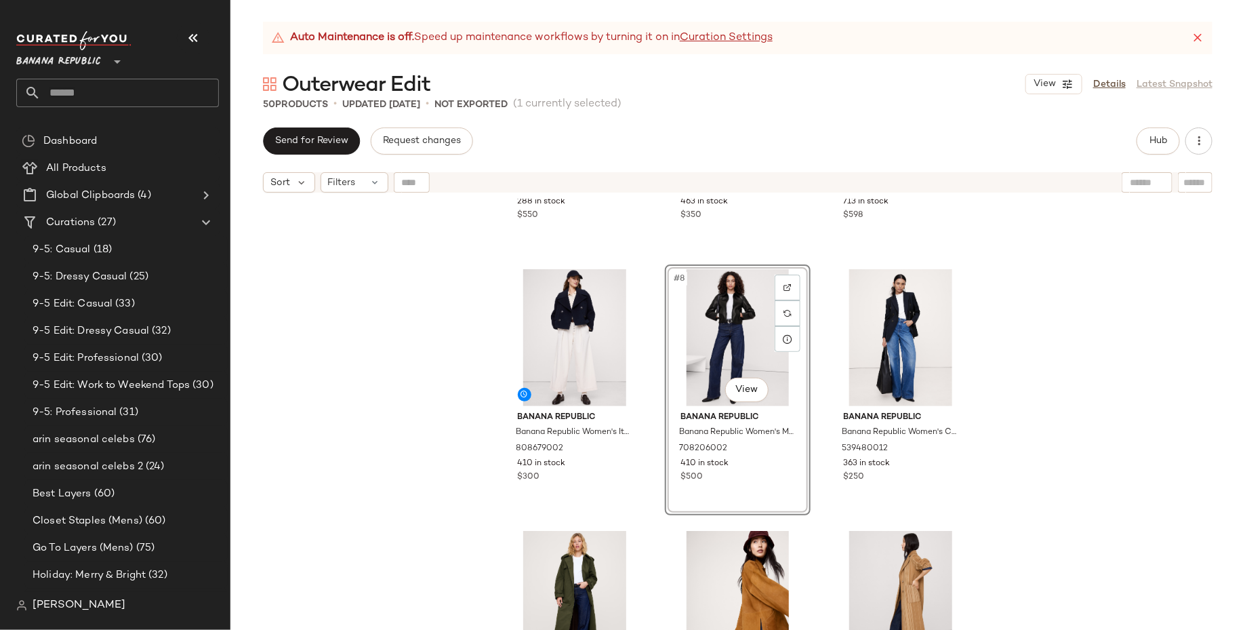
click at [1026, 398] on div "Banana Republic Banana Republic Women's Italian Wool-Cashmere Wrap Coat Blue Ca…" at bounding box center [737, 431] width 1015 height 464
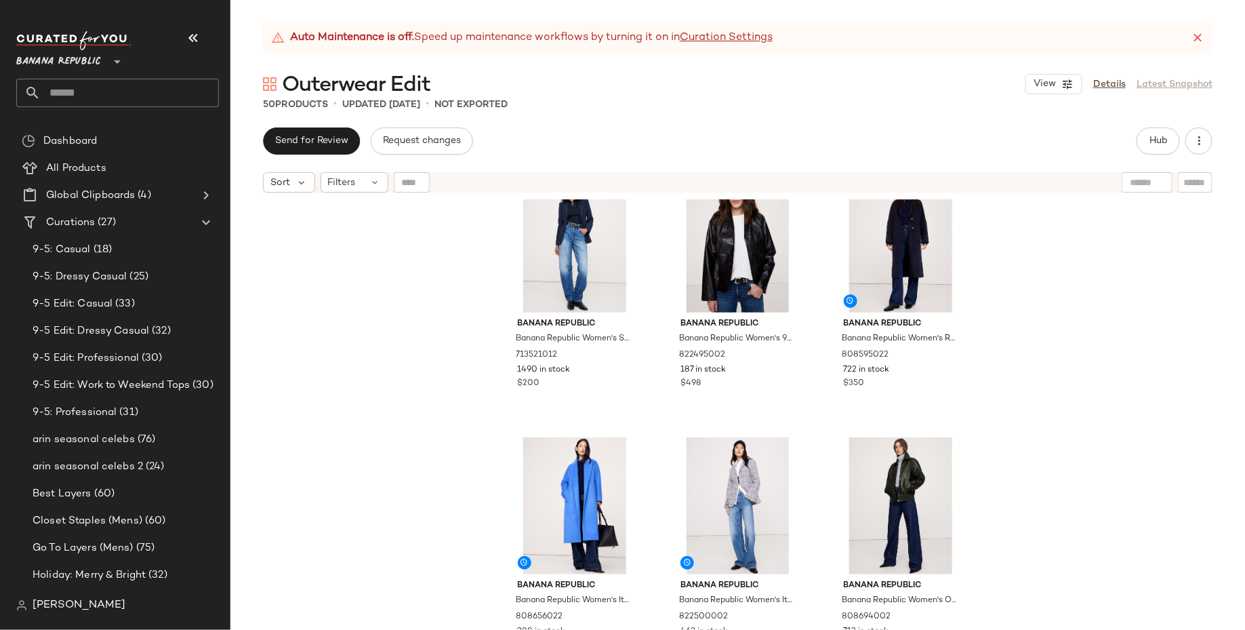
scroll to position [11, 0]
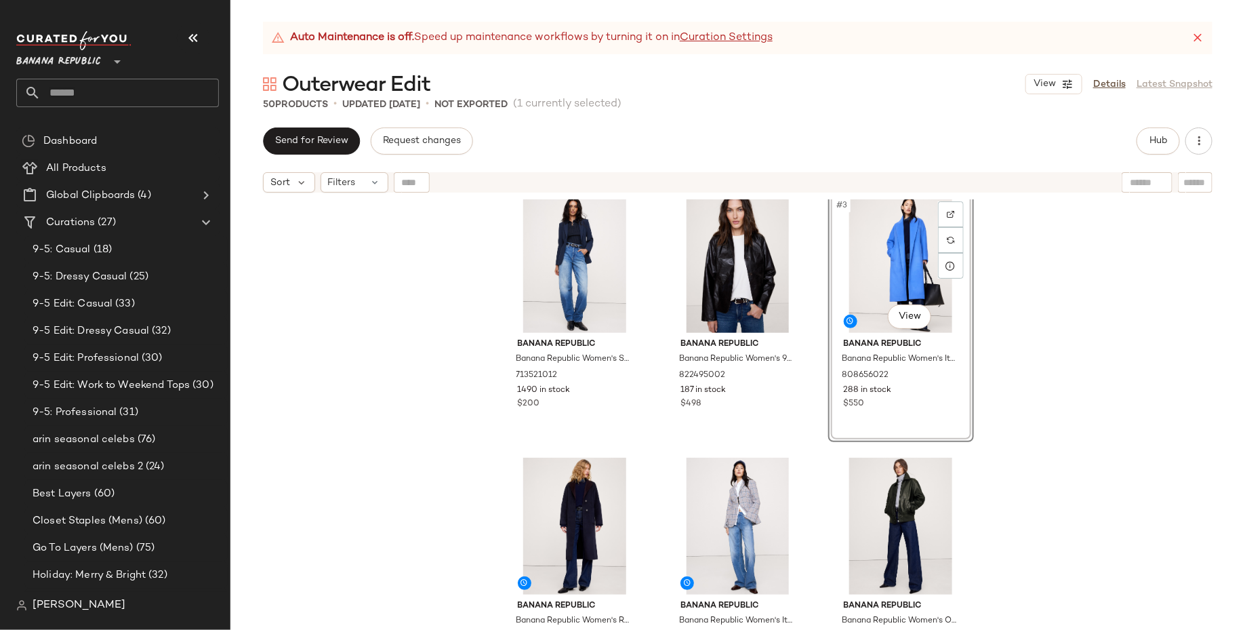
click at [973, 354] on div "Banana Republic Banana Republic Women's Slim Refined Blazer Hyper Navy Blue Siz…" at bounding box center [737, 431] width 1015 height 464
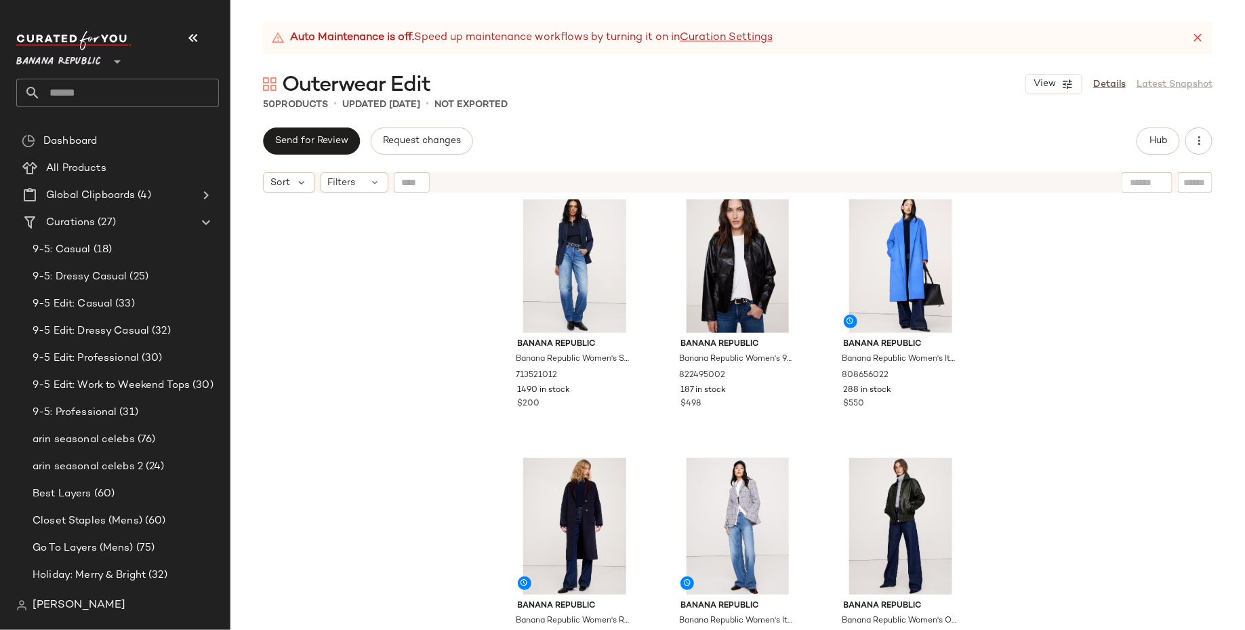
click at [1058, 359] on div "Banana Republic Banana Republic Women's Slim Refined Blazer Hyper Navy Blue Siz…" at bounding box center [737, 431] width 1015 height 464
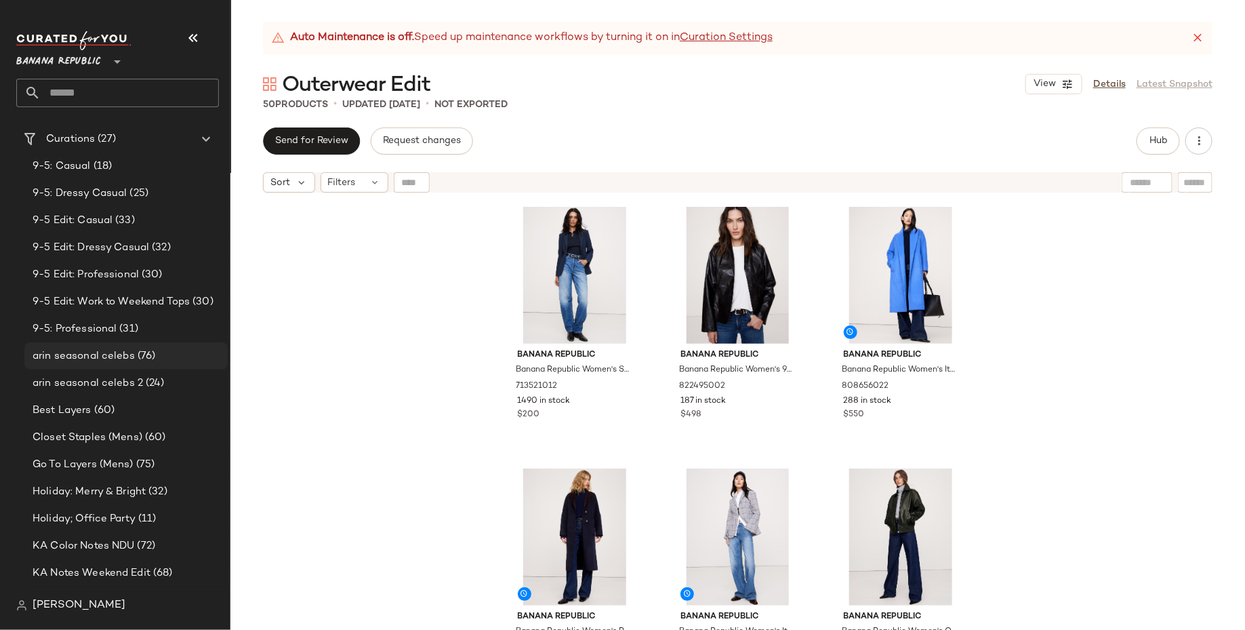
scroll to position [113, 0]
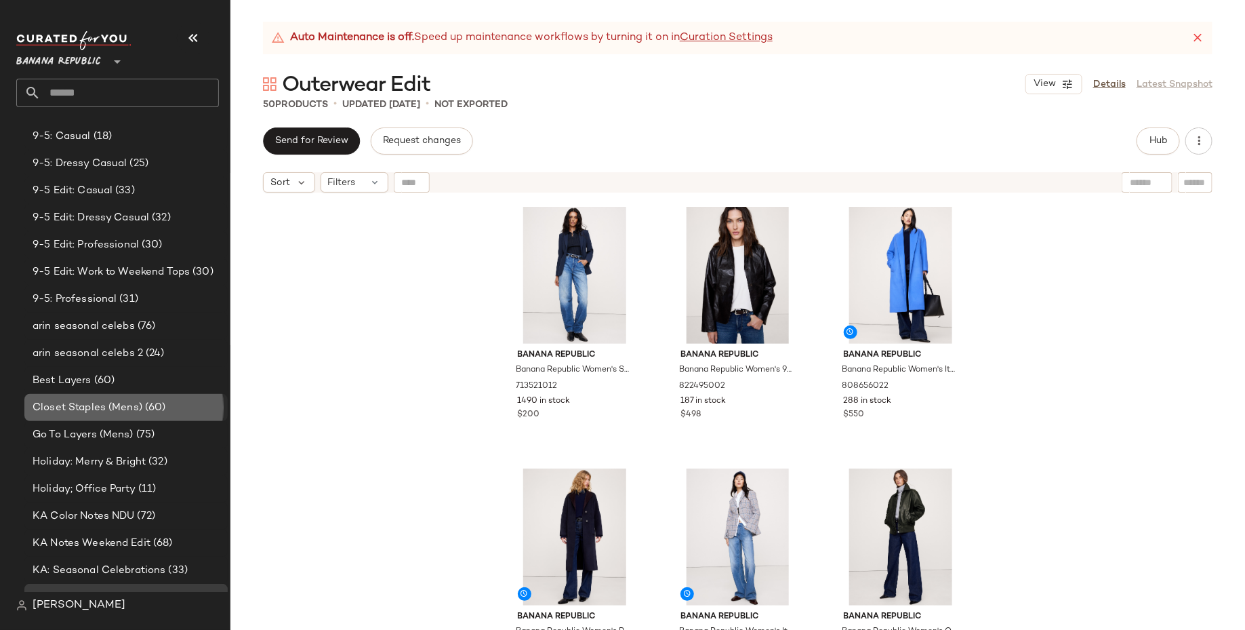
click at [146, 409] on span "(60)" at bounding box center [154, 408] width 24 height 16
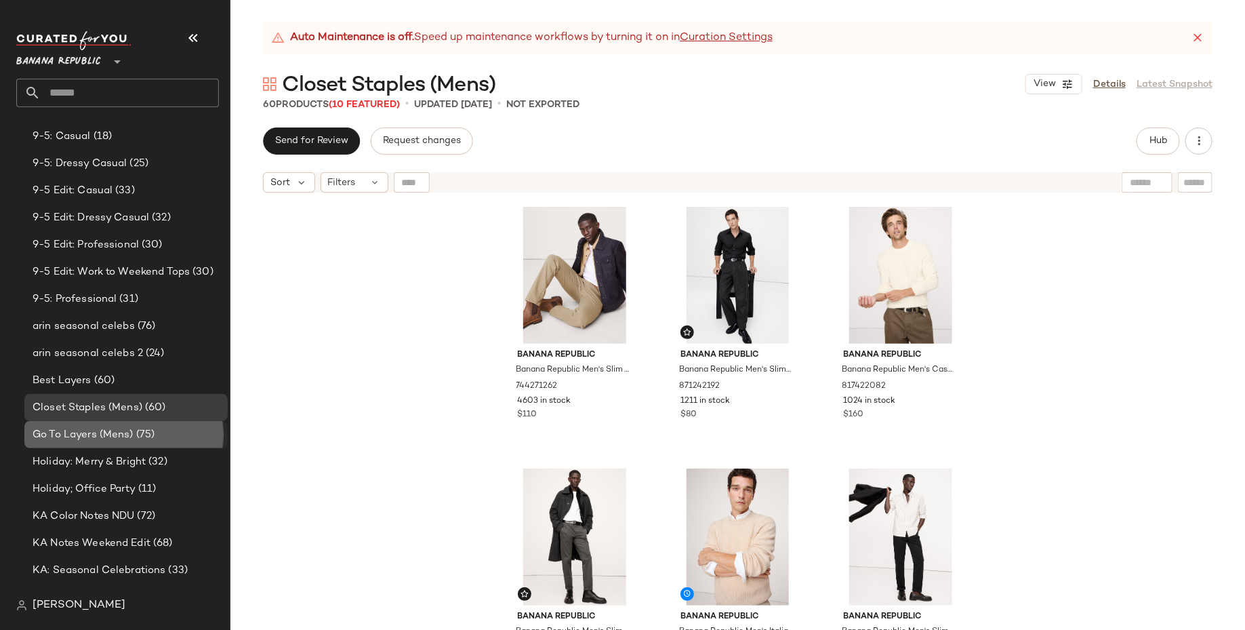
click at [147, 436] on span "(75)" at bounding box center [145, 435] width 22 height 16
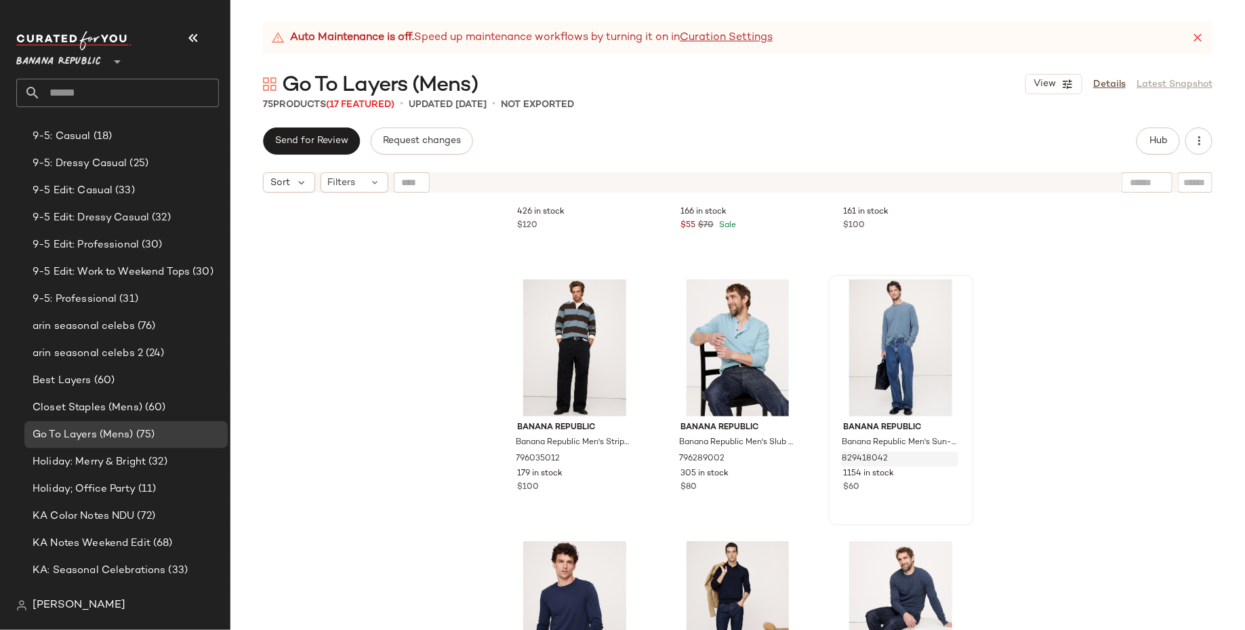
scroll to position [725, 0]
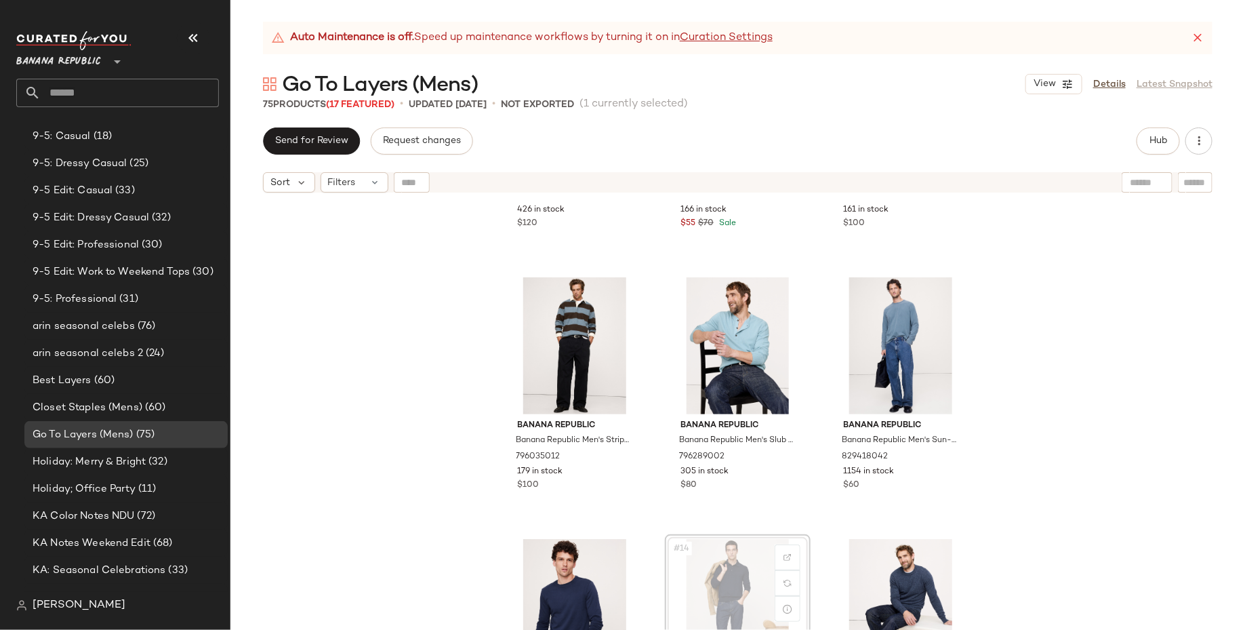
scroll to position [730, 0]
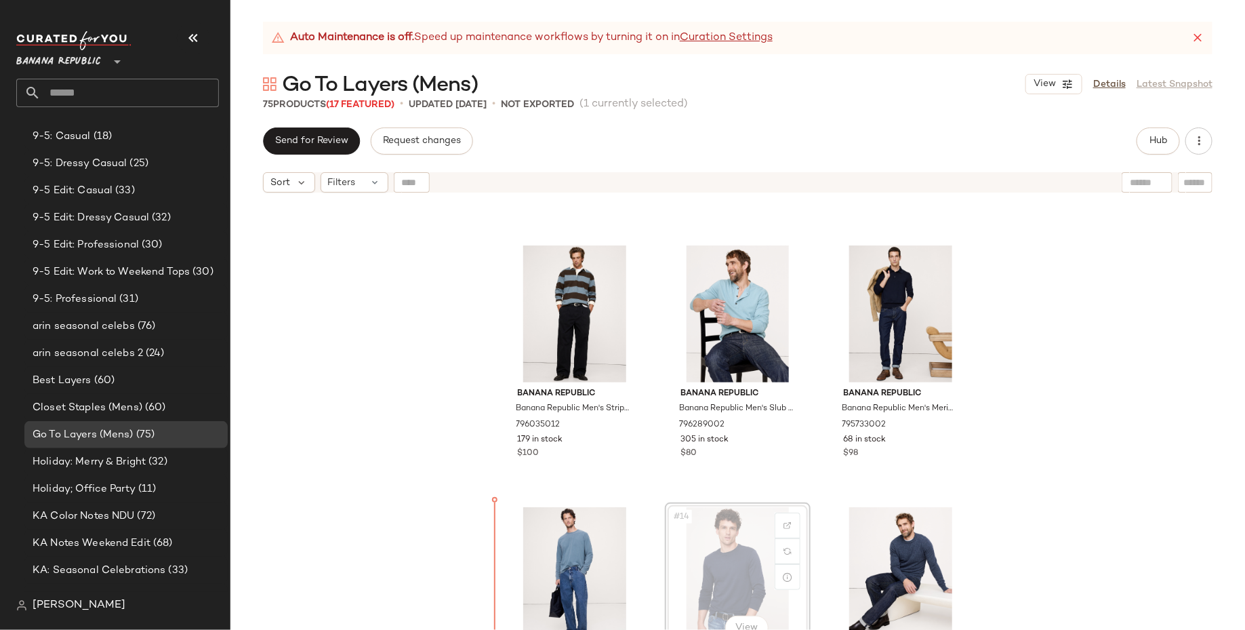
scroll to position [773, 0]
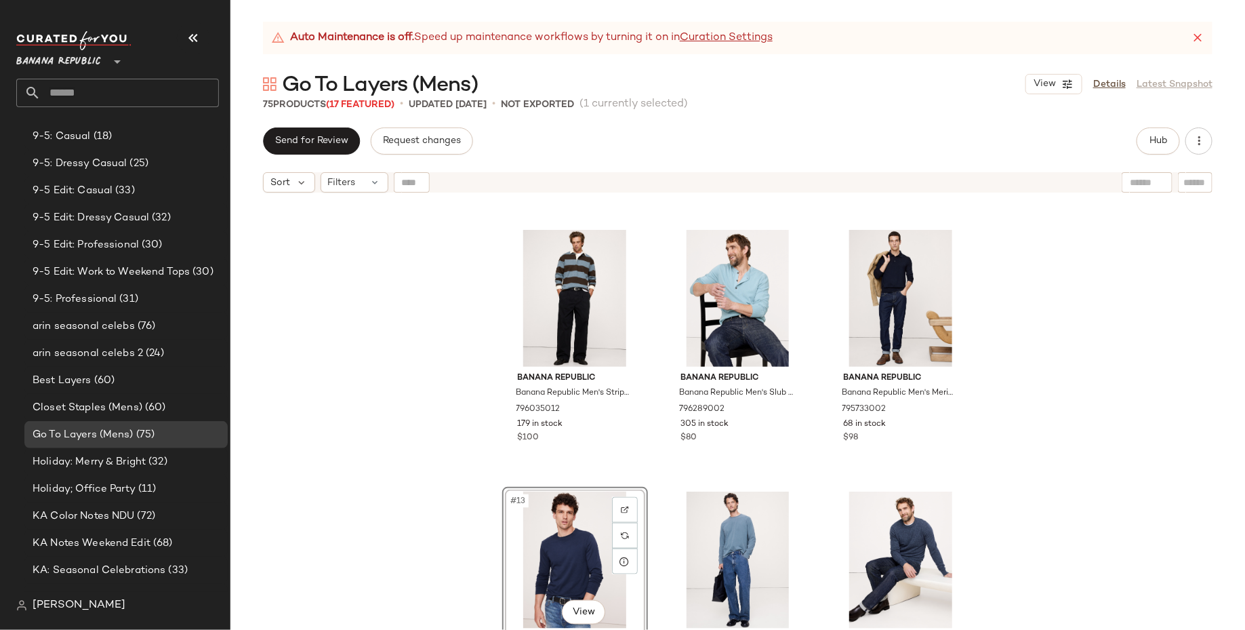
click at [407, 534] on div "Banana Republic Banana Republic Men's Loose-Fit Diamond Corduroy Overshirt Crea…" at bounding box center [737, 431] width 1015 height 464
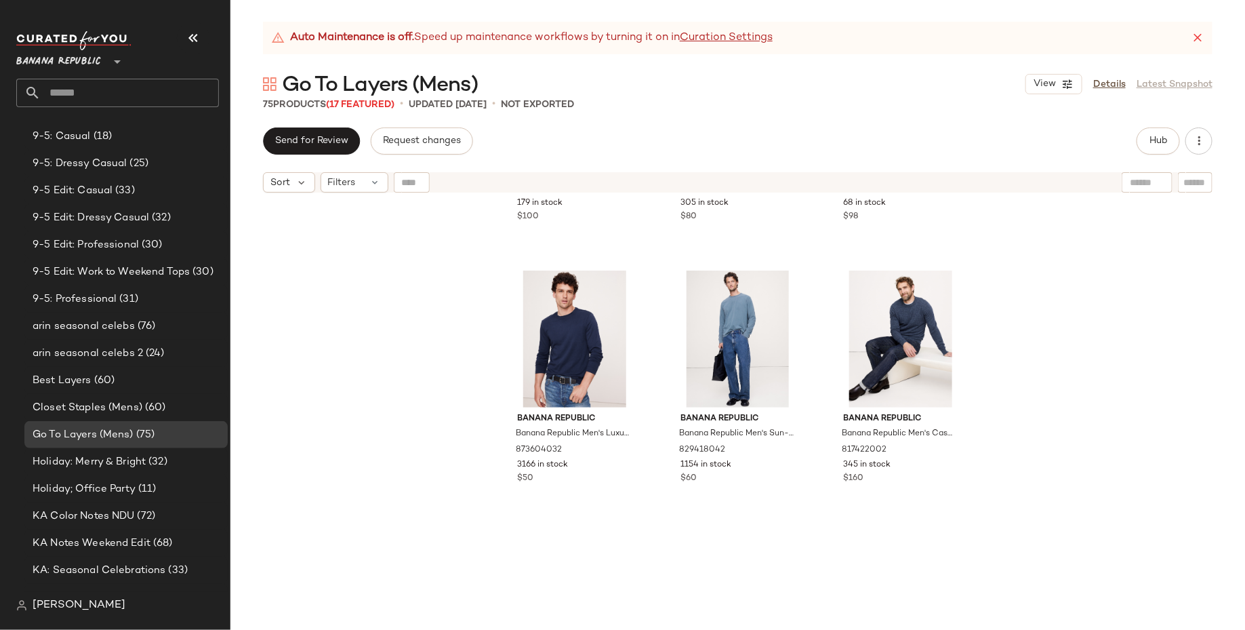
scroll to position [1106, 0]
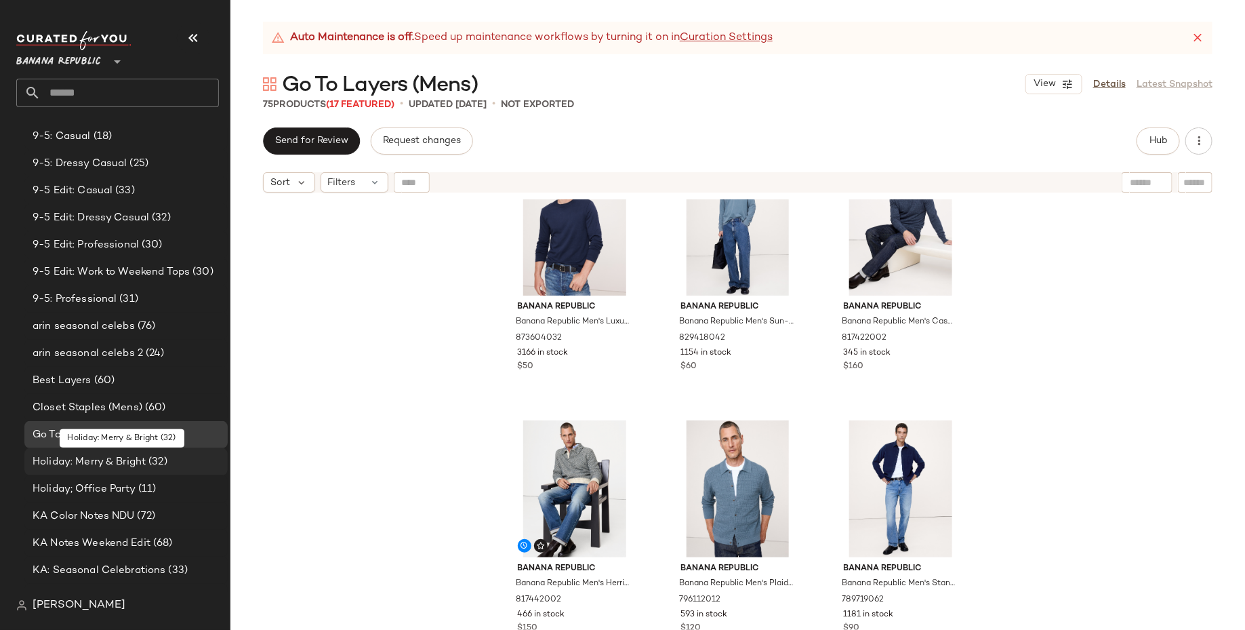
click at [169, 461] on div "Holiday: Merry & Bright (32)" at bounding box center [125, 462] width 194 height 16
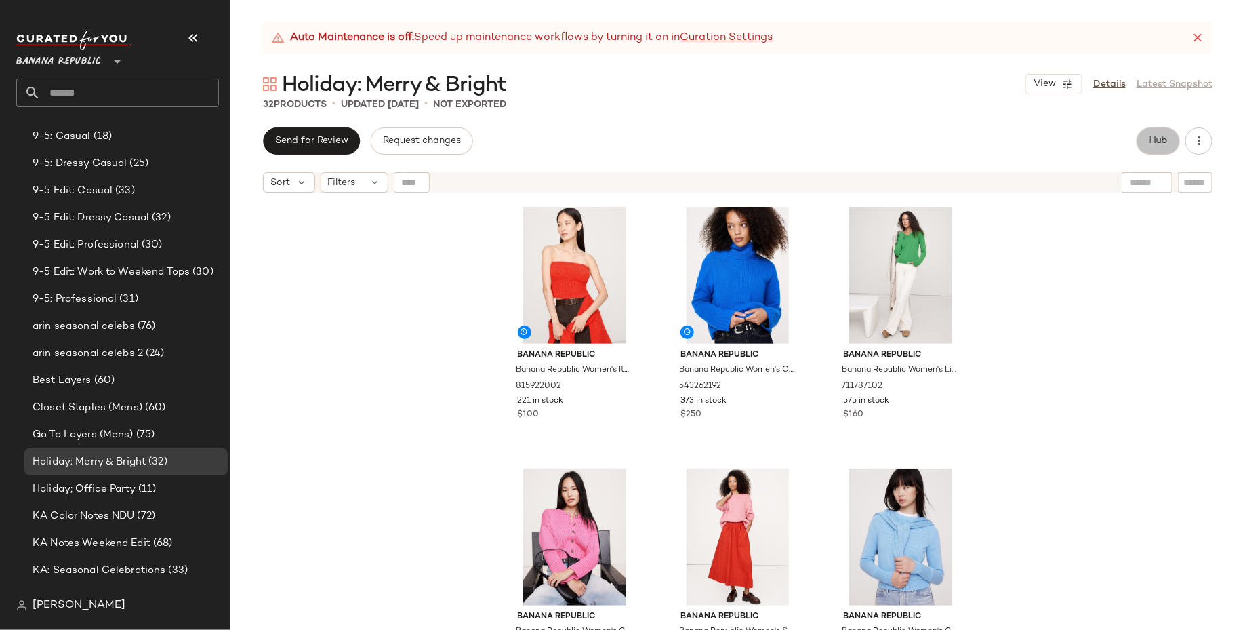
click at [1151, 149] on button "Hub" at bounding box center [1158, 140] width 43 height 27
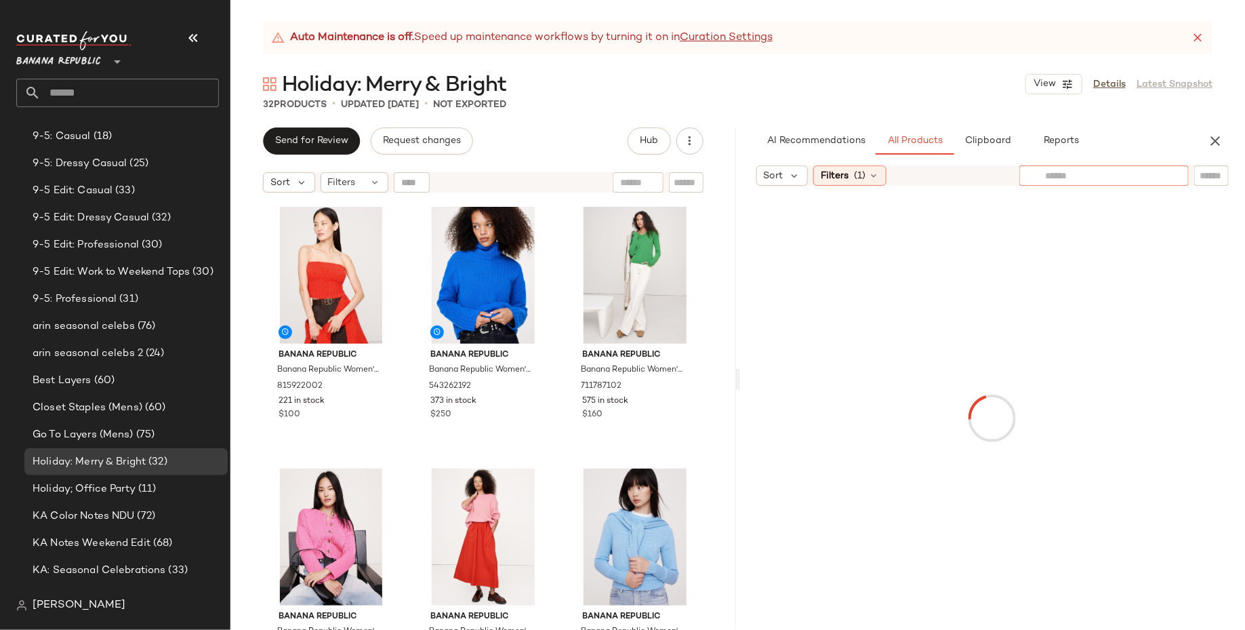
click at [1163, 178] on input "text" at bounding box center [1104, 176] width 118 height 14
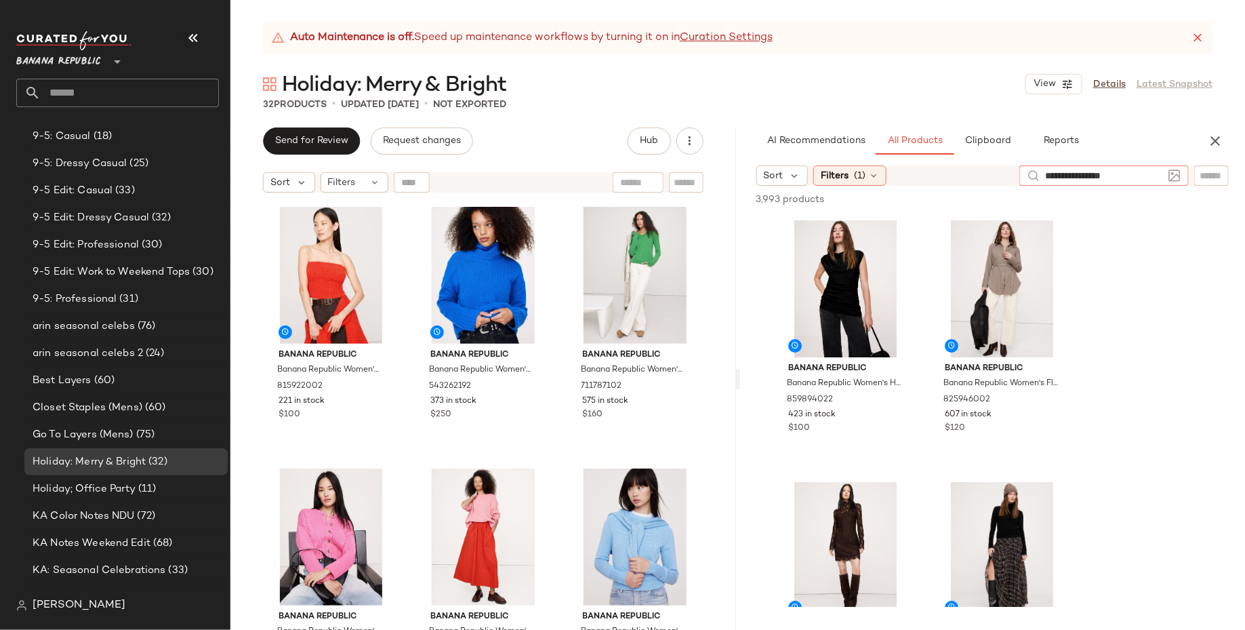
type input "**********"
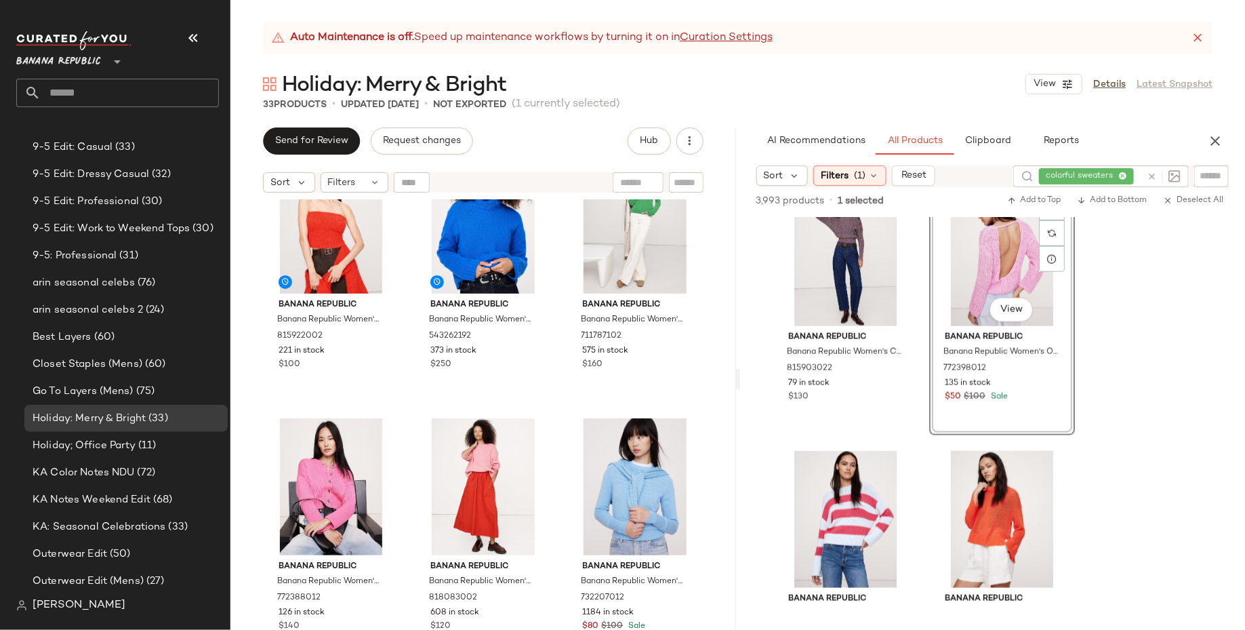
scroll to position [113, 0]
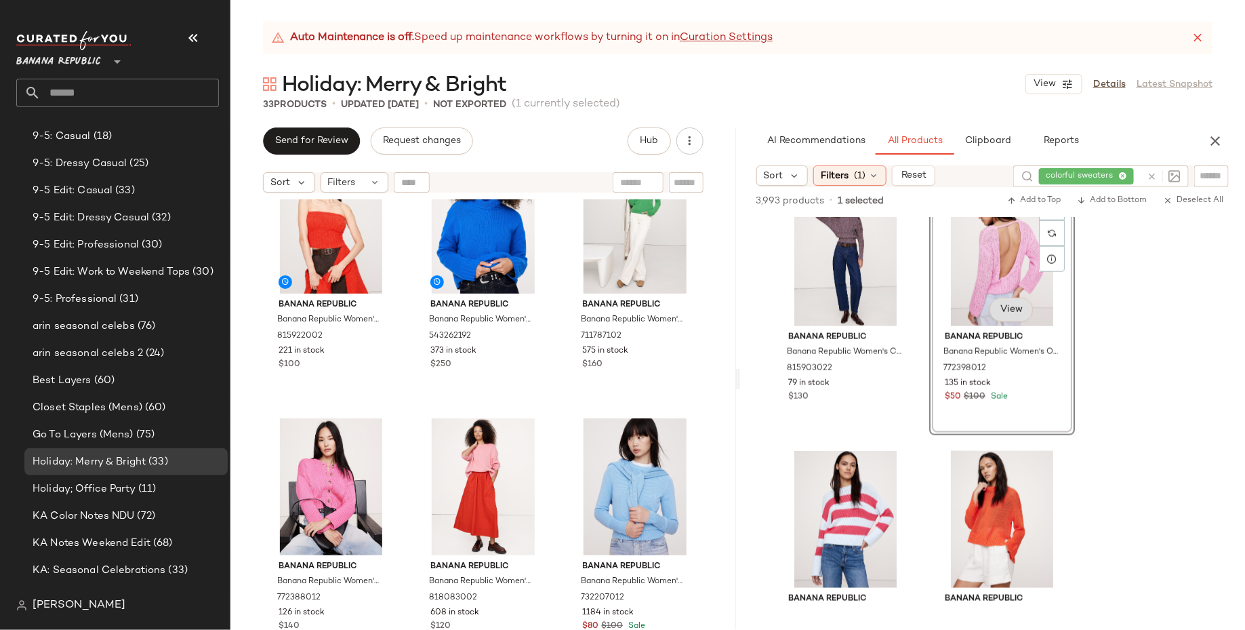
click at [1020, 317] on body "Banana Republic ** Dashboard All Products Global Clipboards (4) Curations (27) …" at bounding box center [622, 315] width 1245 height 630
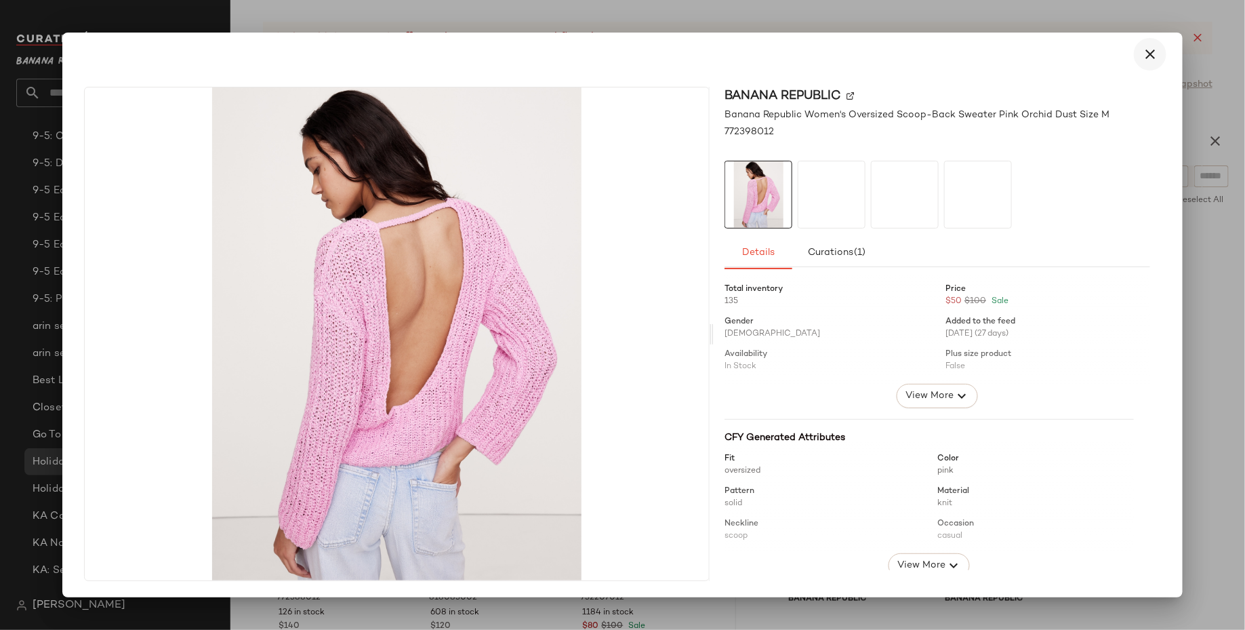
click at [1148, 60] on icon "button" at bounding box center [1150, 54] width 16 height 16
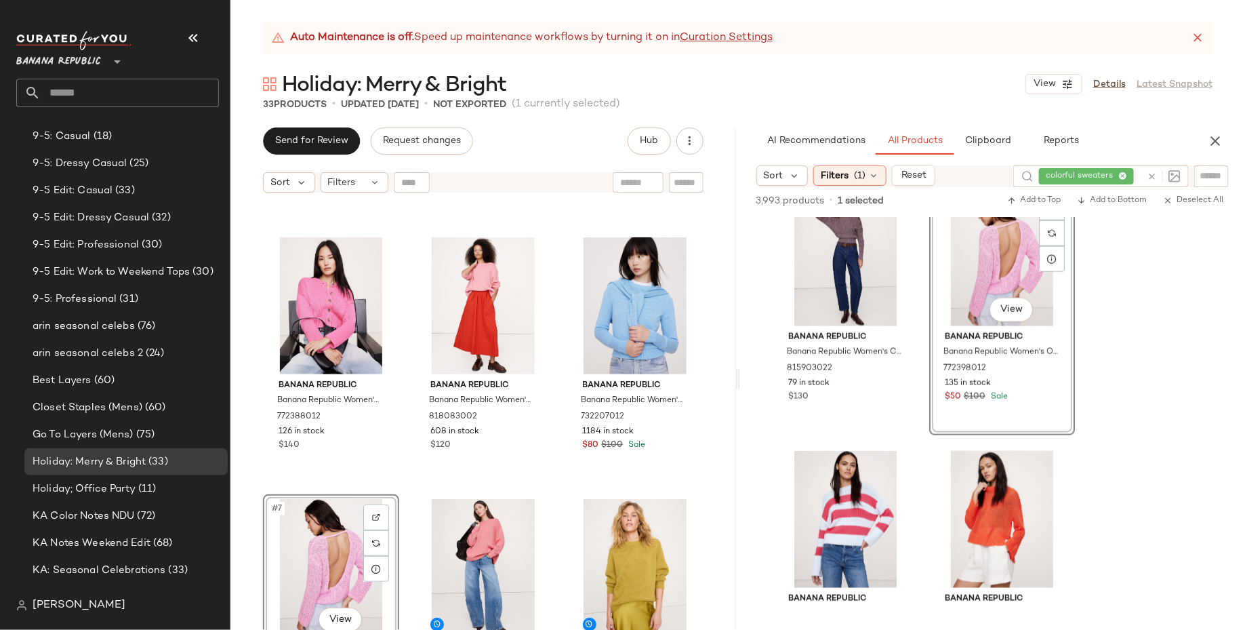
scroll to position [233, 0]
click at [336, 561] on div "#7 View" at bounding box center [331, 566] width 127 height 137
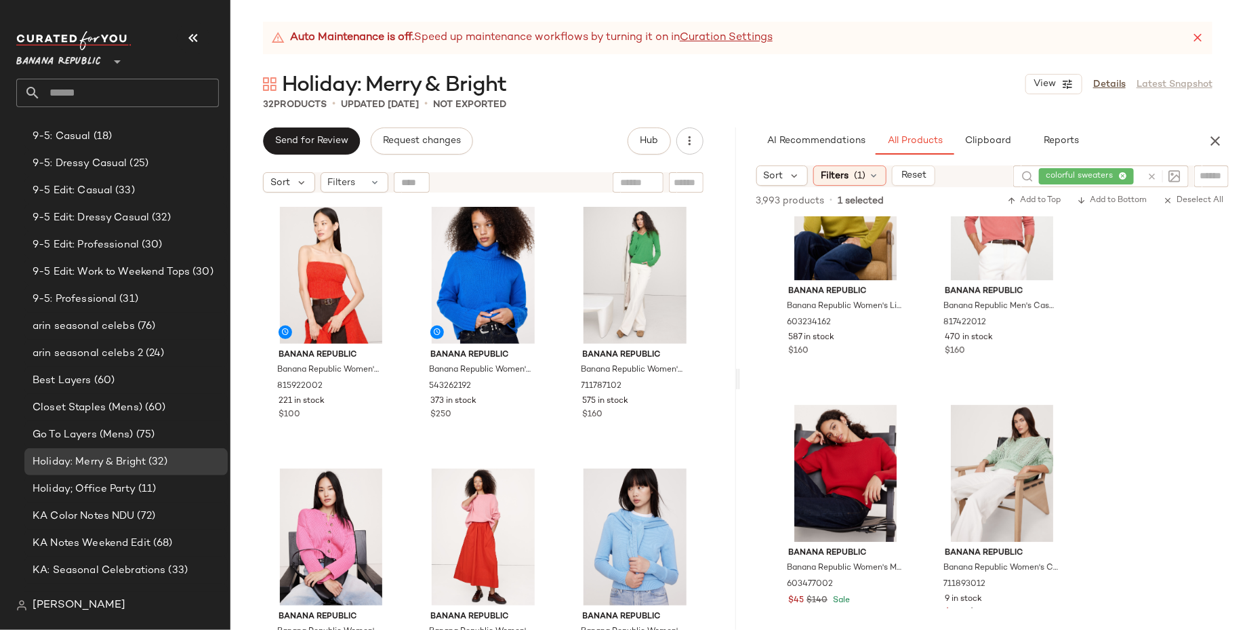
scroll to position [4891, 0]
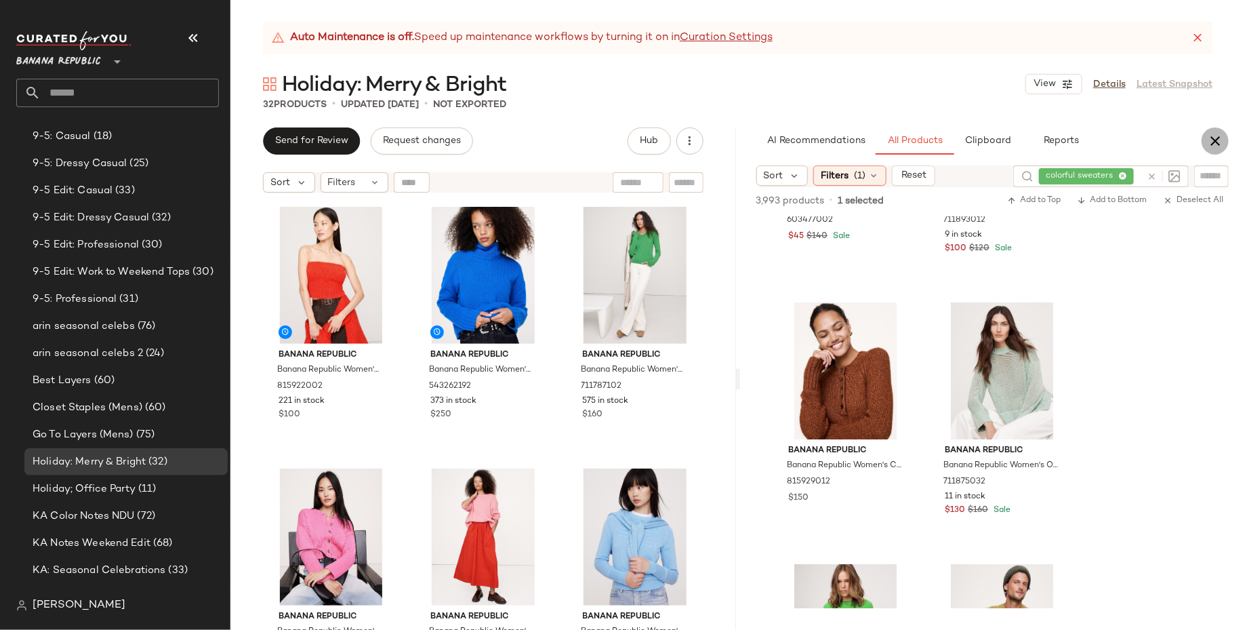
click at [1216, 147] on icon "button" at bounding box center [1215, 141] width 16 height 16
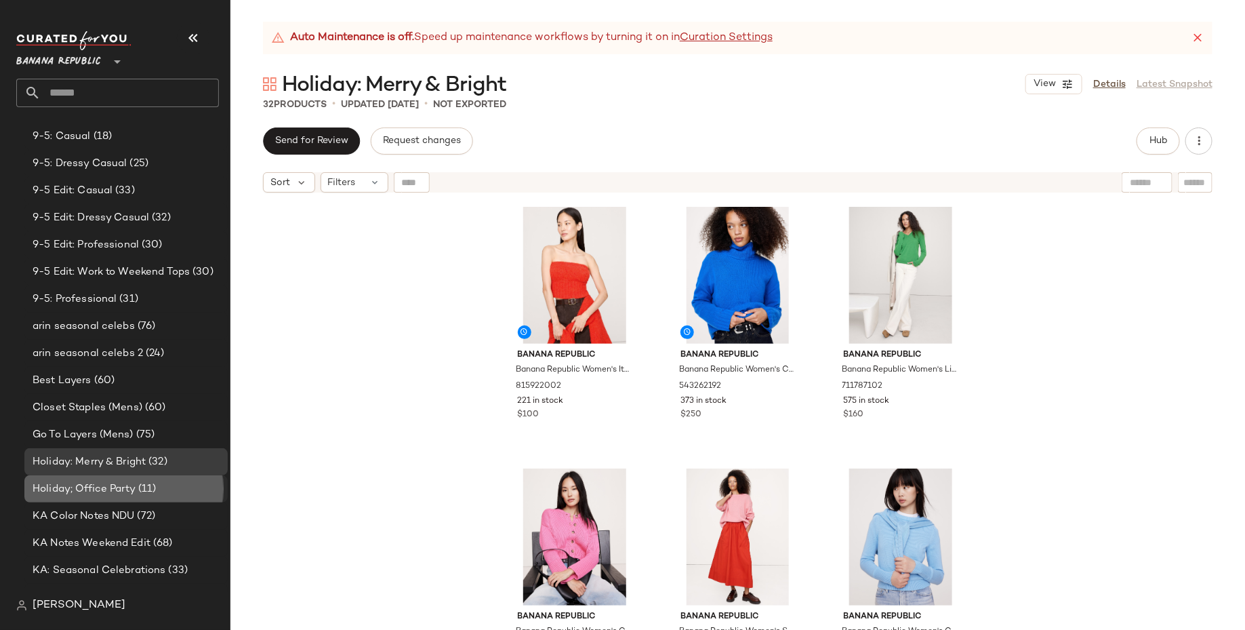
click at [169, 479] on div "Holiday; Office Party (11)" at bounding box center [125, 488] width 203 height 27
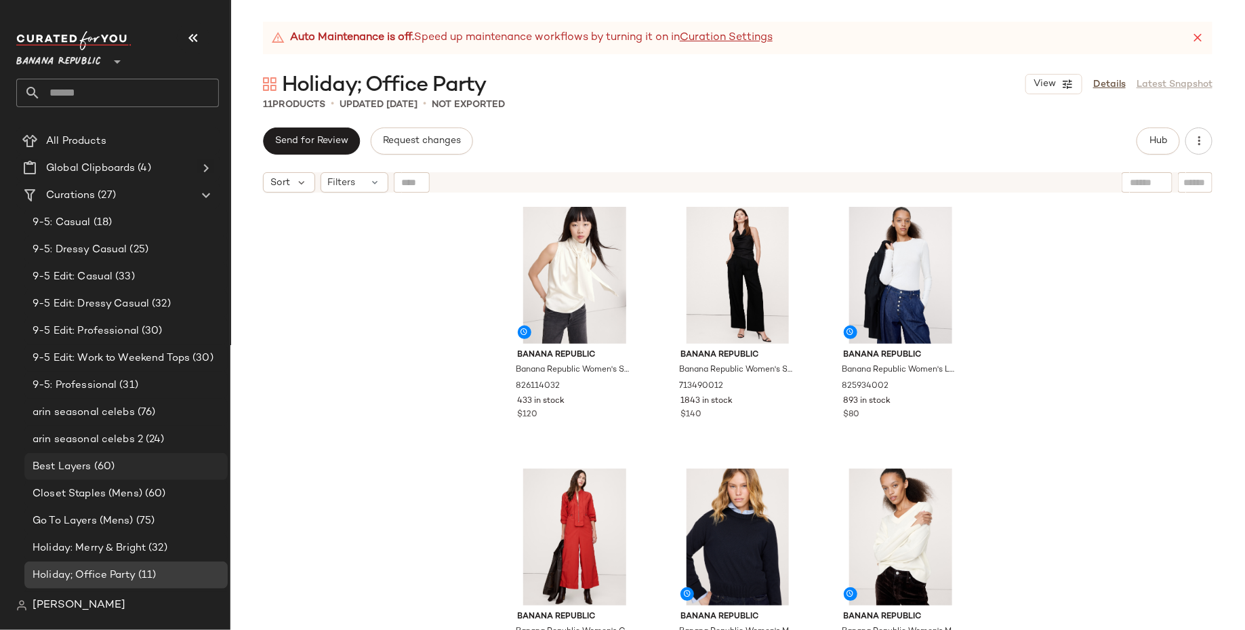
scroll to position [19, 0]
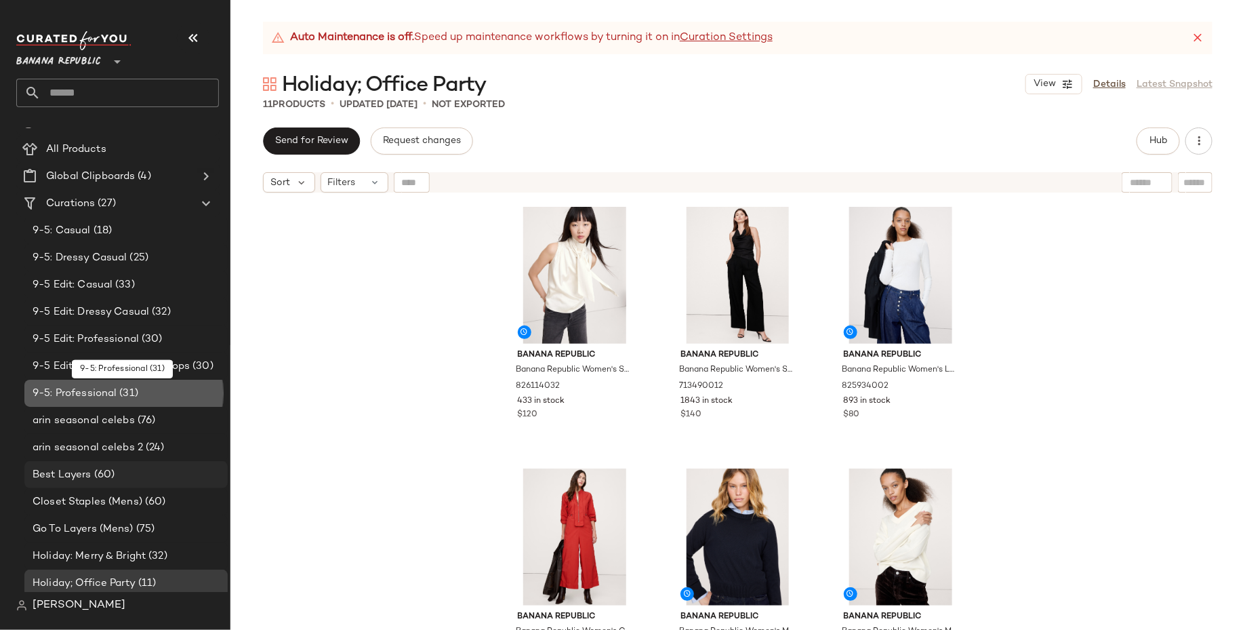
click at [148, 387] on div "9-5: Professional (31)" at bounding box center [125, 394] width 194 height 16
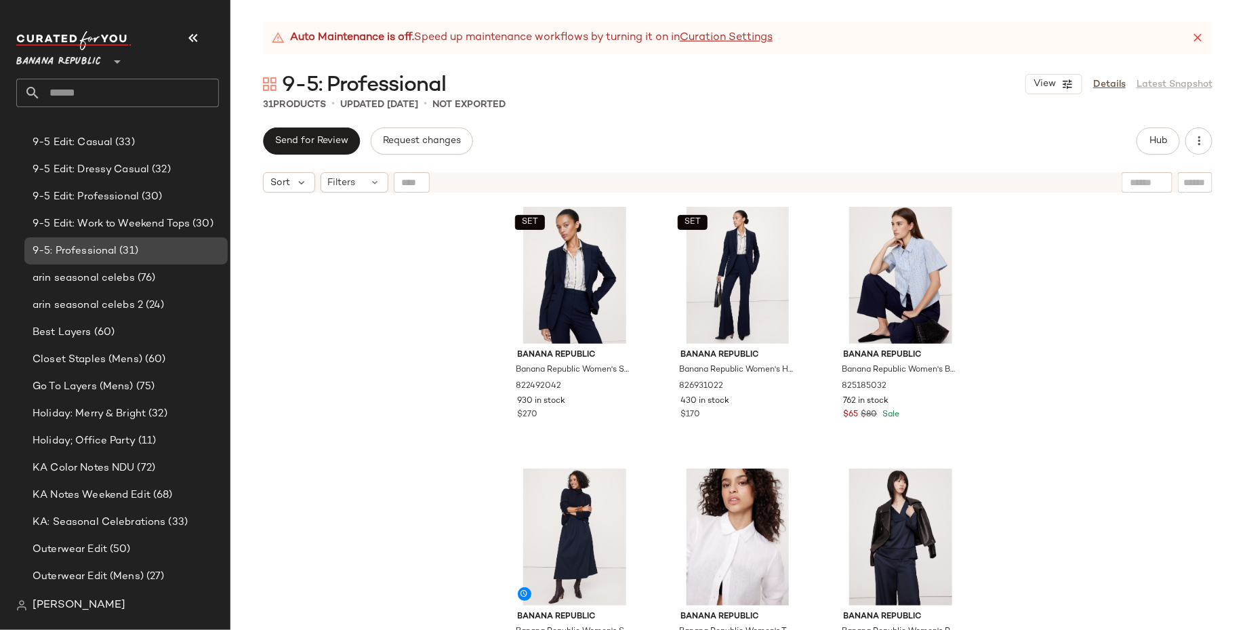
scroll to position [181, 0]
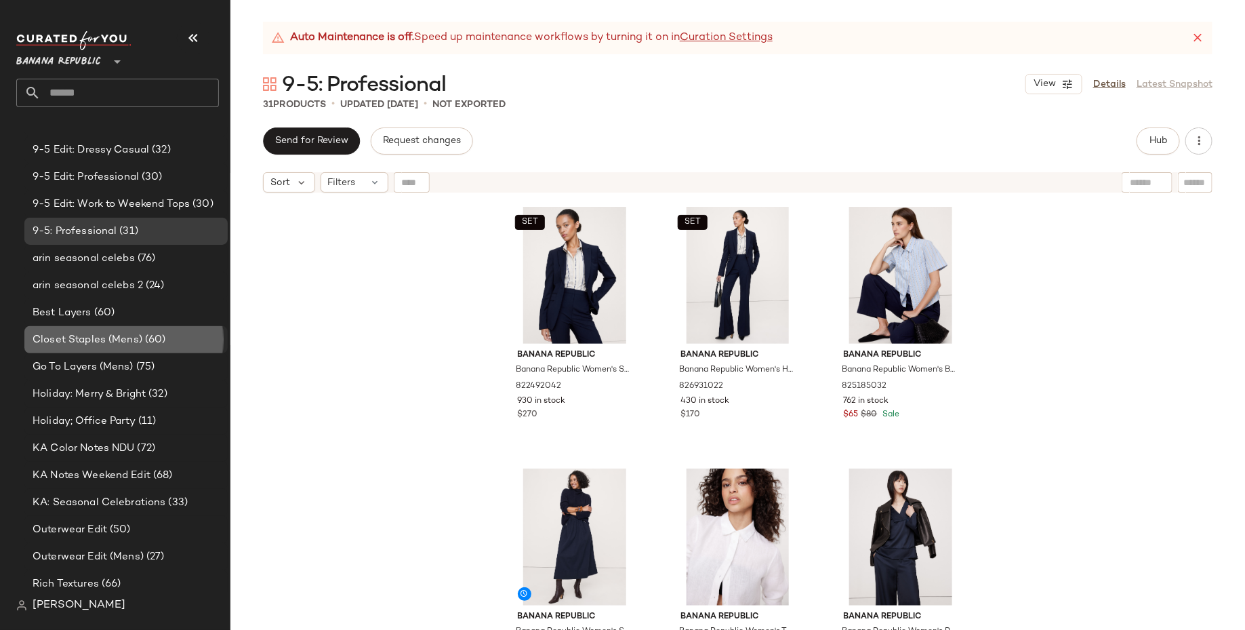
click at [169, 332] on div "Closet Staples (Mens) (60)" at bounding box center [125, 340] width 194 height 16
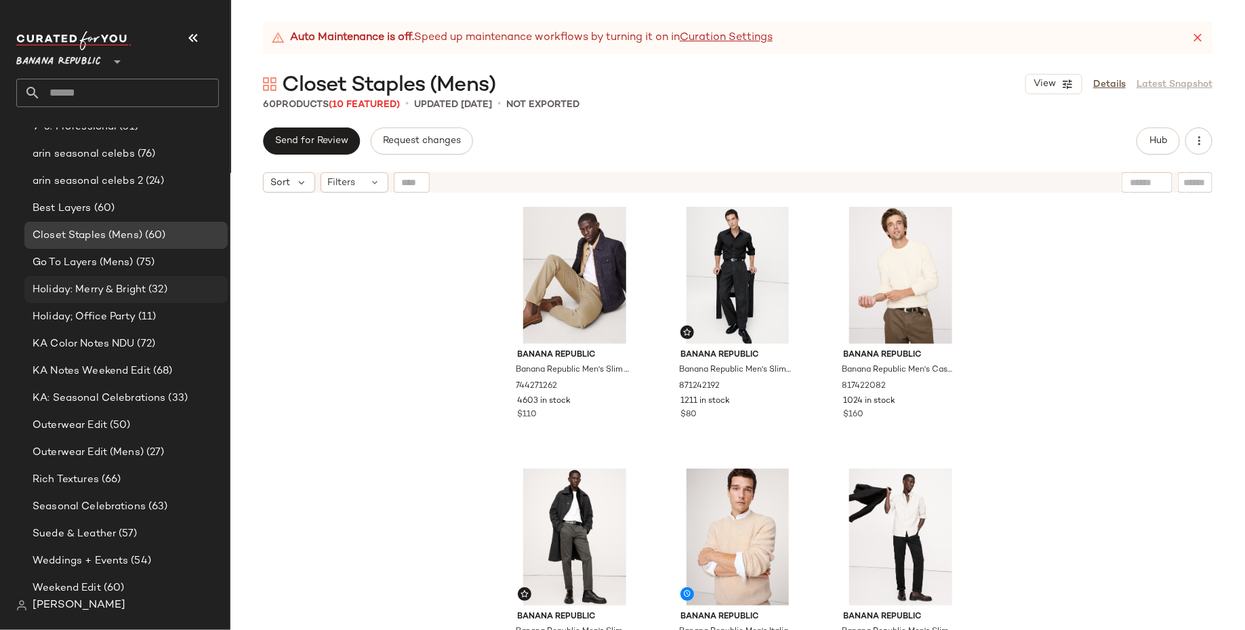
scroll to position [376, 0]
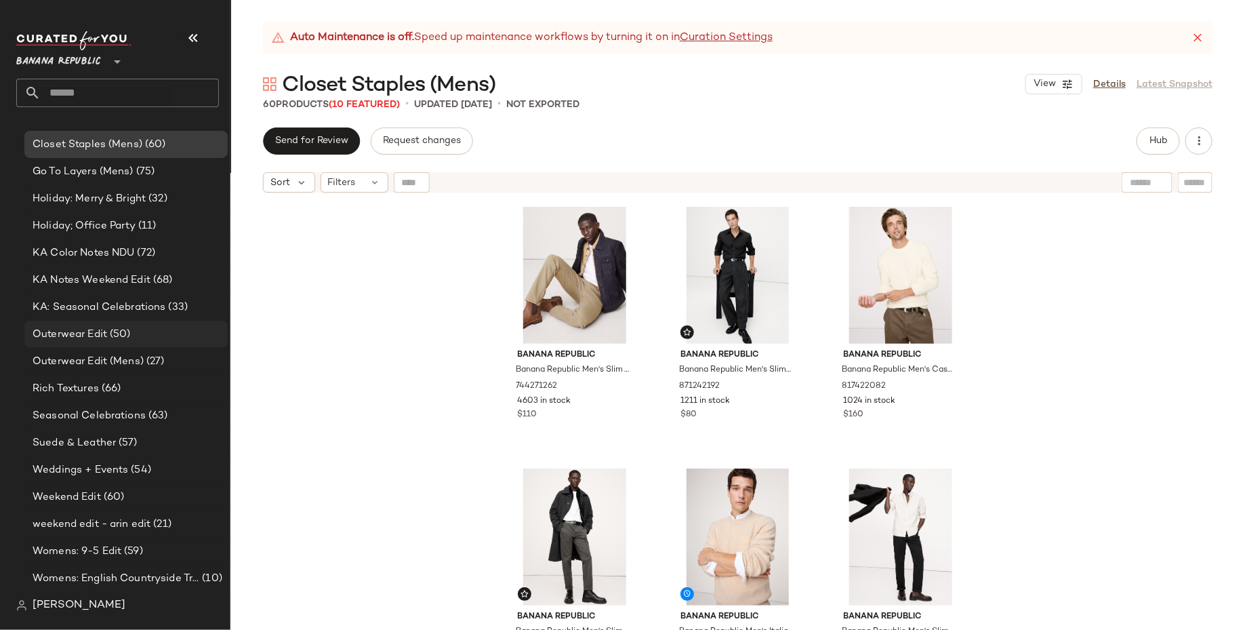
click at [167, 339] on div "Outerwear Edit (50)" at bounding box center [125, 335] width 194 height 16
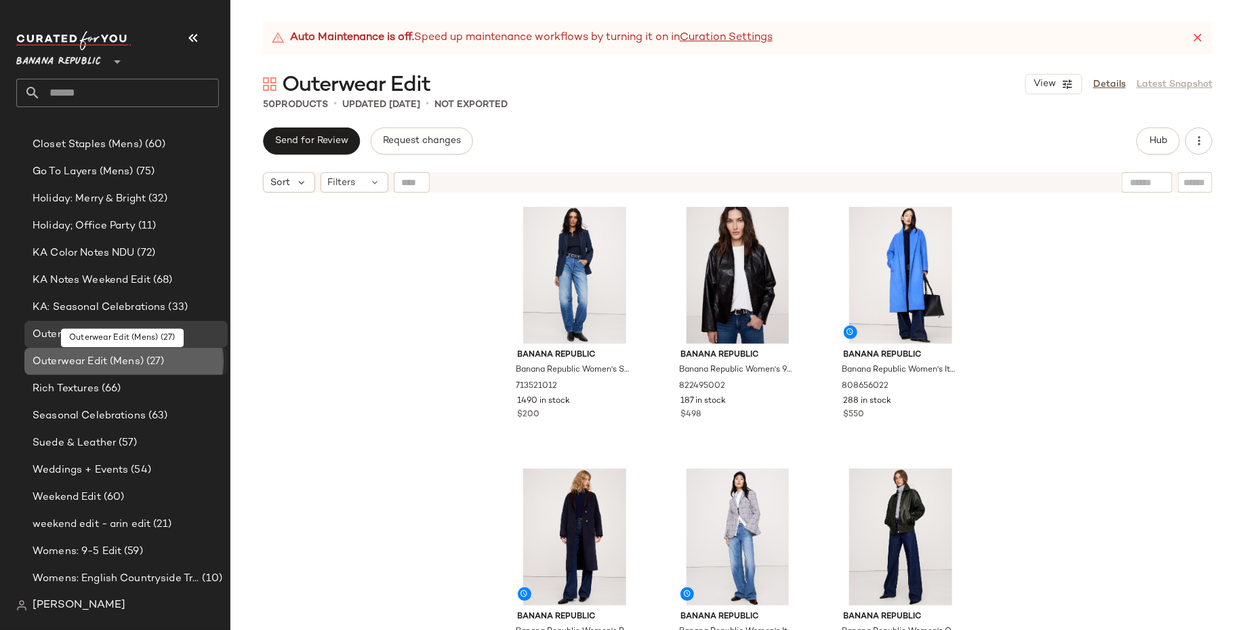
click at [169, 359] on div "Outerwear Edit (Mens) (27)" at bounding box center [125, 362] width 194 height 16
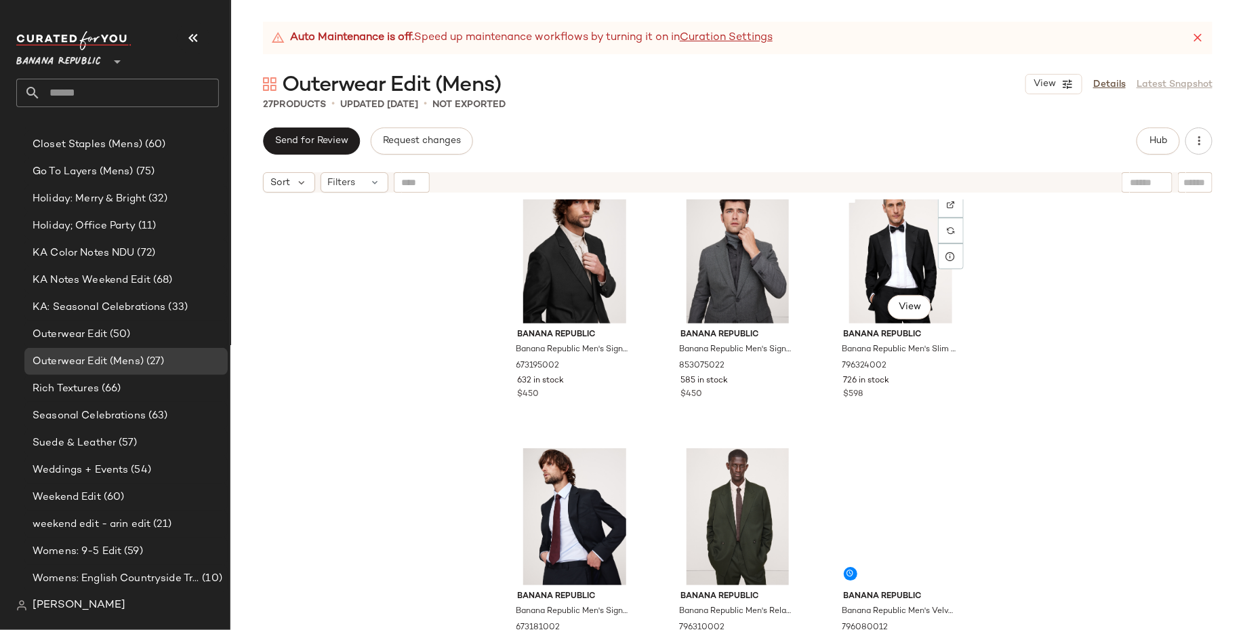
scroll to position [1893, 0]
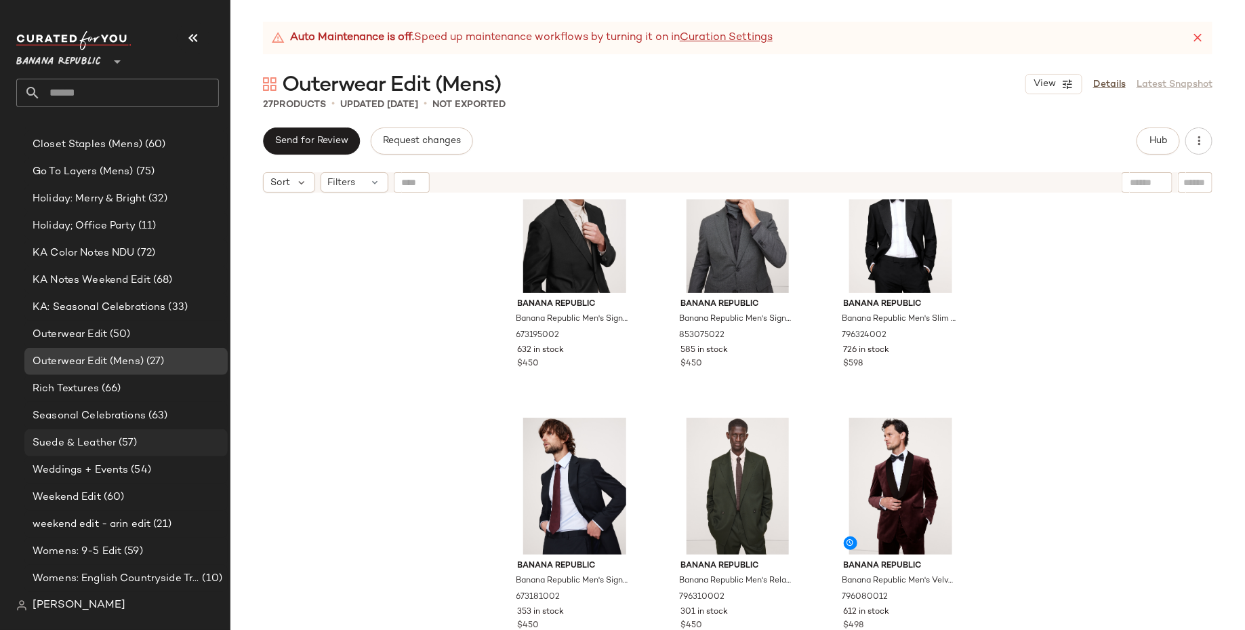
click at [156, 445] on div "Suede & Leather (57)" at bounding box center [125, 443] width 194 height 16
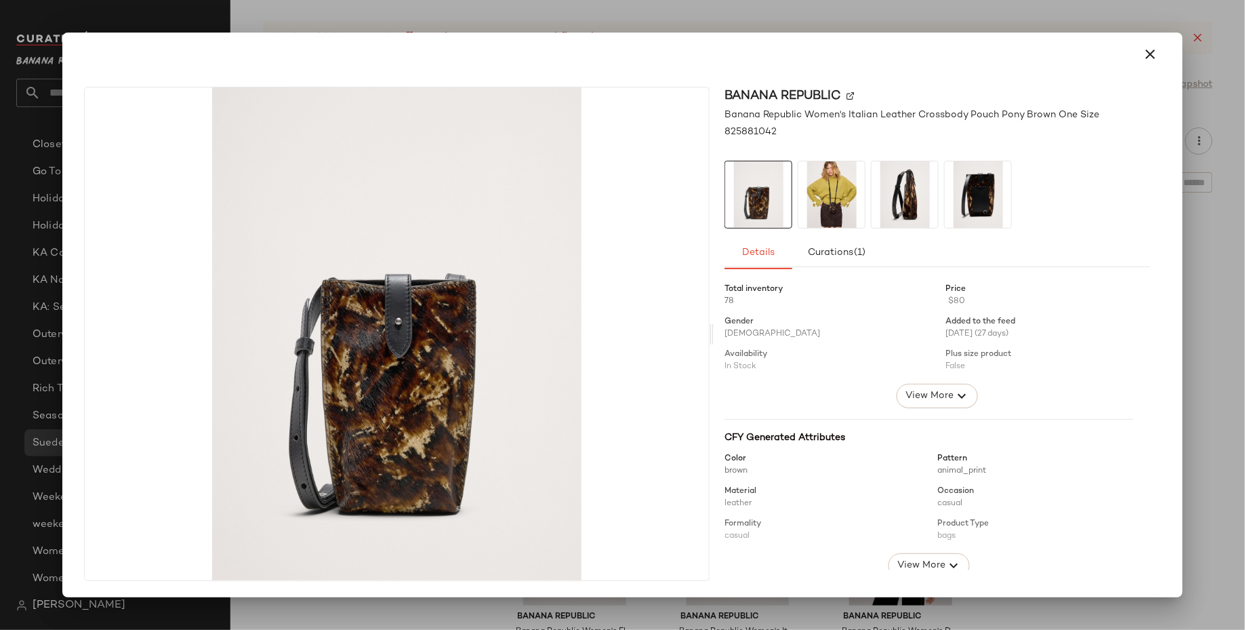
click at [815, 193] on img at bounding box center [832, 194] width 66 height 66
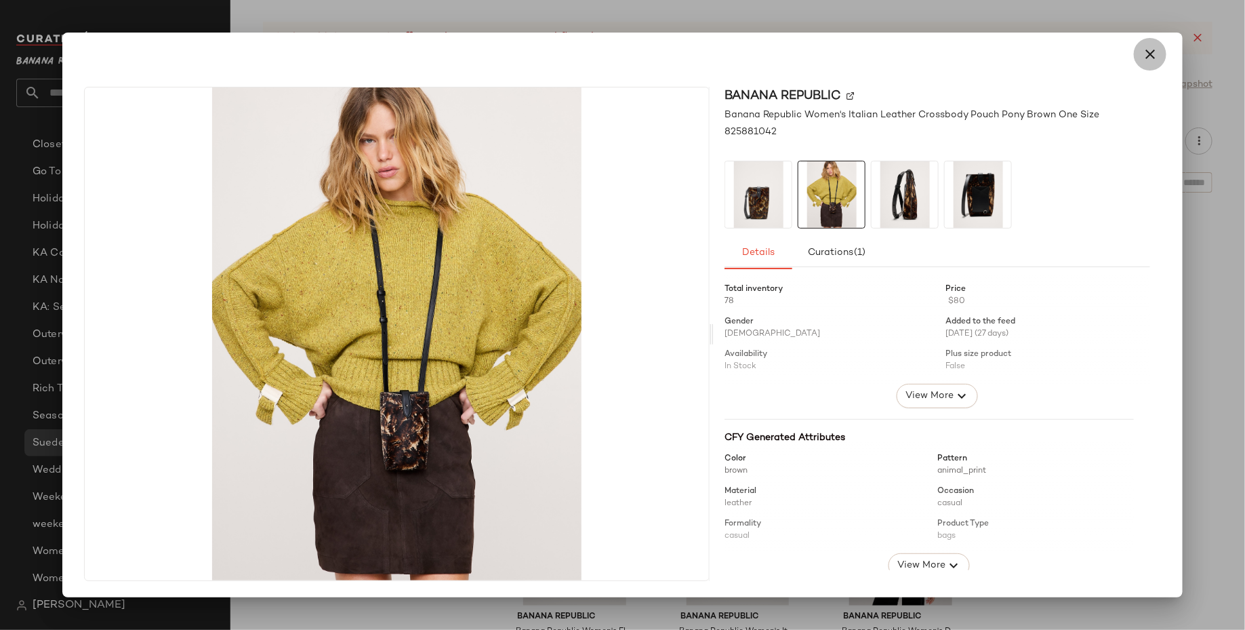
click at [1163, 56] on button "button" at bounding box center [1150, 54] width 33 height 33
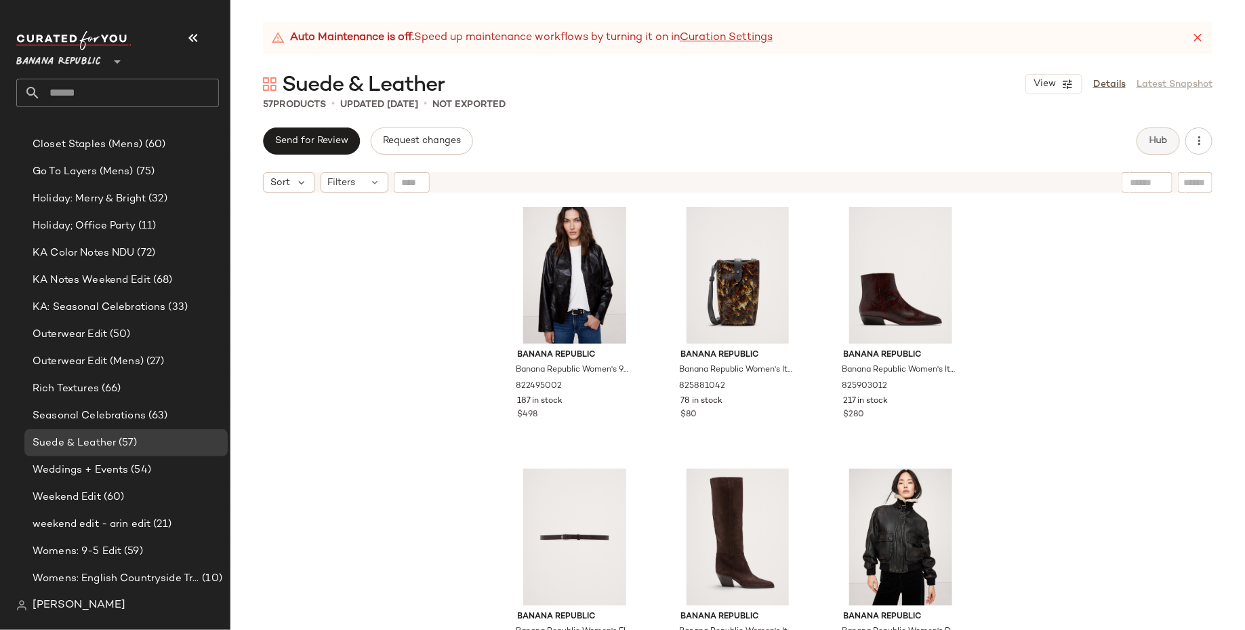
click at [1161, 144] on span "Hub" at bounding box center [1158, 141] width 19 height 11
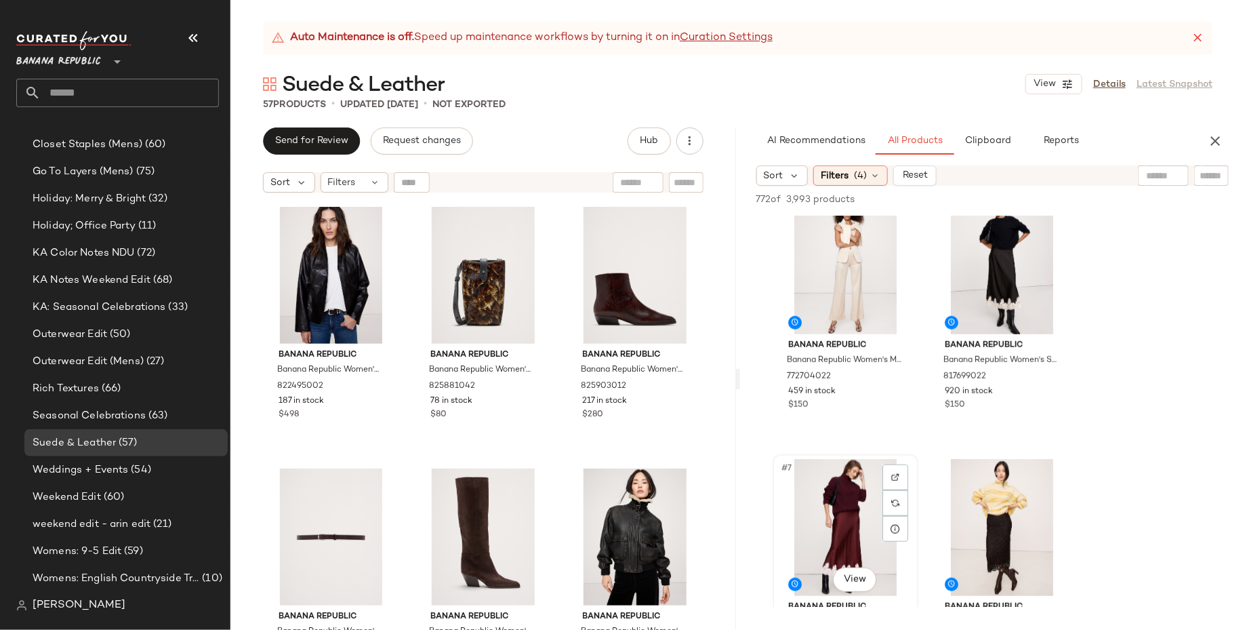
scroll to position [480, 0]
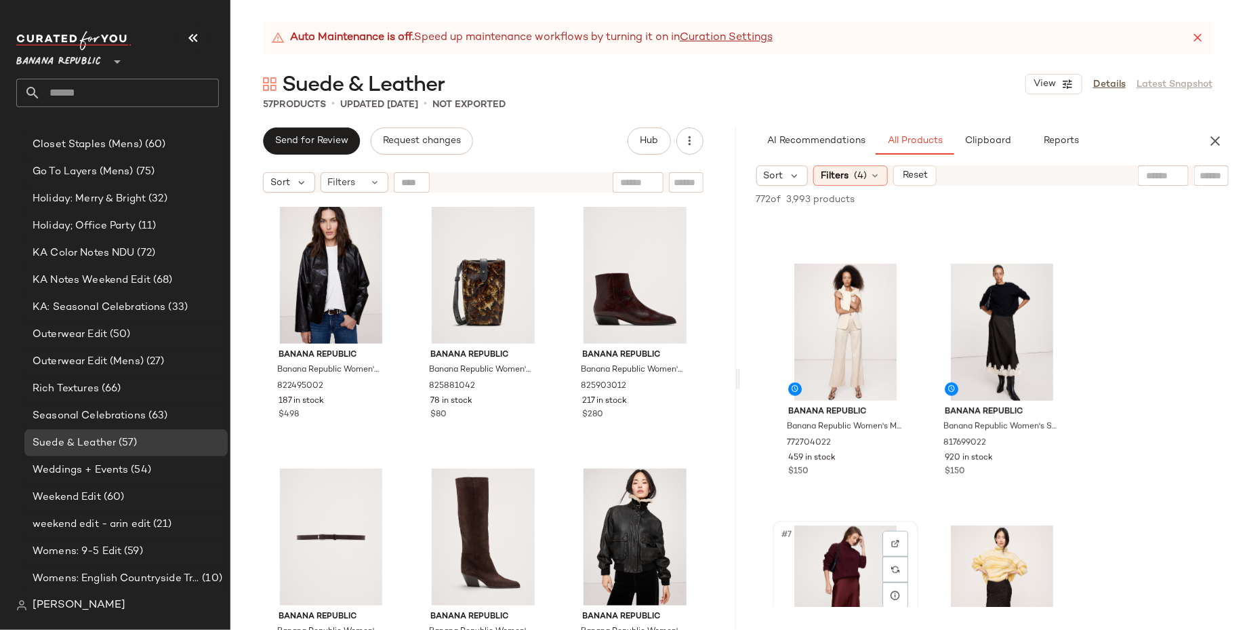
click at [831, 565] on div "#7 View" at bounding box center [846, 593] width 136 height 137
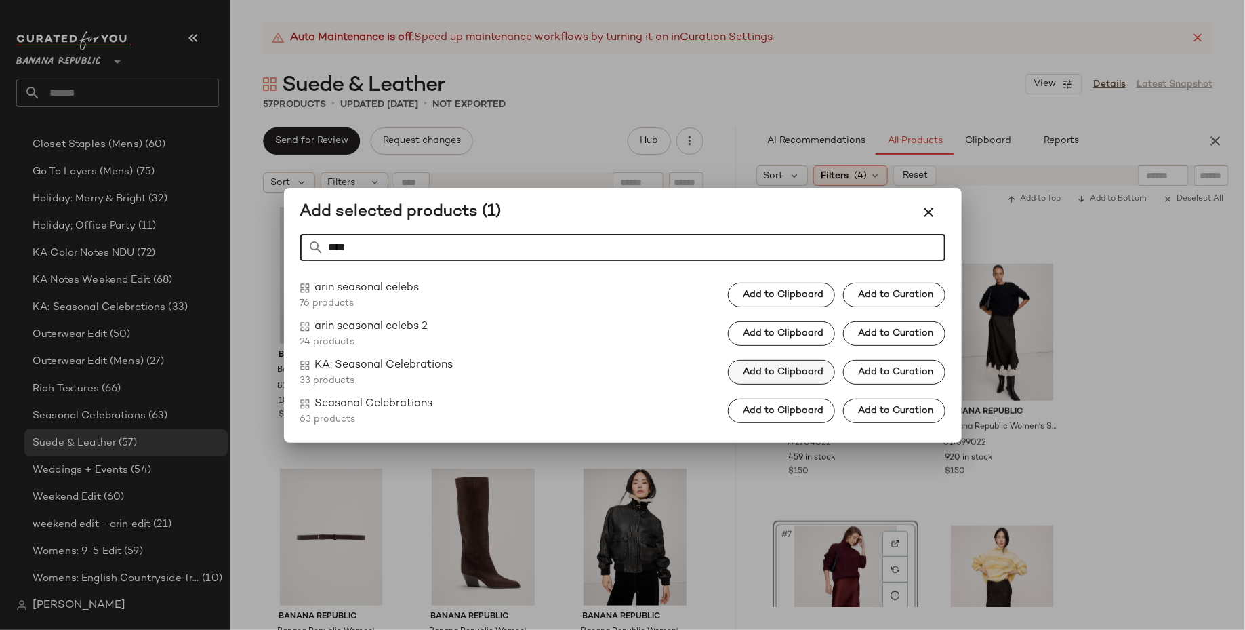
type input "****"
click at [803, 376] on span "Add to Clipboard" at bounding box center [782, 372] width 81 height 11
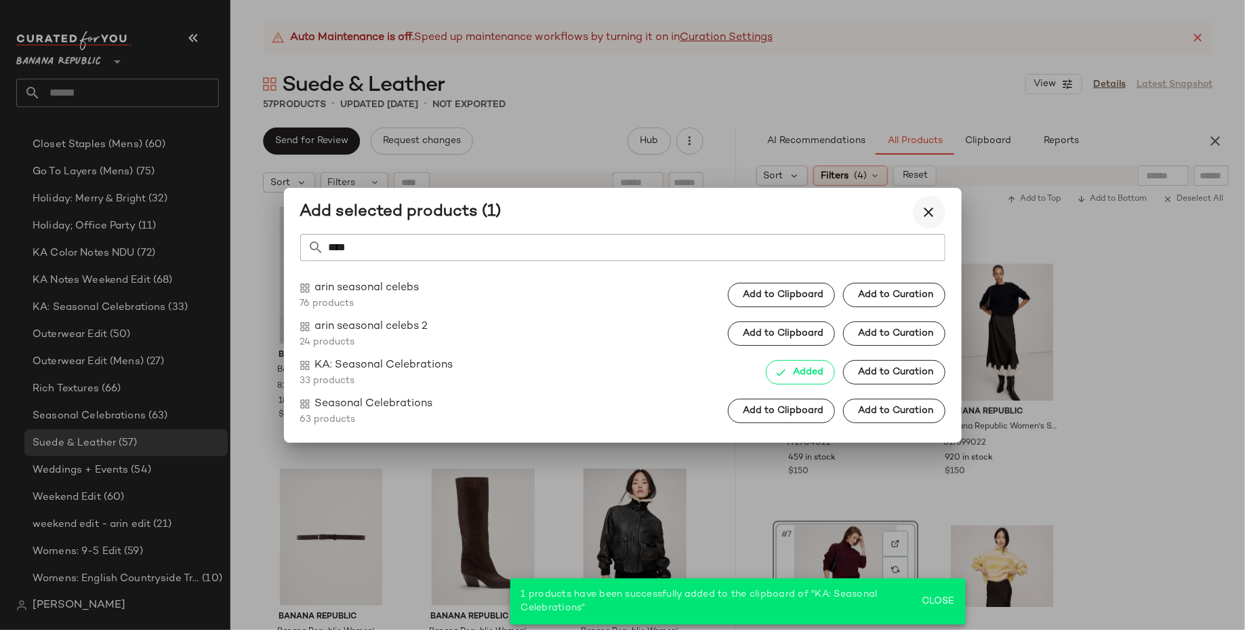
click at [924, 212] on icon "button" at bounding box center [929, 212] width 16 height 16
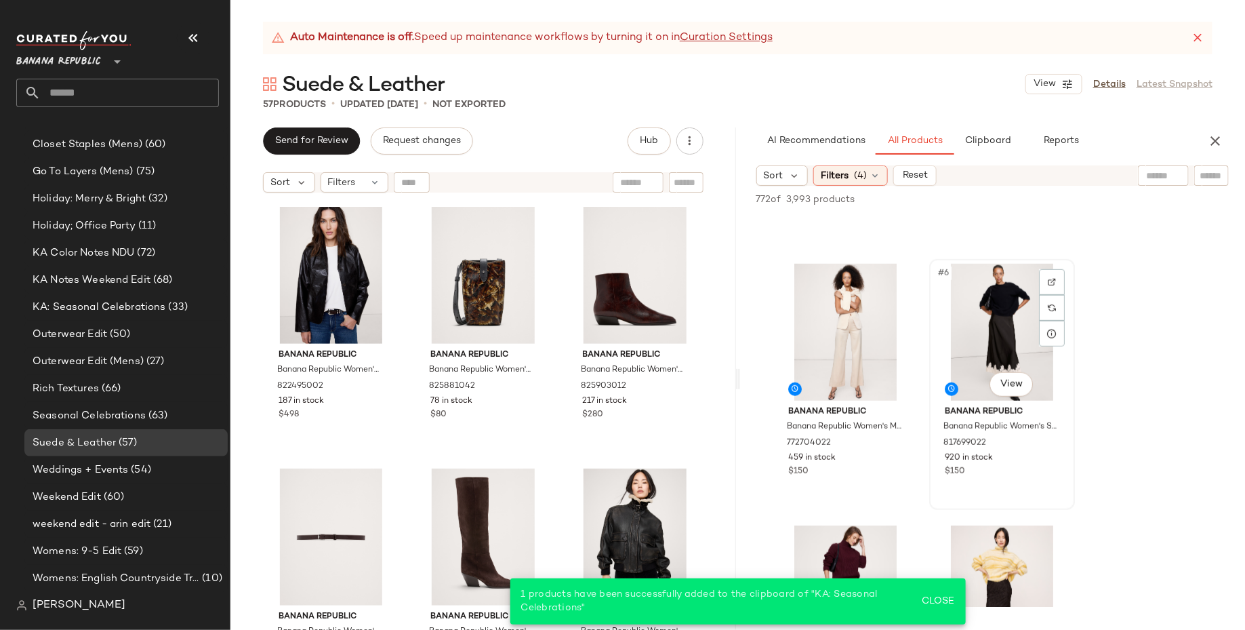
click at [981, 328] on div "#6 View" at bounding box center [1002, 332] width 136 height 137
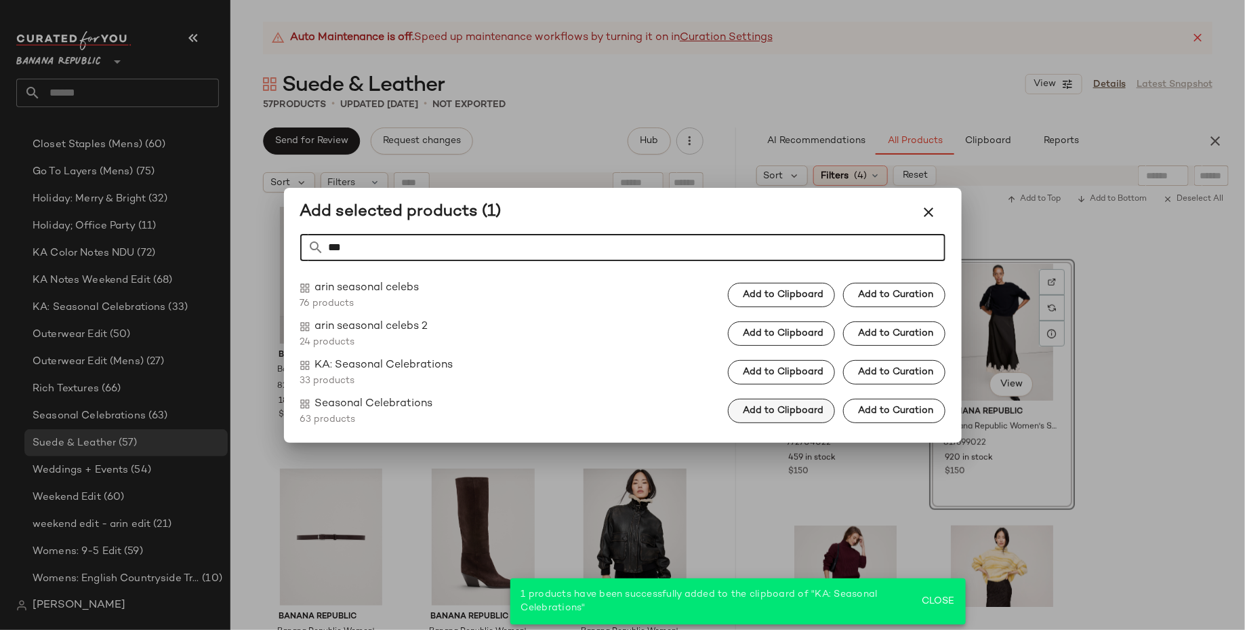
type input "***"
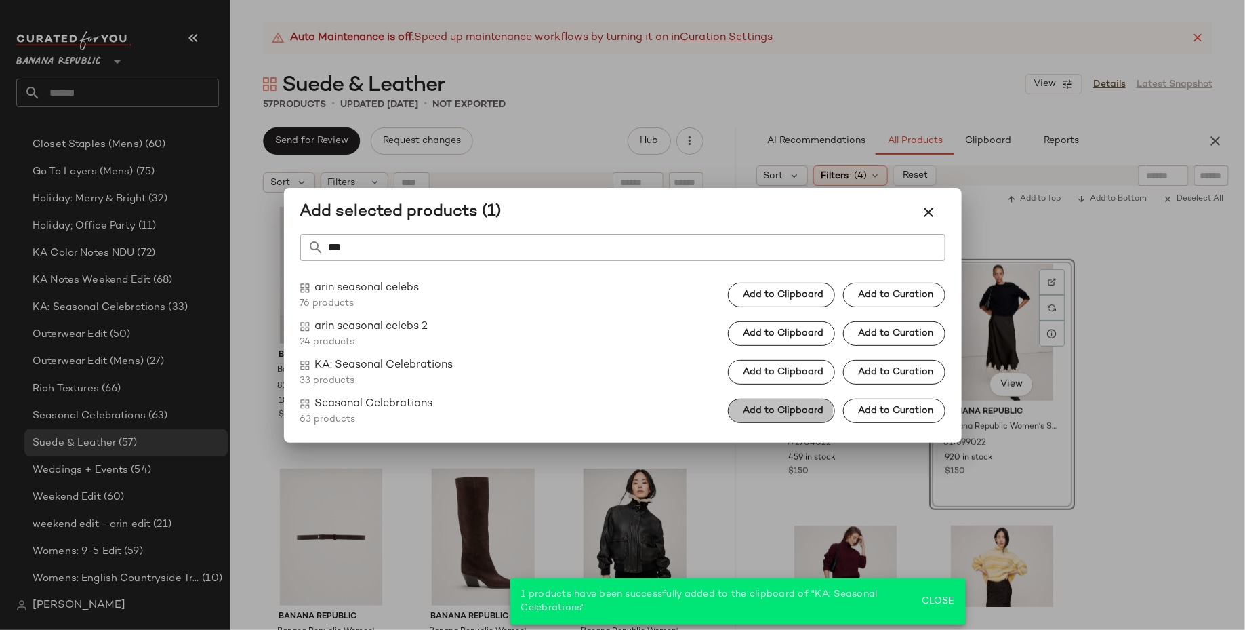
click at [811, 412] on span "Add to Clipboard" at bounding box center [782, 410] width 81 height 11
click at [1178, 483] on div at bounding box center [622, 315] width 1245 height 630
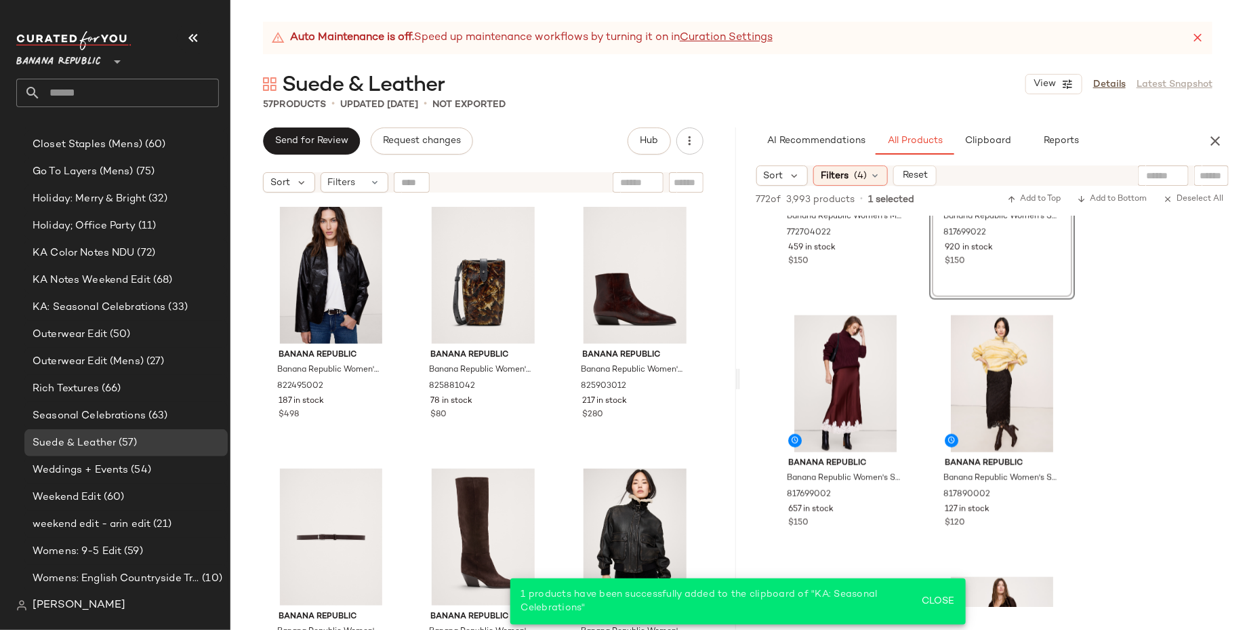
scroll to position [700, 0]
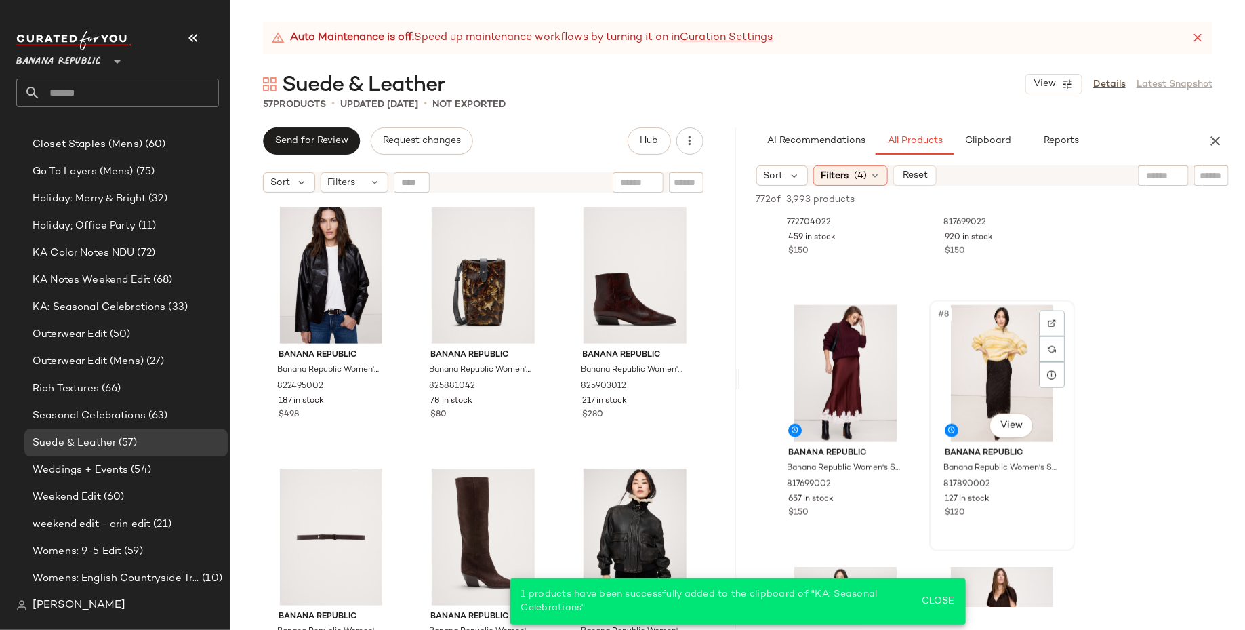
click at [1011, 395] on div "#8 View" at bounding box center [1002, 373] width 136 height 137
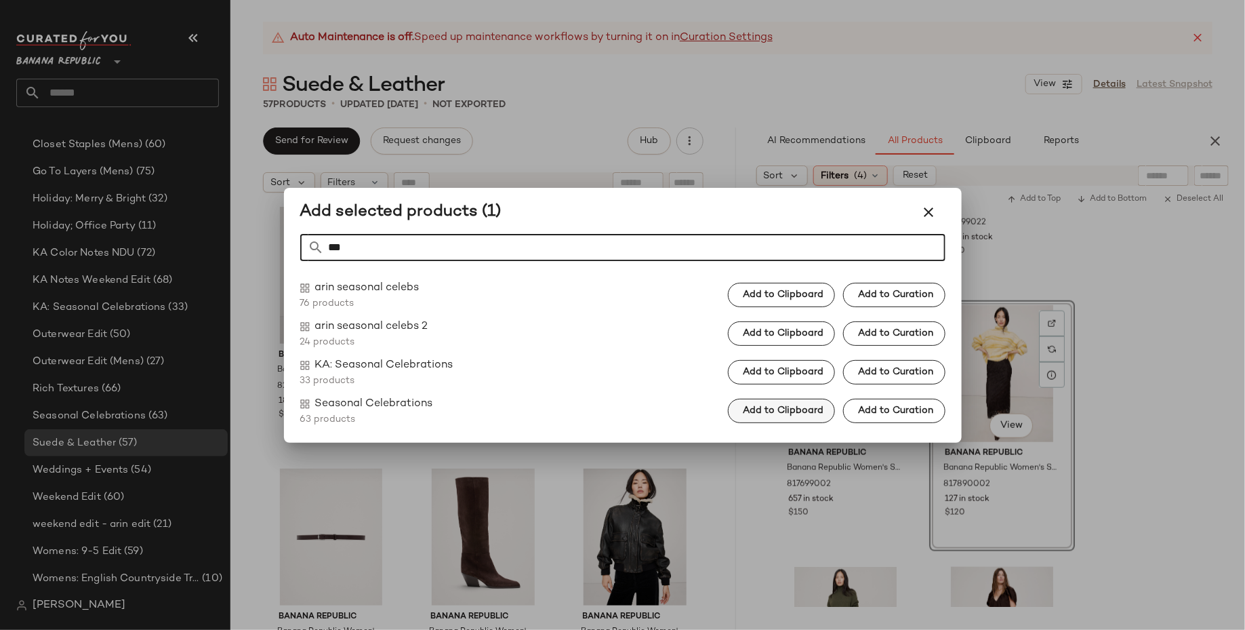
type input "***"
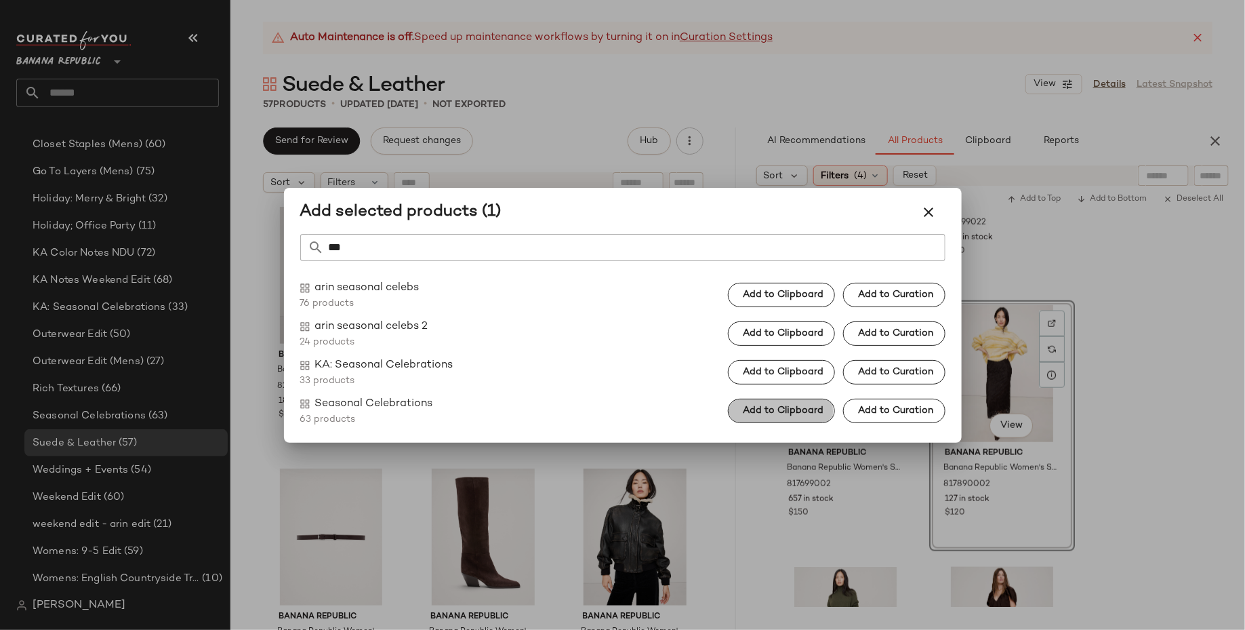
click at [805, 416] on button "Add to Clipboard" at bounding box center [781, 411] width 107 height 24
click at [925, 216] on icon "button" at bounding box center [929, 212] width 16 height 16
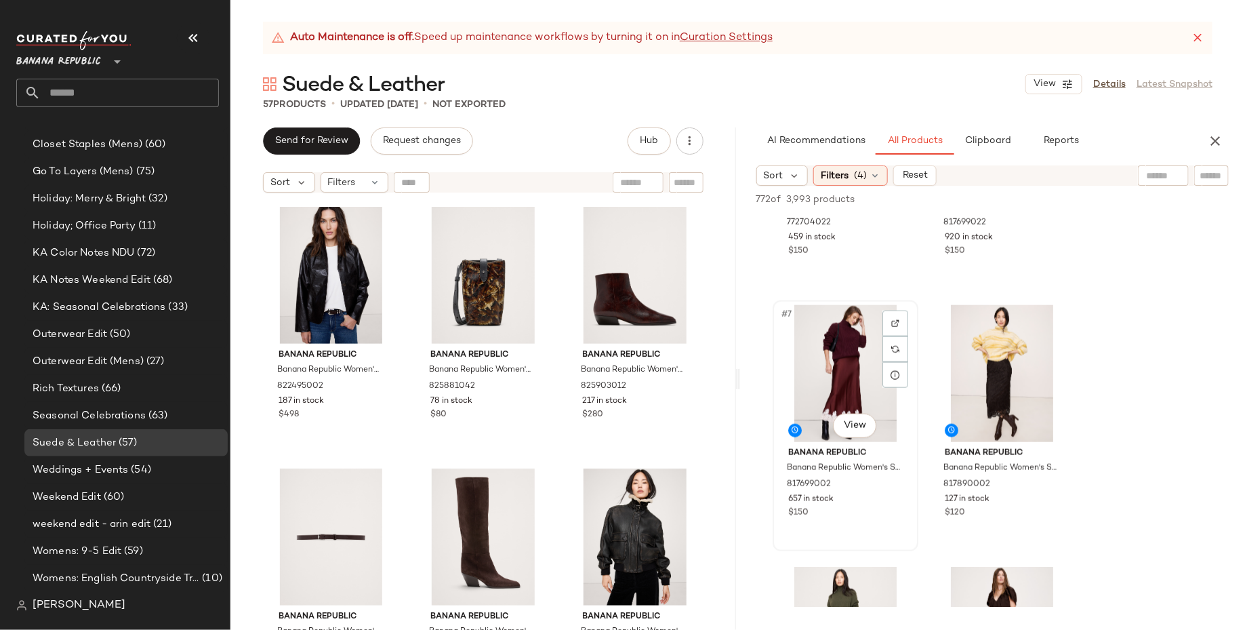
click at [836, 353] on div "#7 View" at bounding box center [846, 373] width 136 height 137
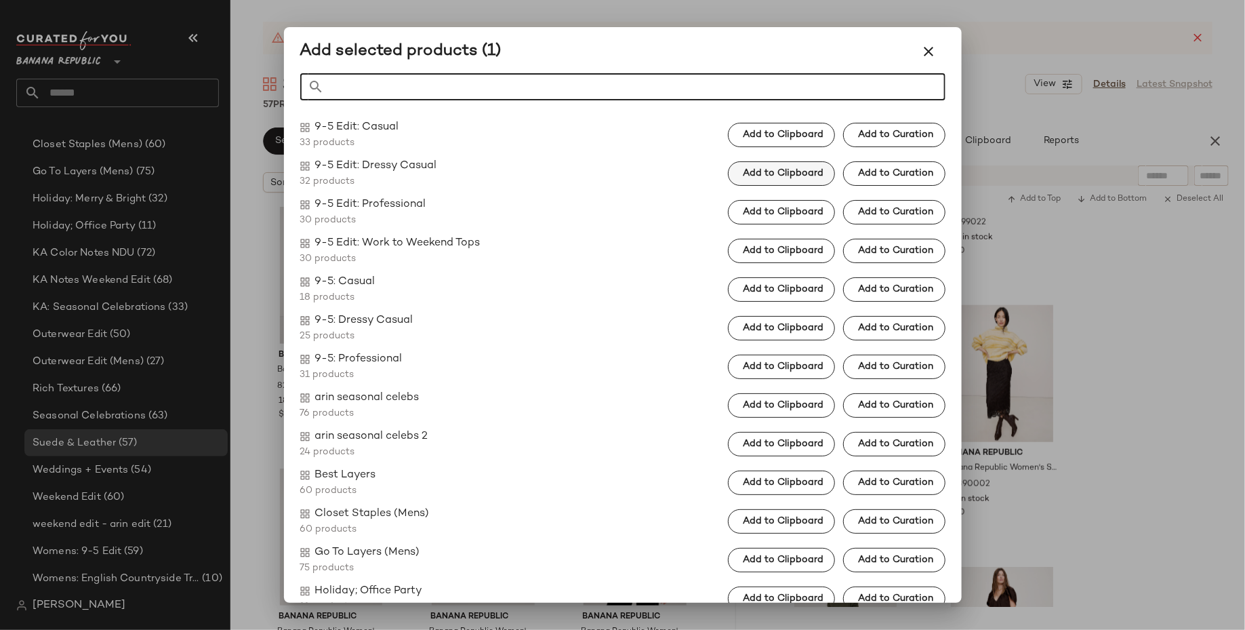
click at [794, 184] on button "Add to Clipboard" at bounding box center [781, 173] width 107 height 24
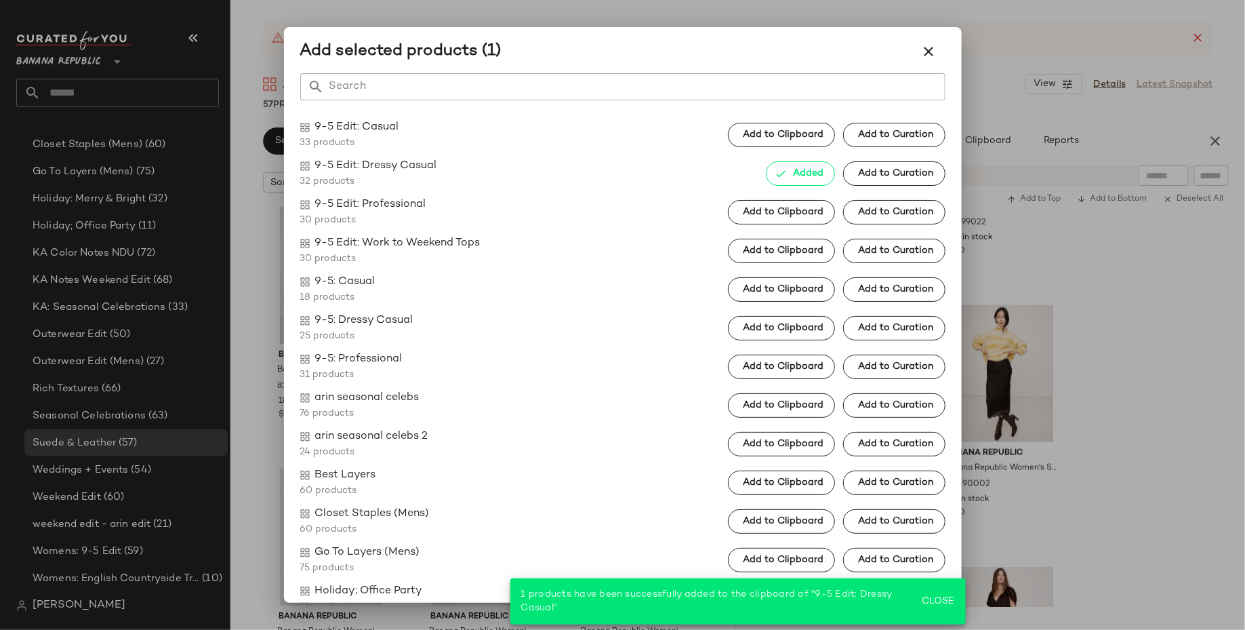
click at [1091, 343] on div at bounding box center [622, 315] width 1245 height 630
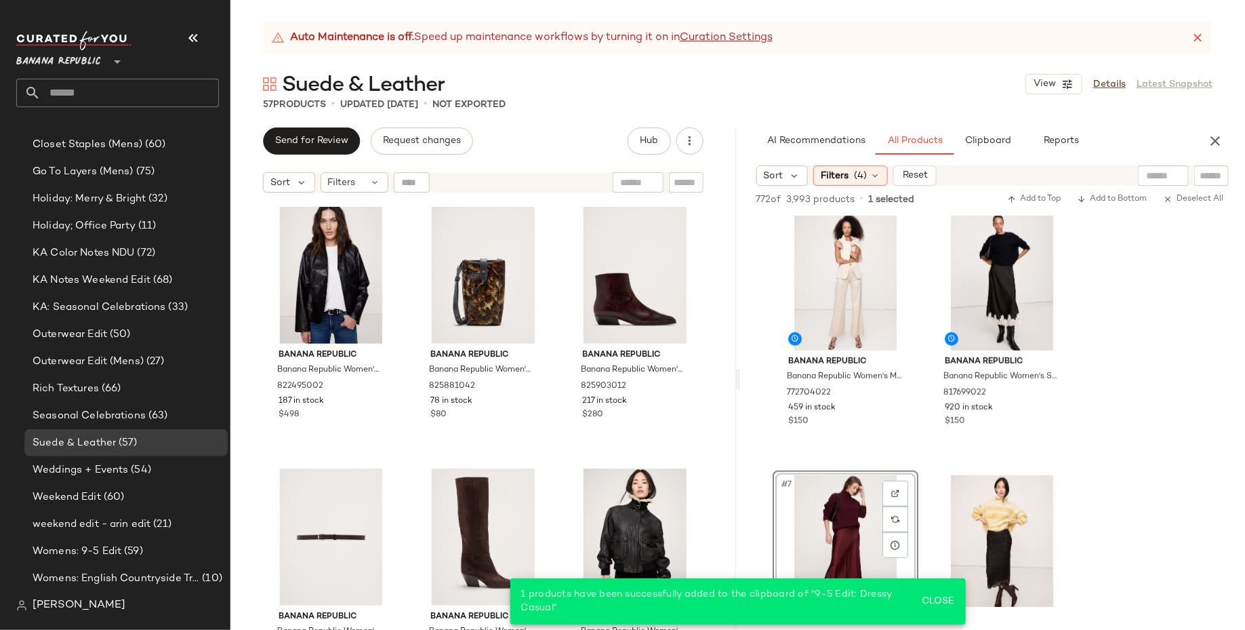
scroll to position [523, 0]
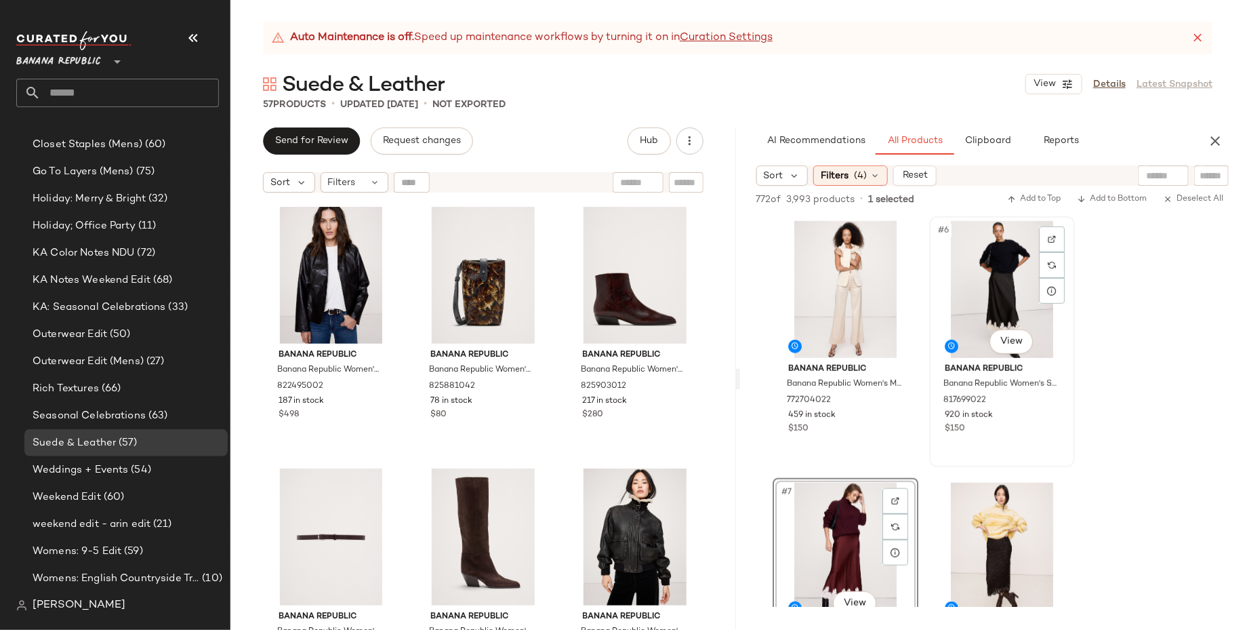
click at [1004, 302] on div "#6 View" at bounding box center [1002, 289] width 136 height 137
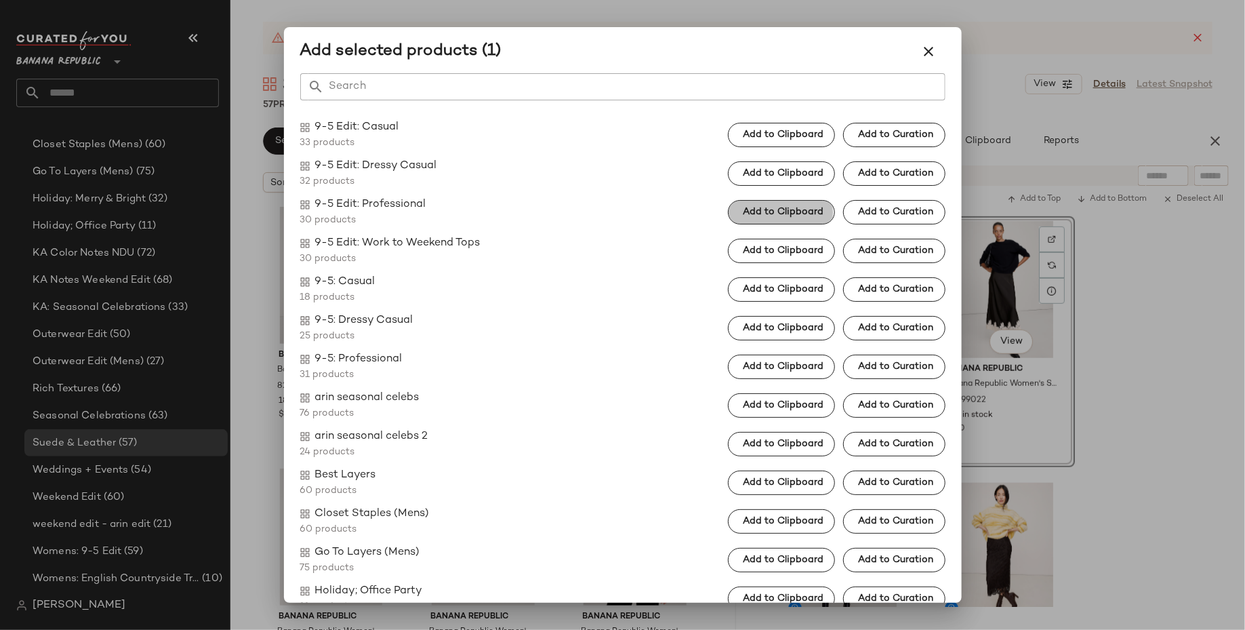
click at [803, 214] on span "Add to Clipboard" at bounding box center [782, 212] width 81 height 11
click at [1123, 345] on div at bounding box center [622, 315] width 1245 height 630
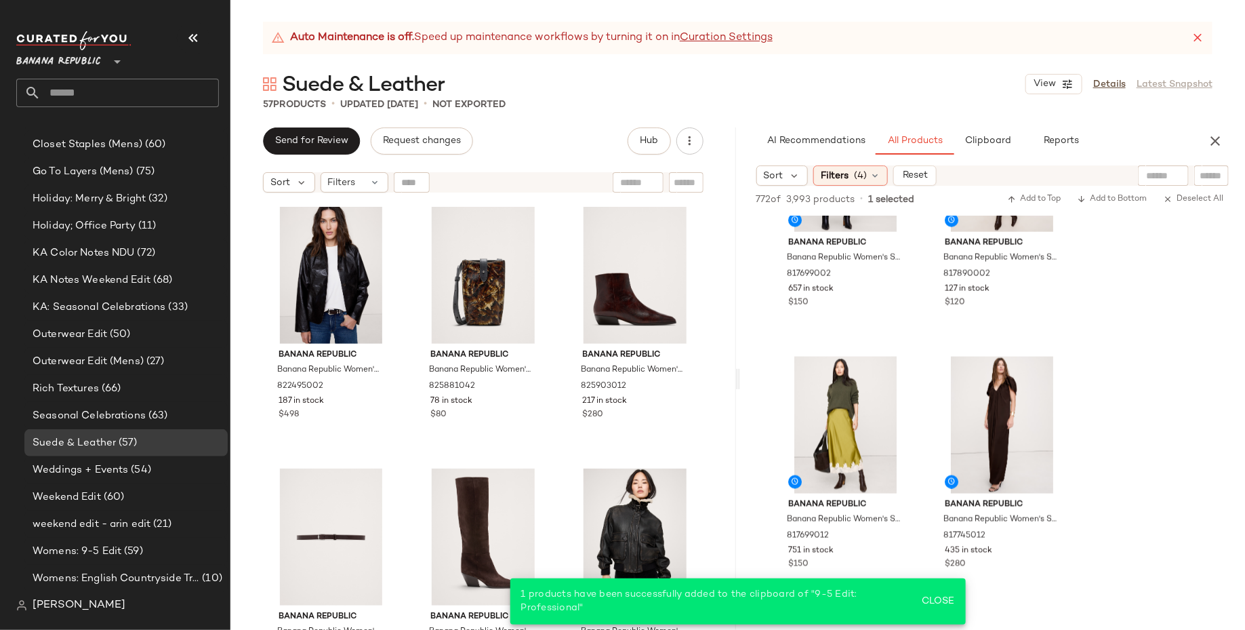
scroll to position [912, 0]
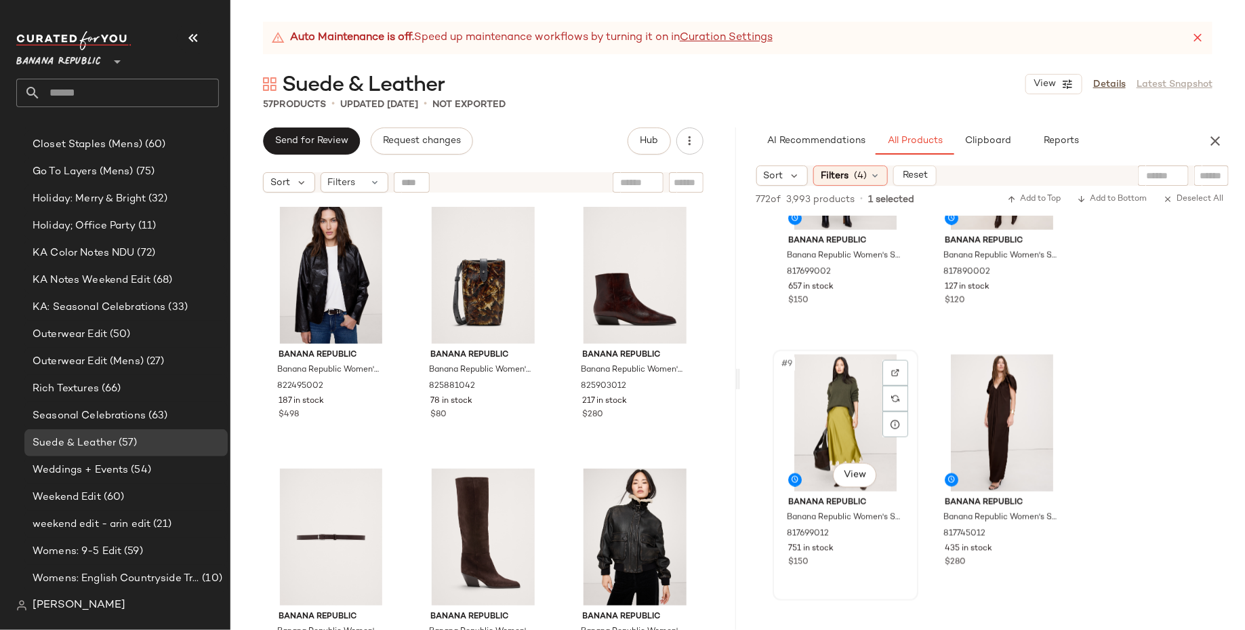
click at [851, 379] on div "#9 View" at bounding box center [846, 423] width 136 height 137
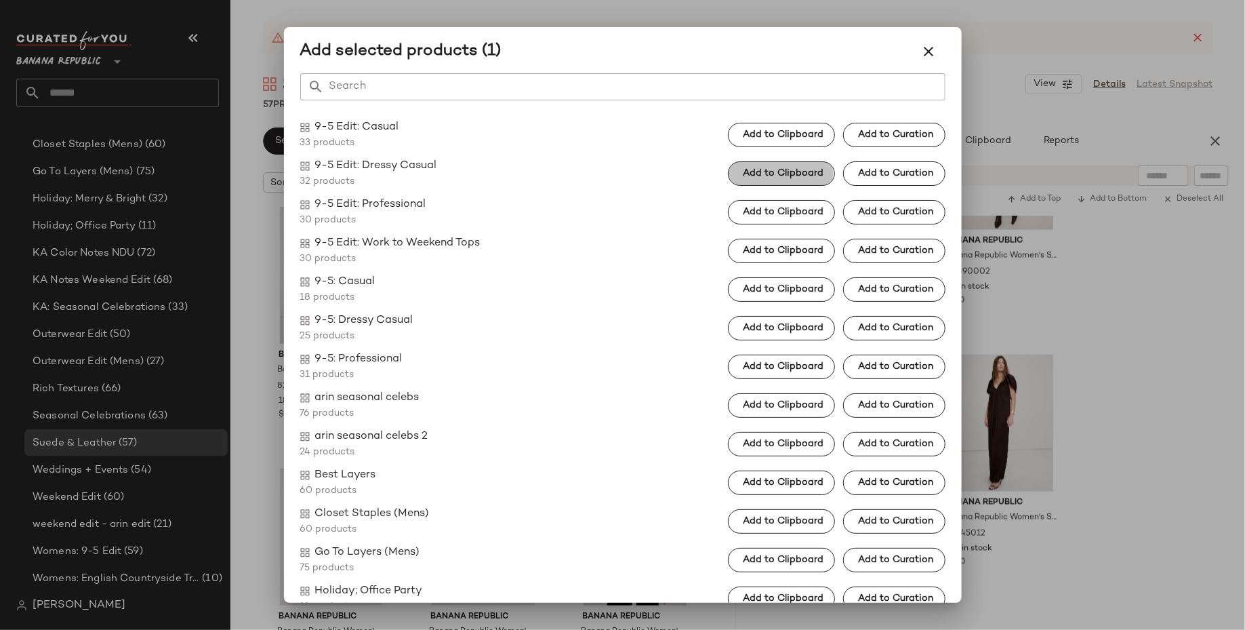
click at [801, 174] on span "Add to Clipboard" at bounding box center [782, 173] width 81 height 11
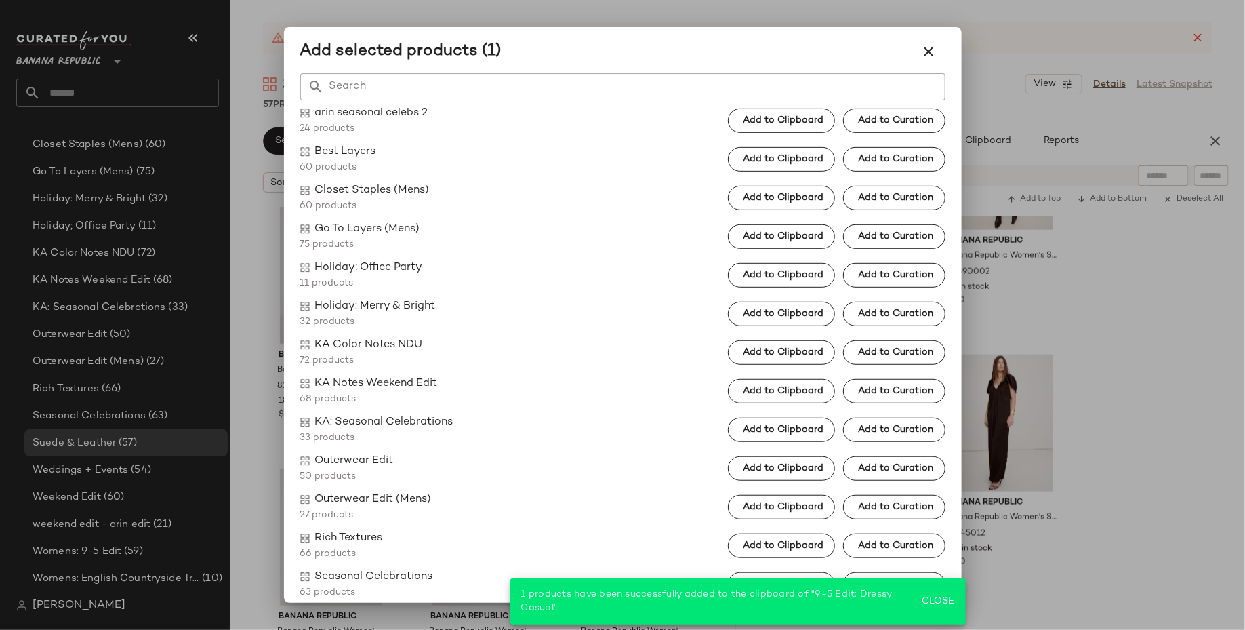
scroll to position [346, 0]
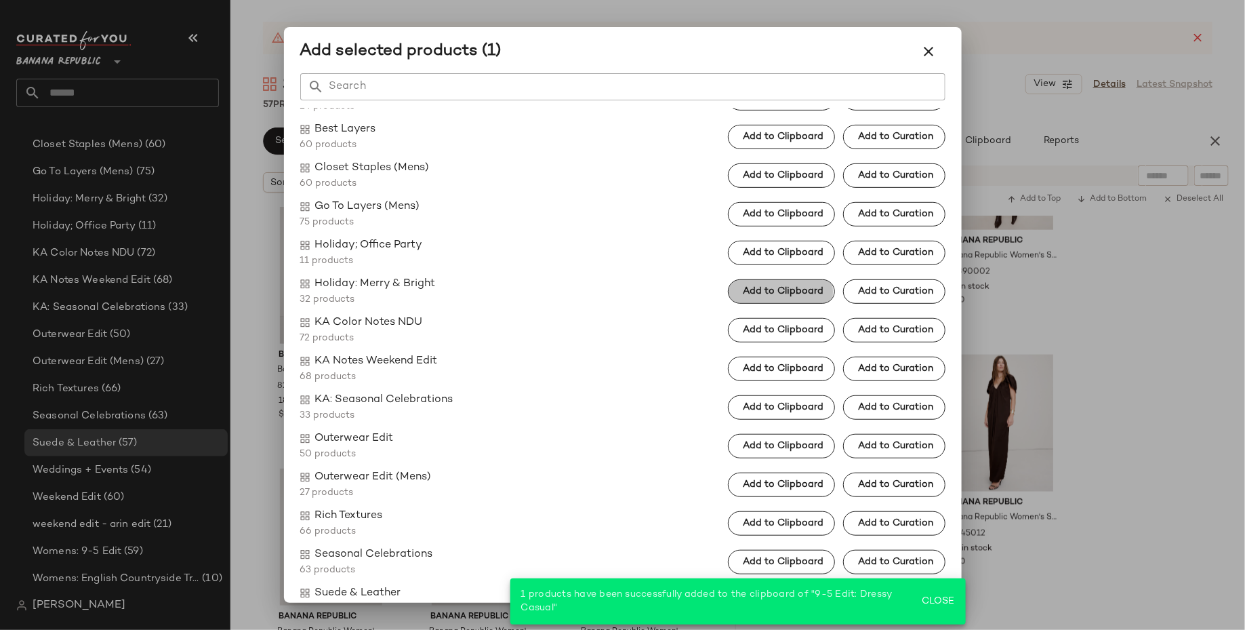
click at [794, 292] on span "Add to Clipboard" at bounding box center [782, 291] width 81 height 11
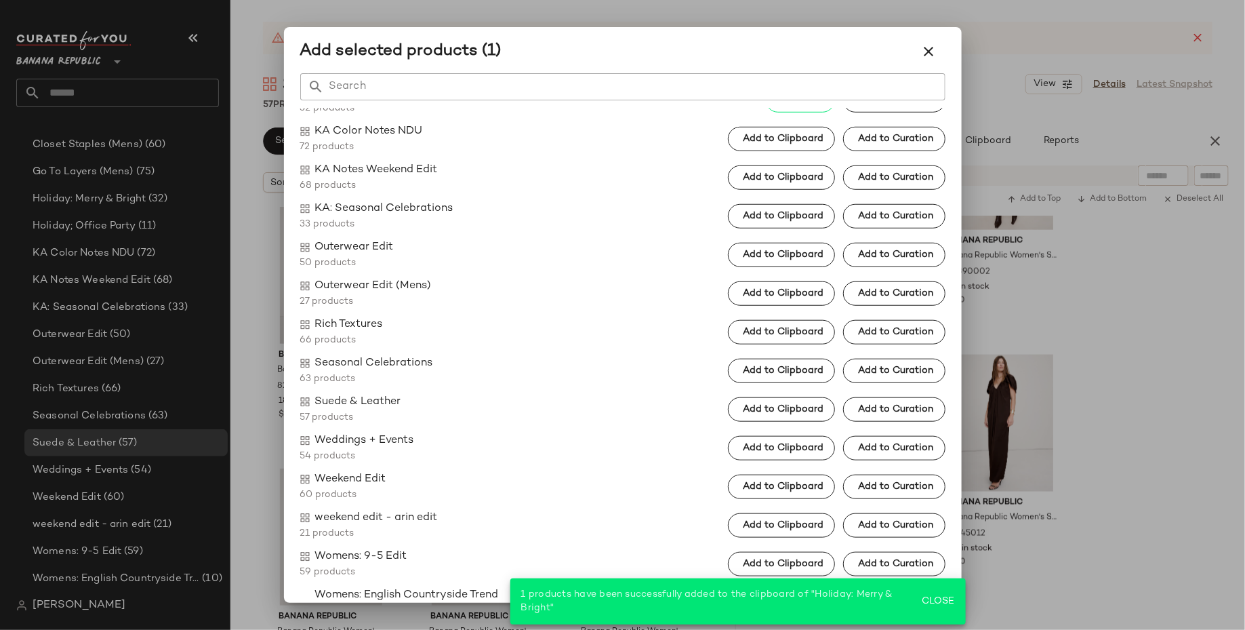
scroll to position [540, 0]
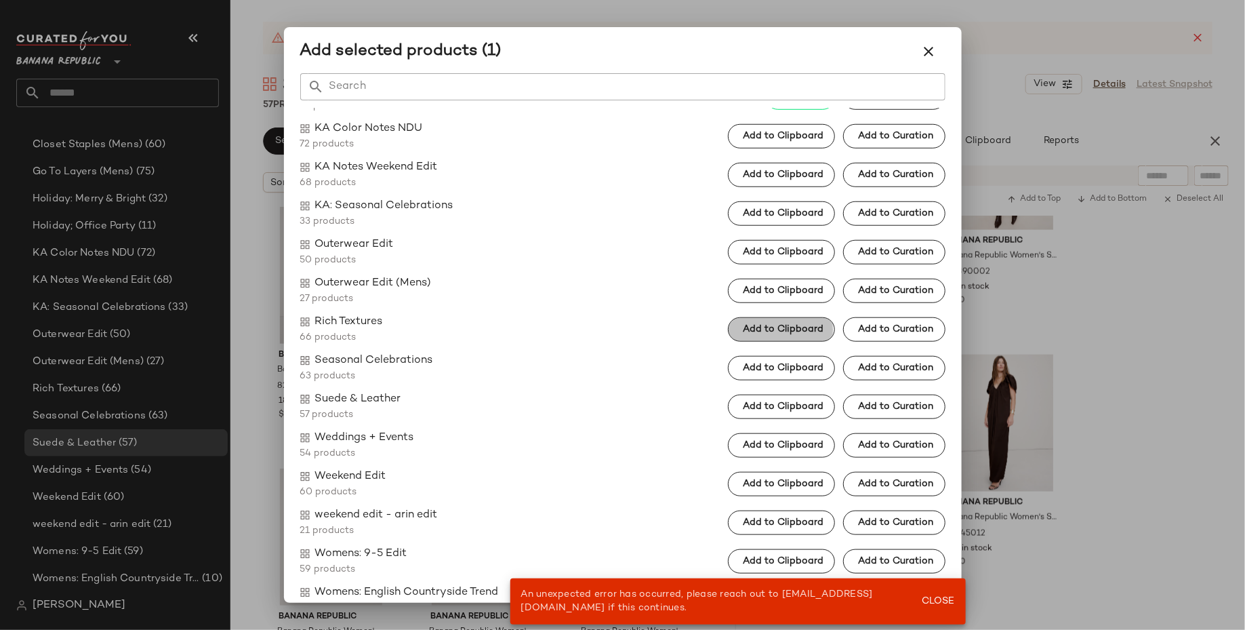
click at [816, 337] on button "Add to Clipboard" at bounding box center [781, 329] width 107 height 24
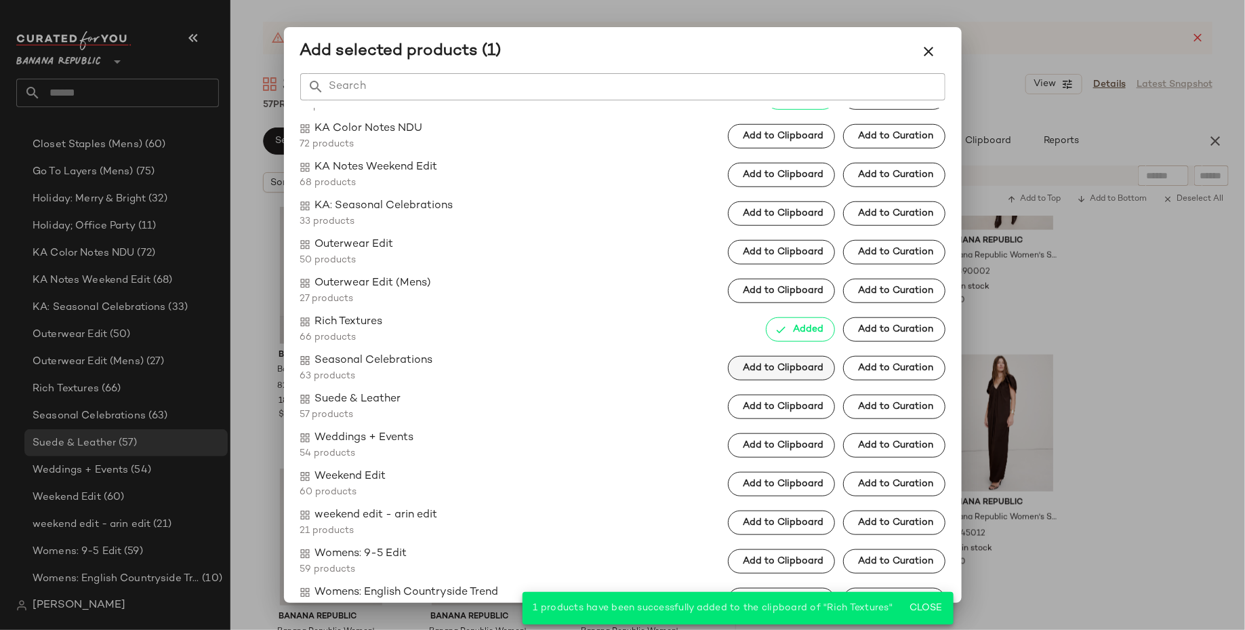
click at [808, 369] on span "Add to Clipboard" at bounding box center [782, 368] width 81 height 11
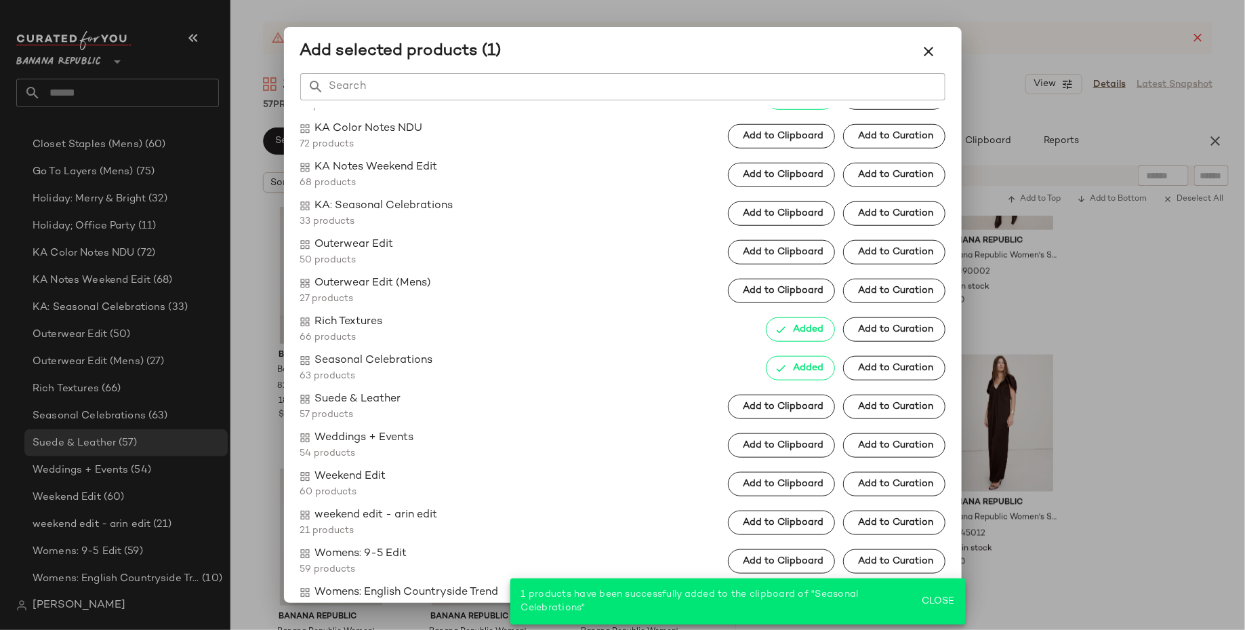
click at [1108, 404] on div at bounding box center [622, 315] width 1245 height 630
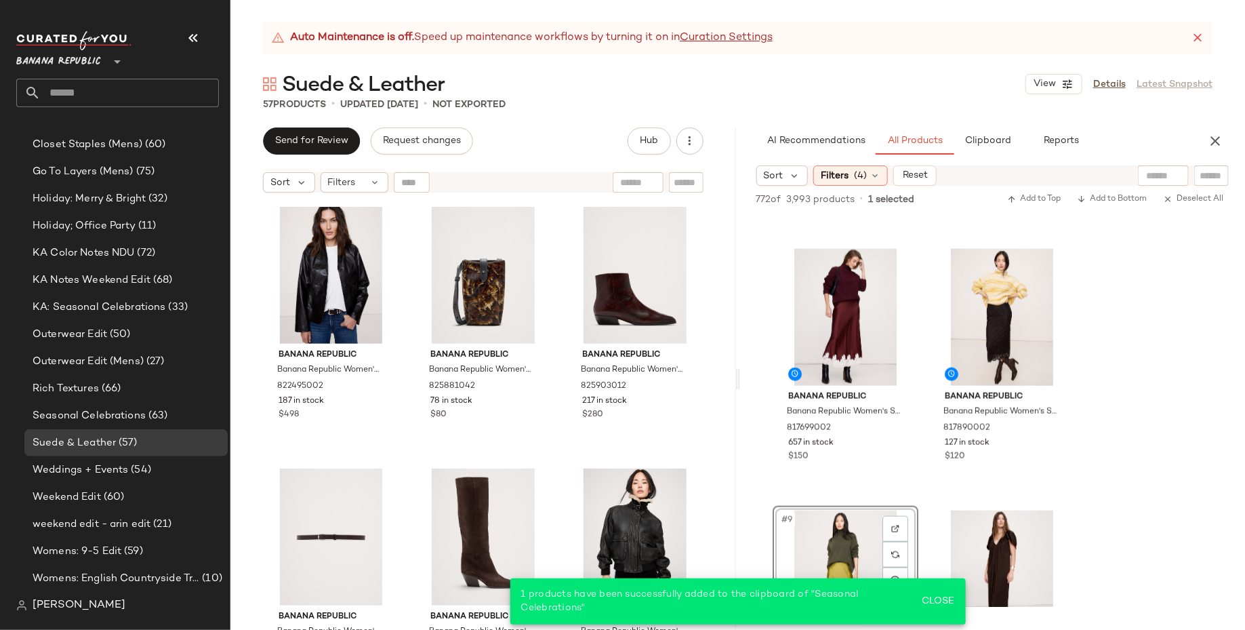
scroll to position [753, 0]
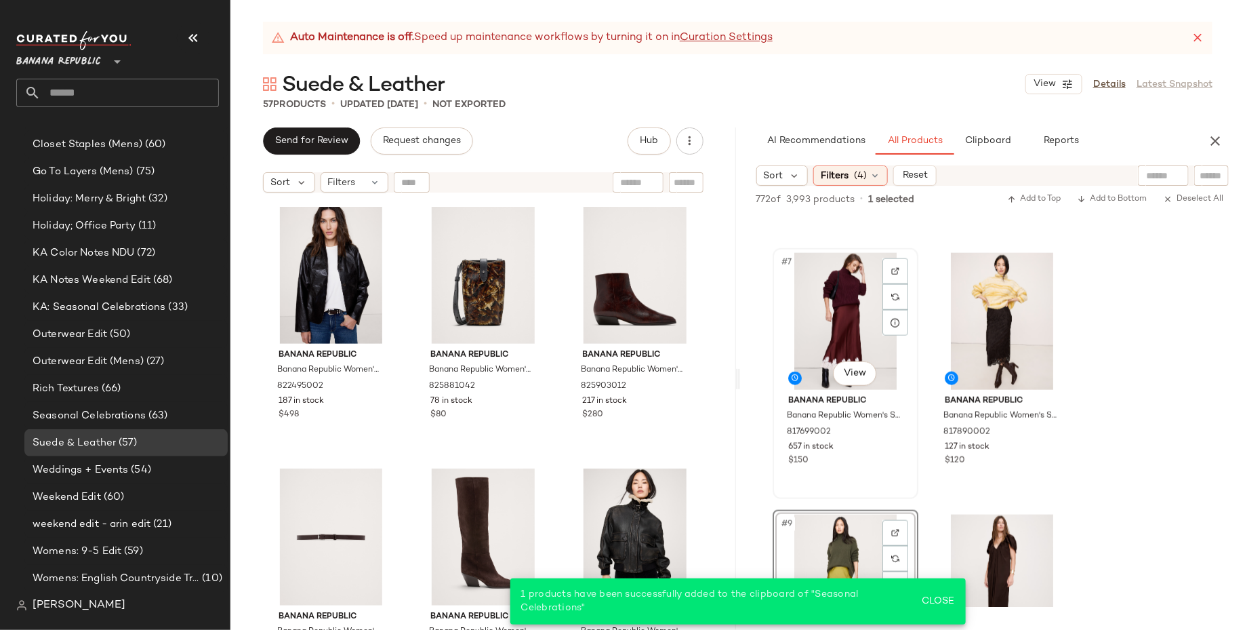
click at [854, 329] on div "#7 View" at bounding box center [846, 321] width 136 height 137
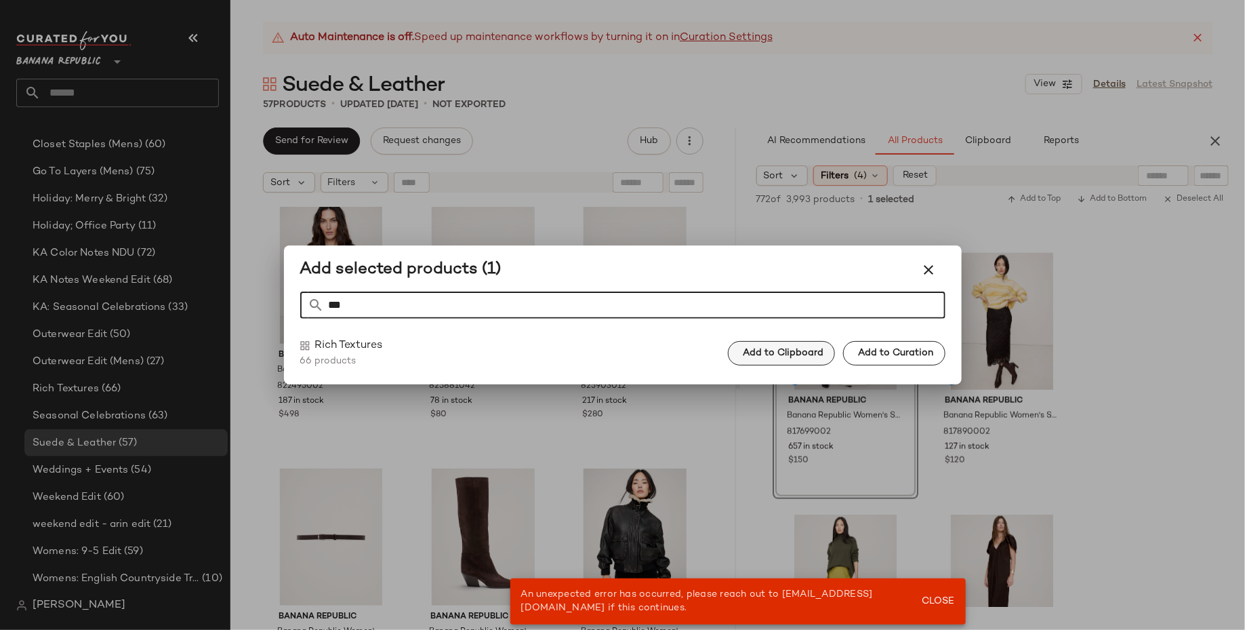
type input "***"
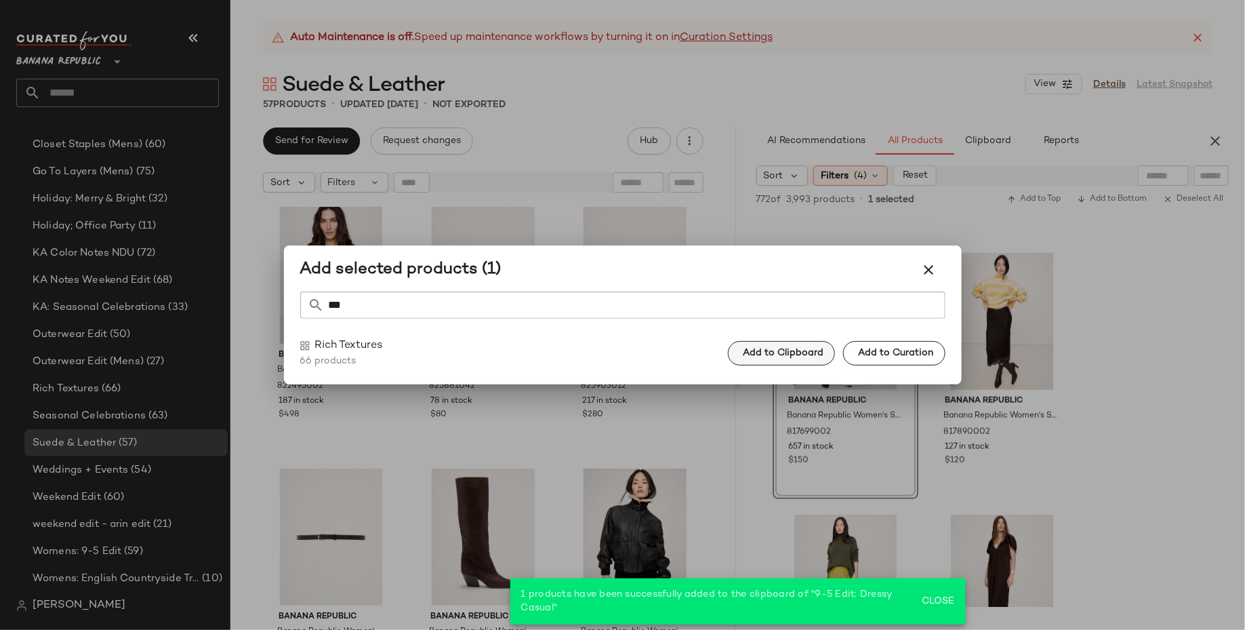
click at [769, 356] on span "Add to Clipboard" at bounding box center [782, 353] width 81 height 11
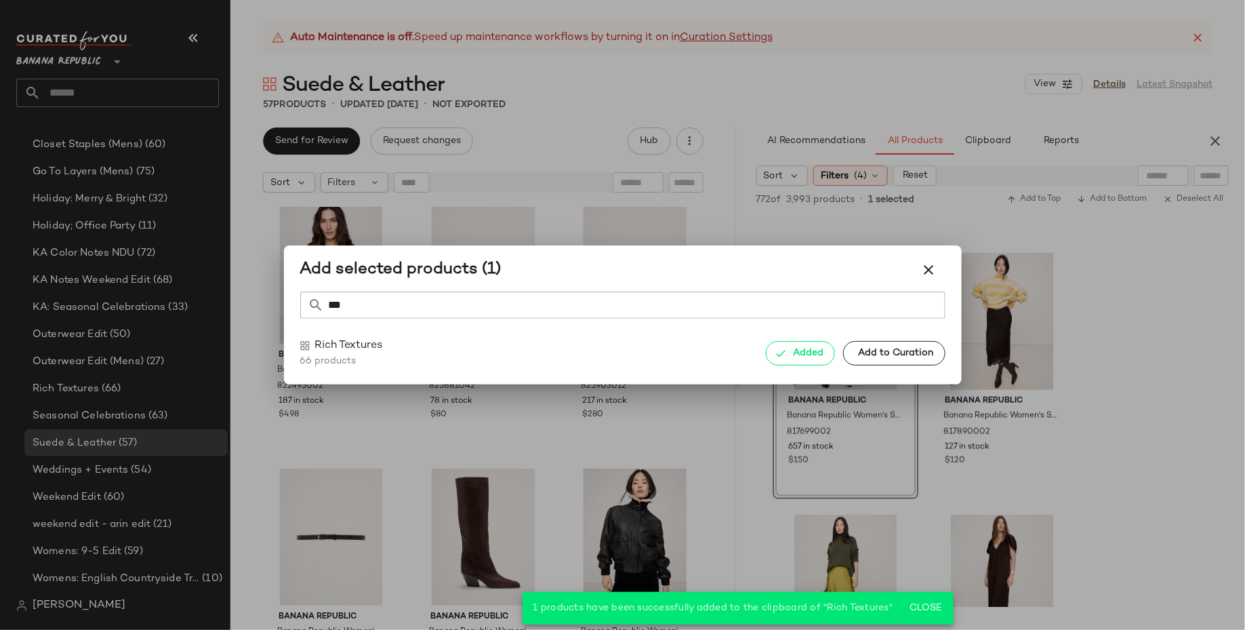
click at [1125, 374] on div at bounding box center [622, 315] width 1245 height 630
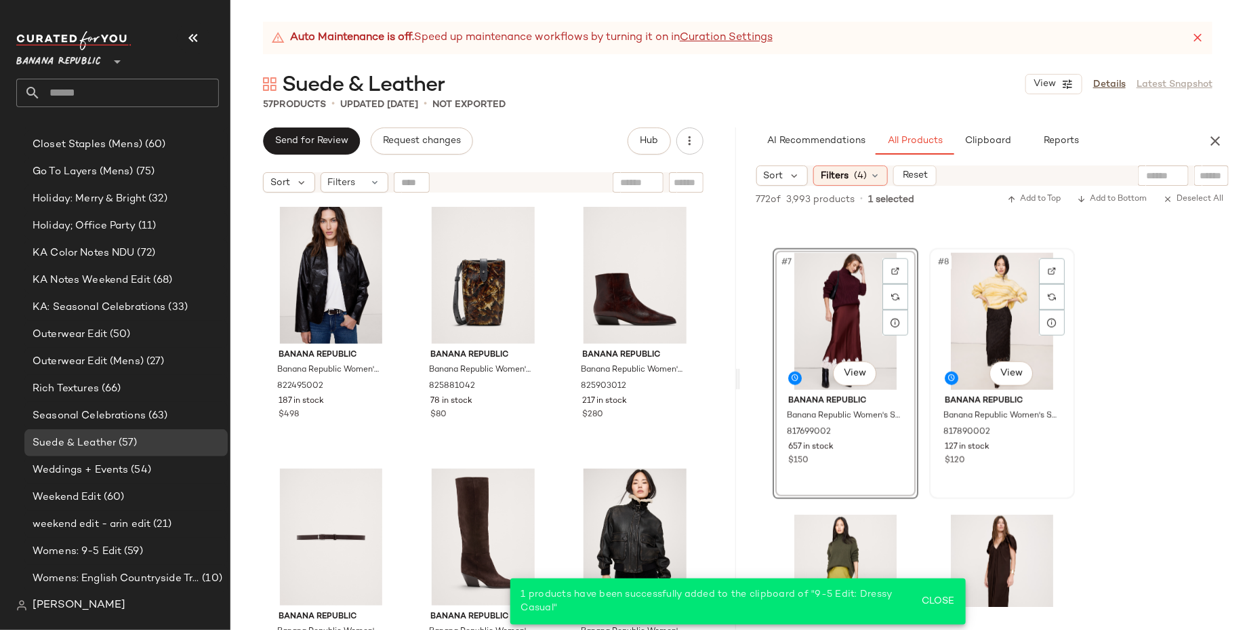
click at [1007, 333] on div "#8 View" at bounding box center [1002, 321] width 136 height 137
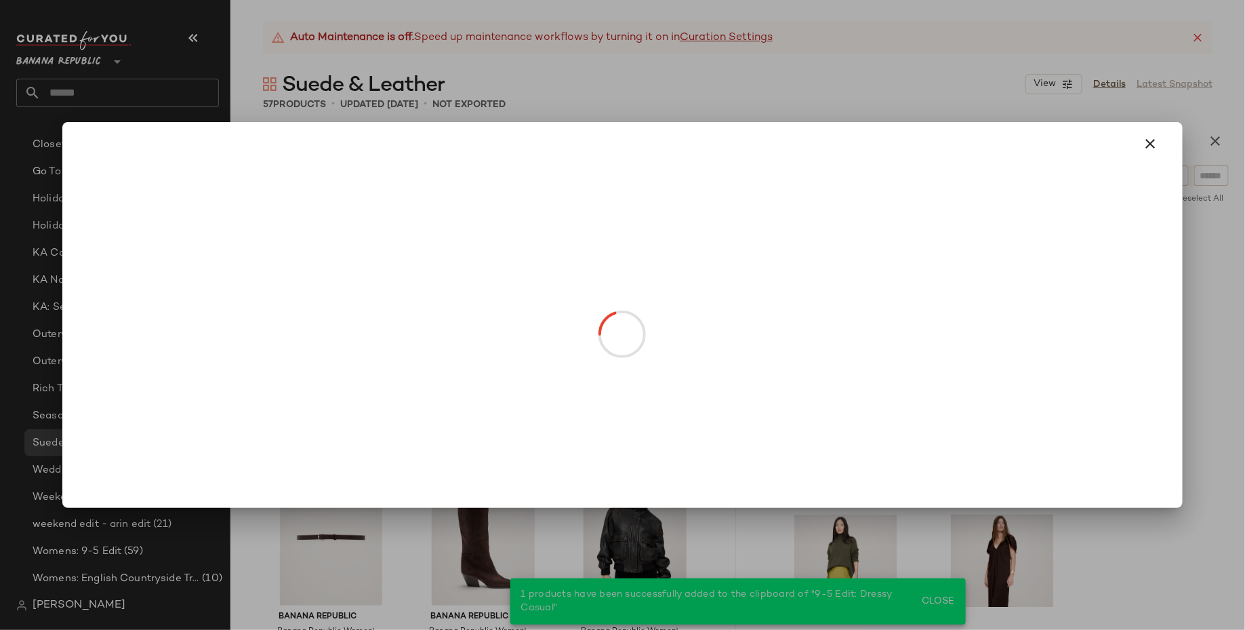
click at [1018, 374] on body "Banana Republic ** Dashboard All Products Global Clipboards (4) Curations (27) …" at bounding box center [622, 315] width 1245 height 630
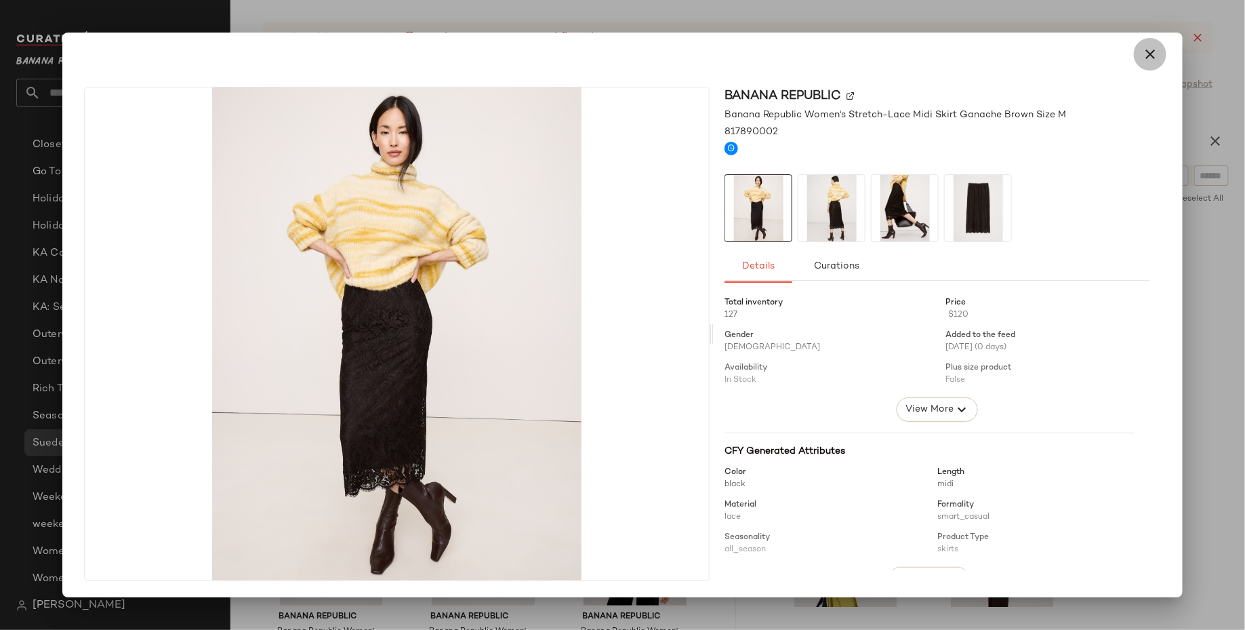
click at [1153, 55] on icon "button" at bounding box center [1150, 54] width 16 height 16
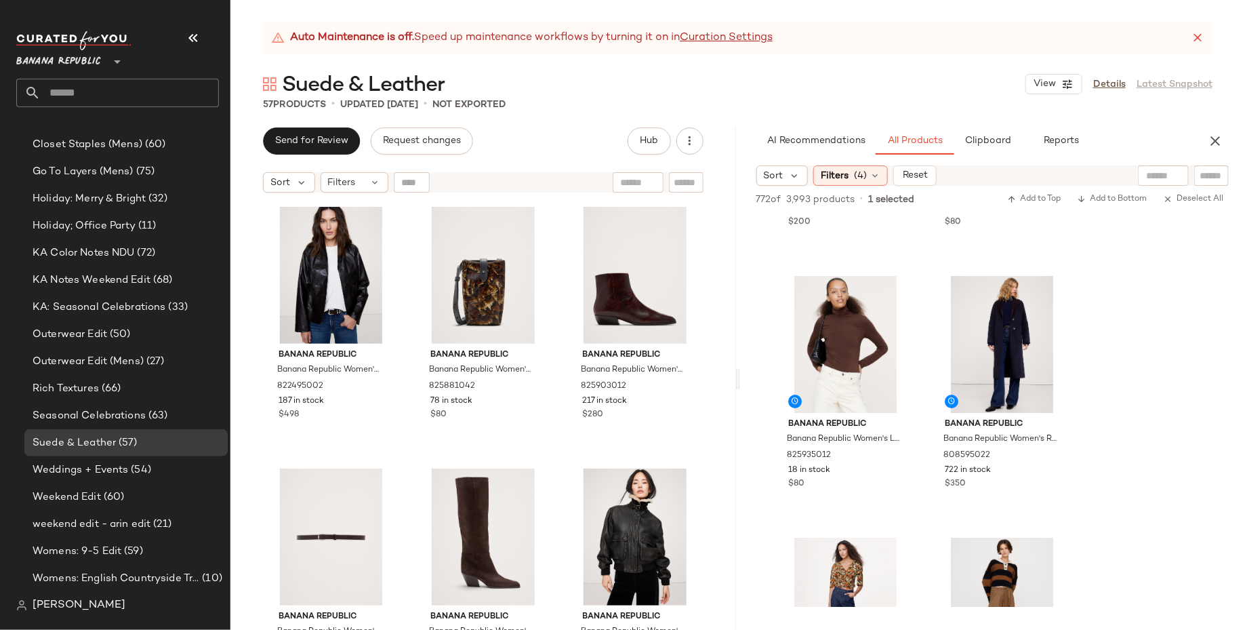
scroll to position [2448, 0]
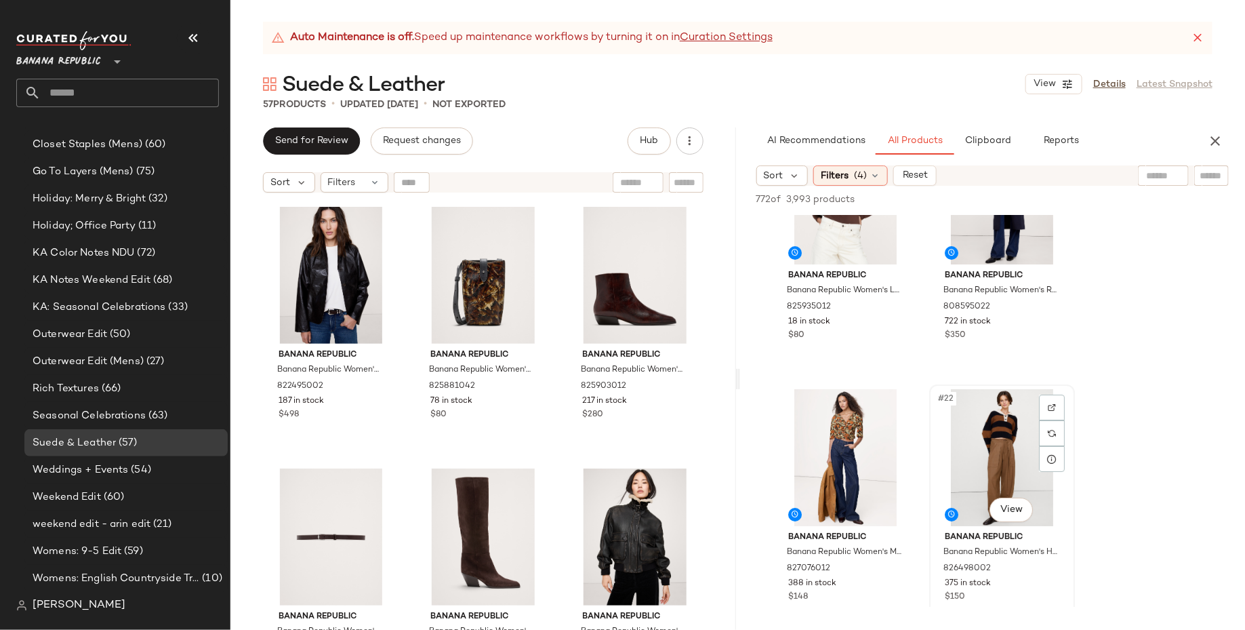
click at [1009, 476] on div "#22 View" at bounding box center [1002, 457] width 136 height 137
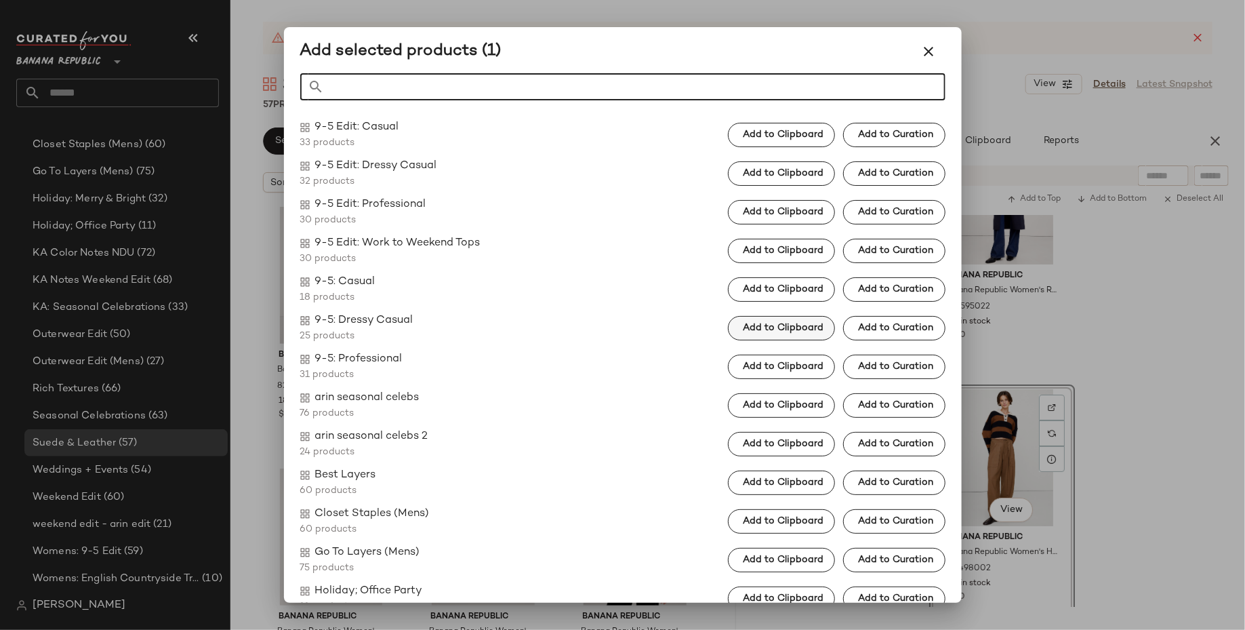
click at [818, 332] on span "Add to Clipboard" at bounding box center [782, 328] width 81 height 11
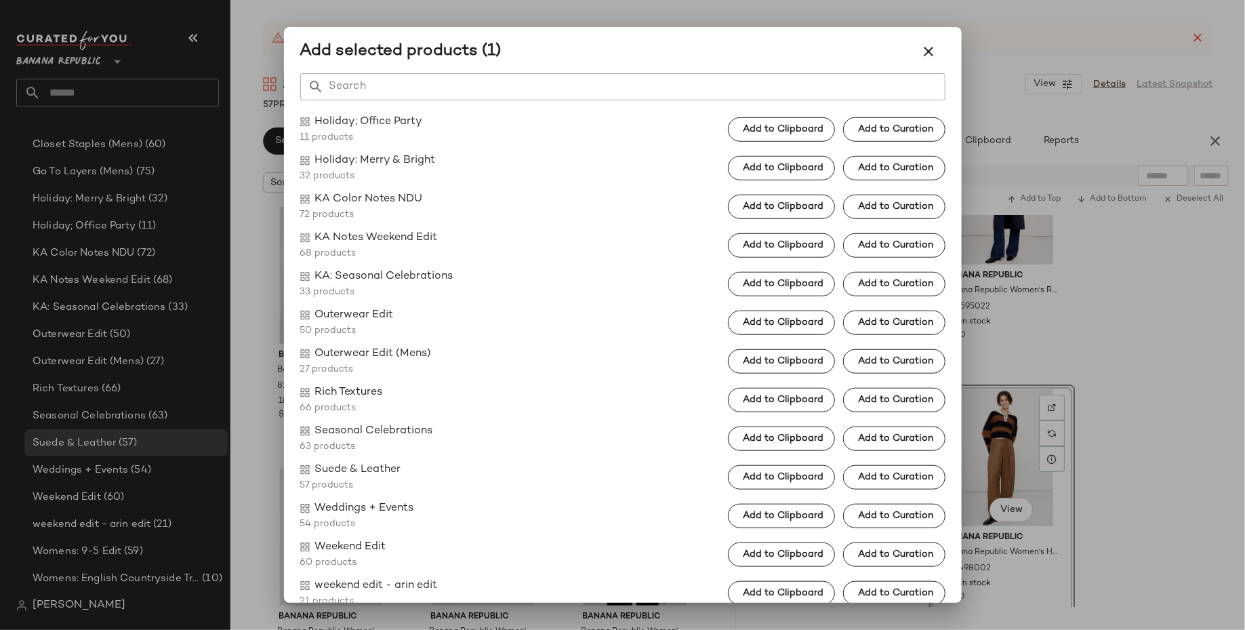
scroll to position [479, 0]
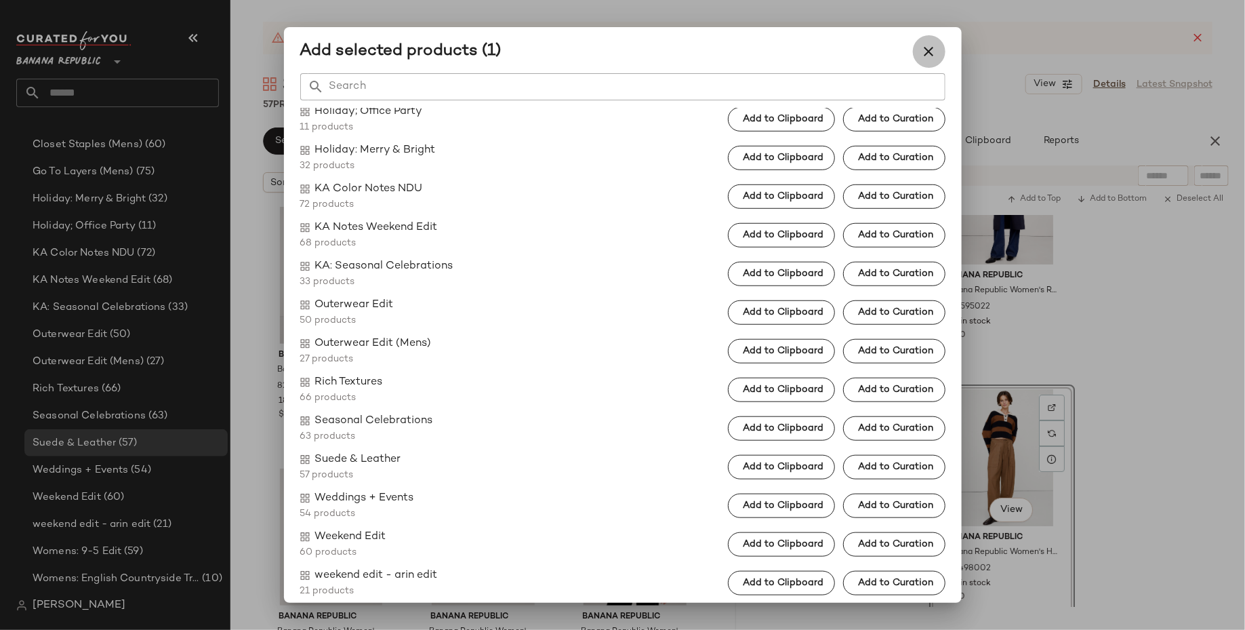
click at [936, 52] on icon "button" at bounding box center [929, 51] width 16 height 16
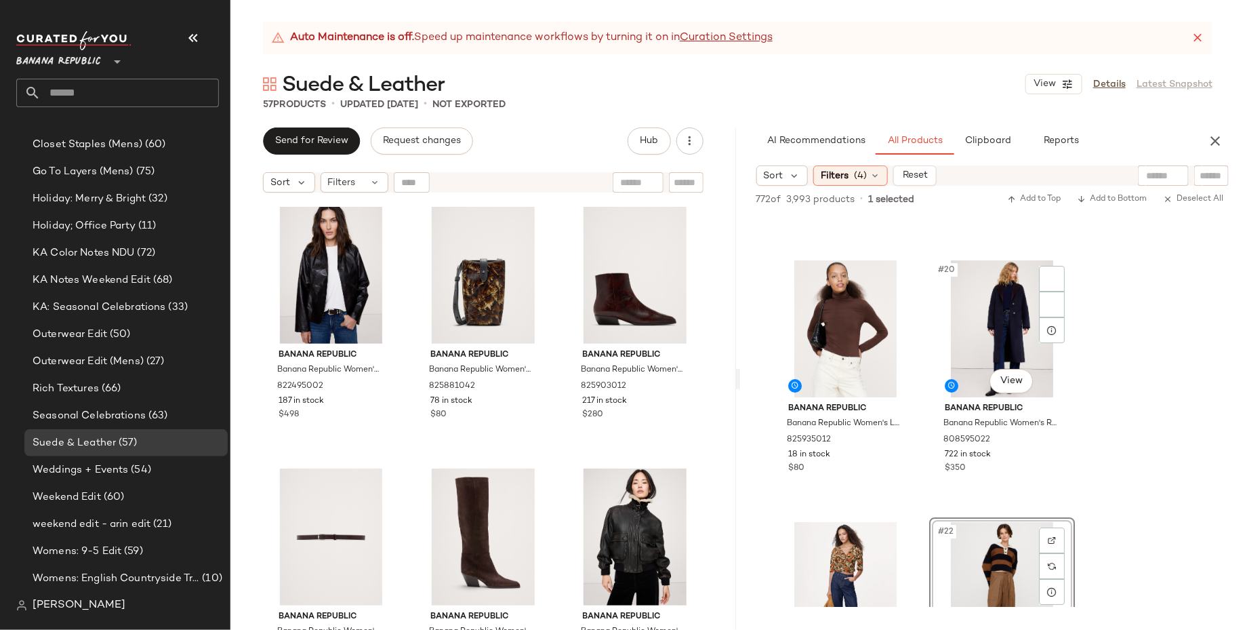
scroll to position [2313, 0]
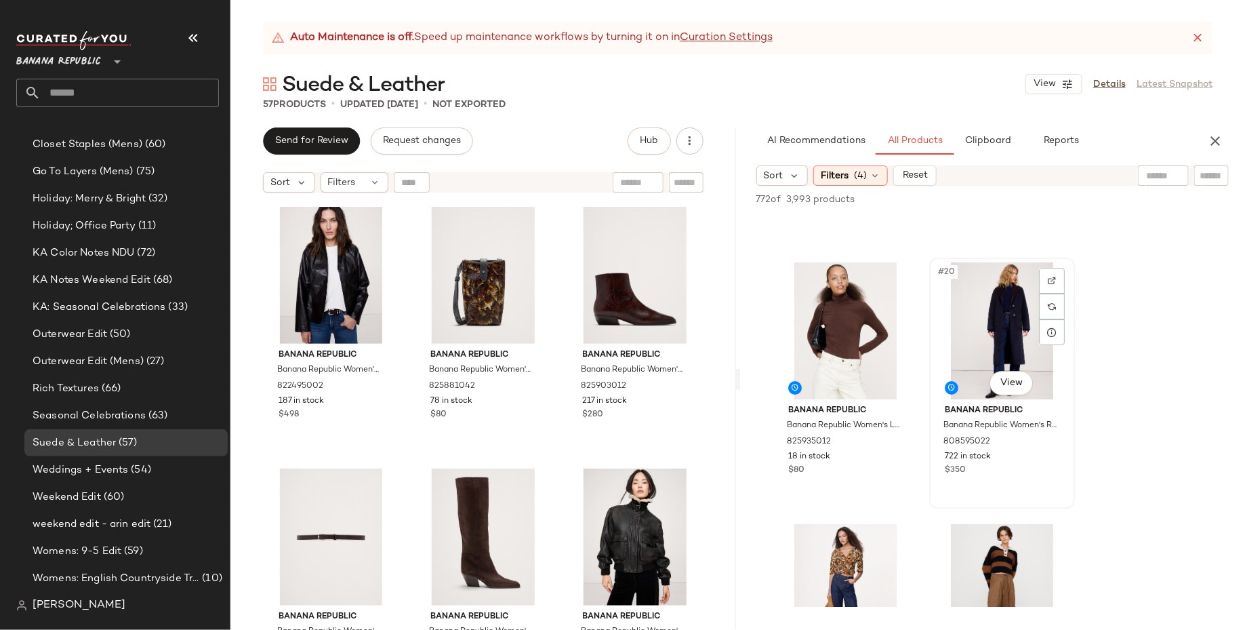
click at [995, 338] on div "#20 View" at bounding box center [1002, 330] width 136 height 137
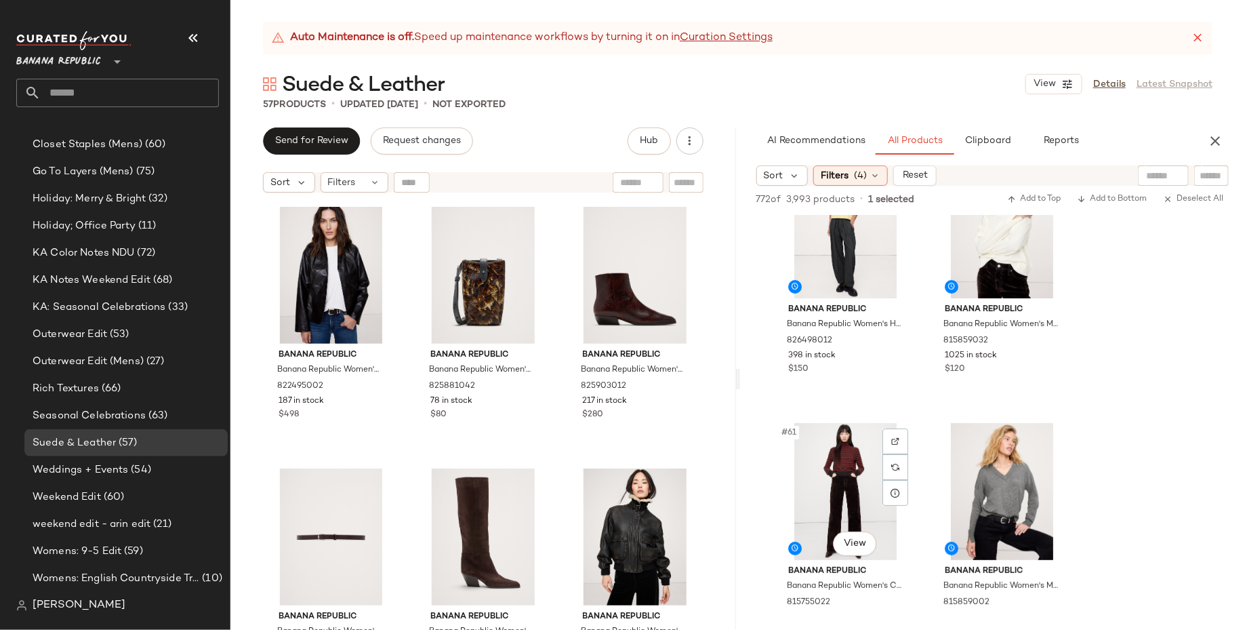
scroll to position [7516, 0]
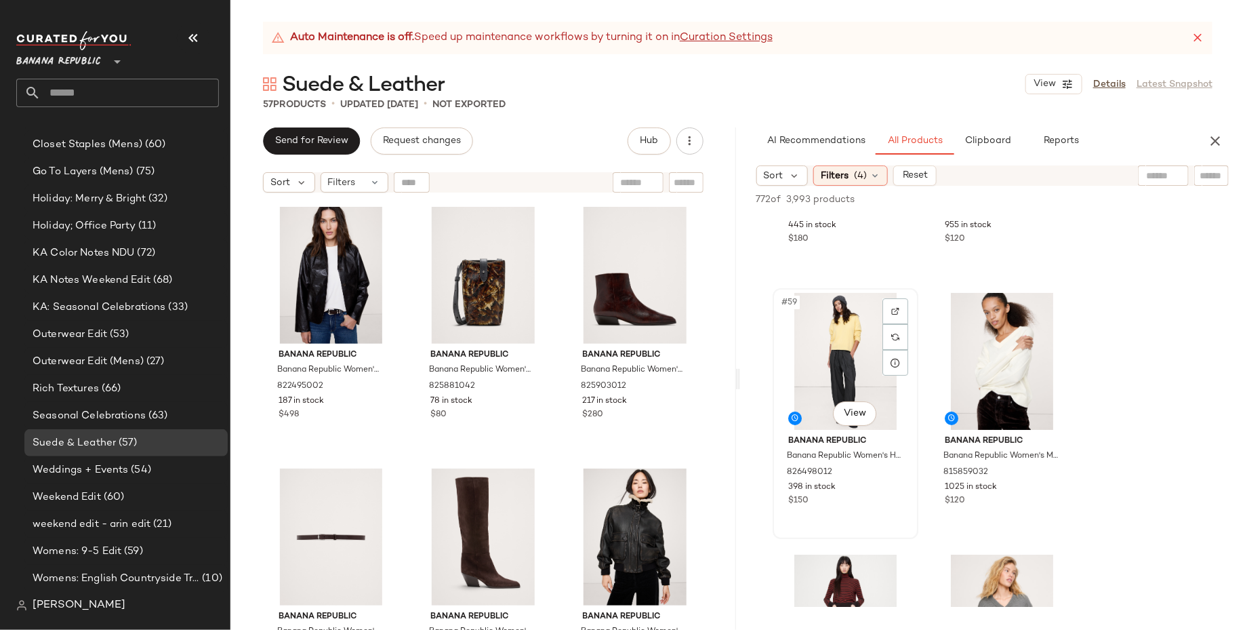
click at [839, 339] on div "#59 View" at bounding box center [846, 361] width 136 height 137
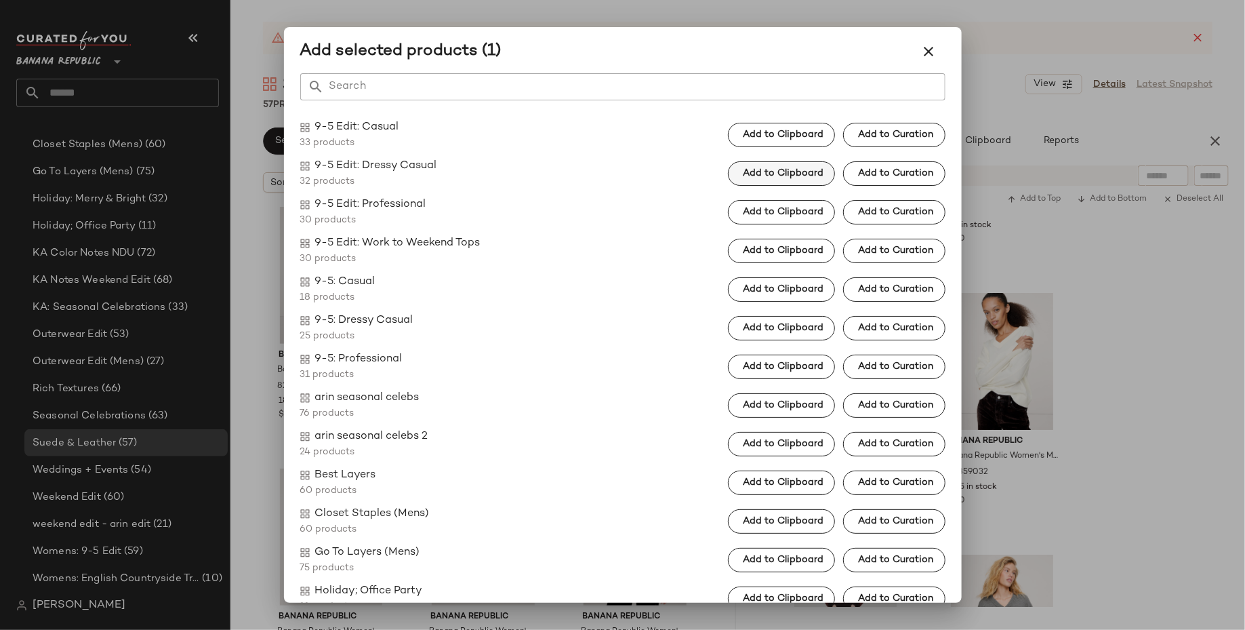
click at [804, 178] on span "Add to Clipboard" at bounding box center [782, 173] width 81 height 11
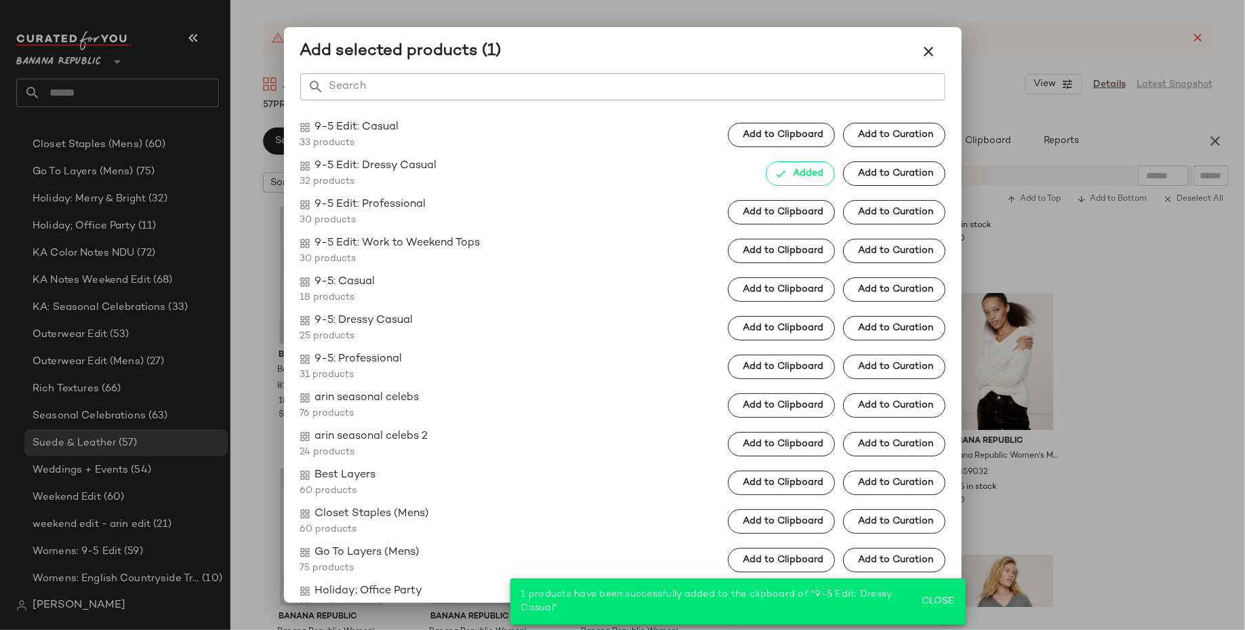
click at [1190, 439] on div at bounding box center [622, 315] width 1245 height 630
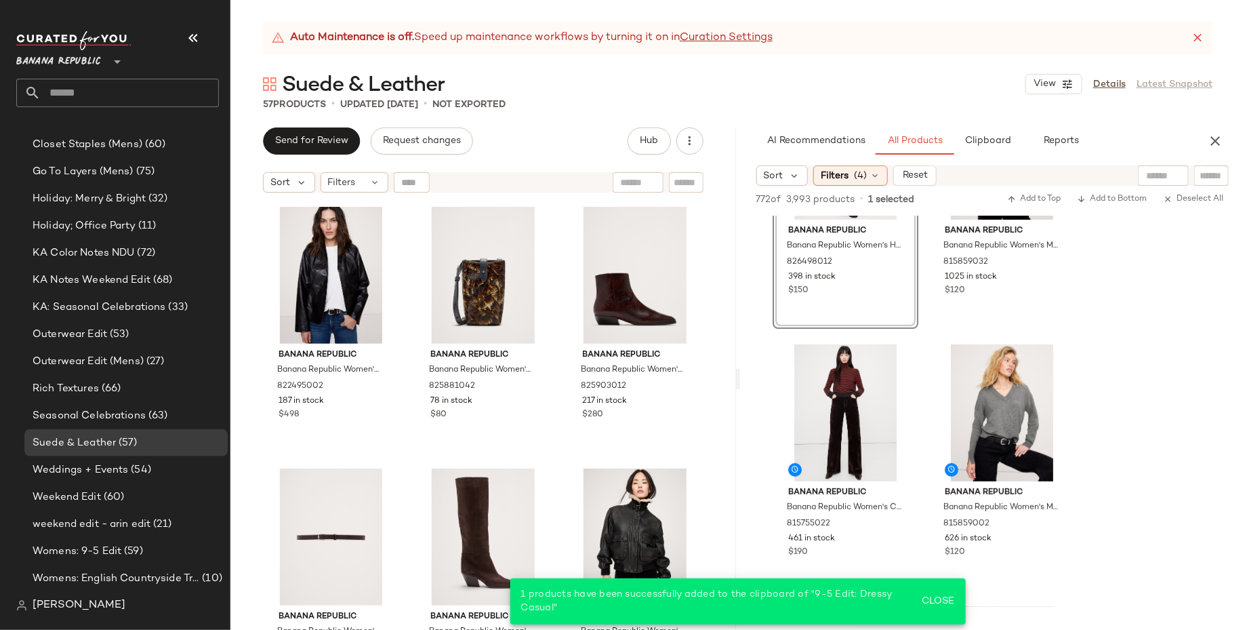
scroll to position [7787, 0]
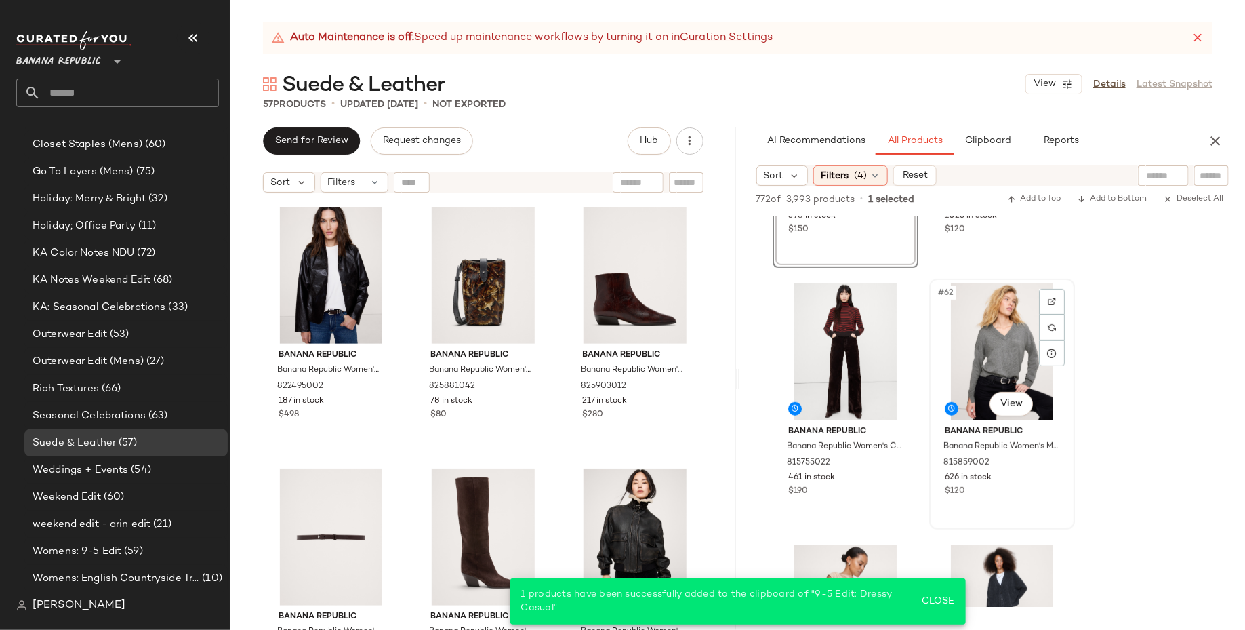
click at [1009, 343] on div "#62 View" at bounding box center [1002, 351] width 136 height 137
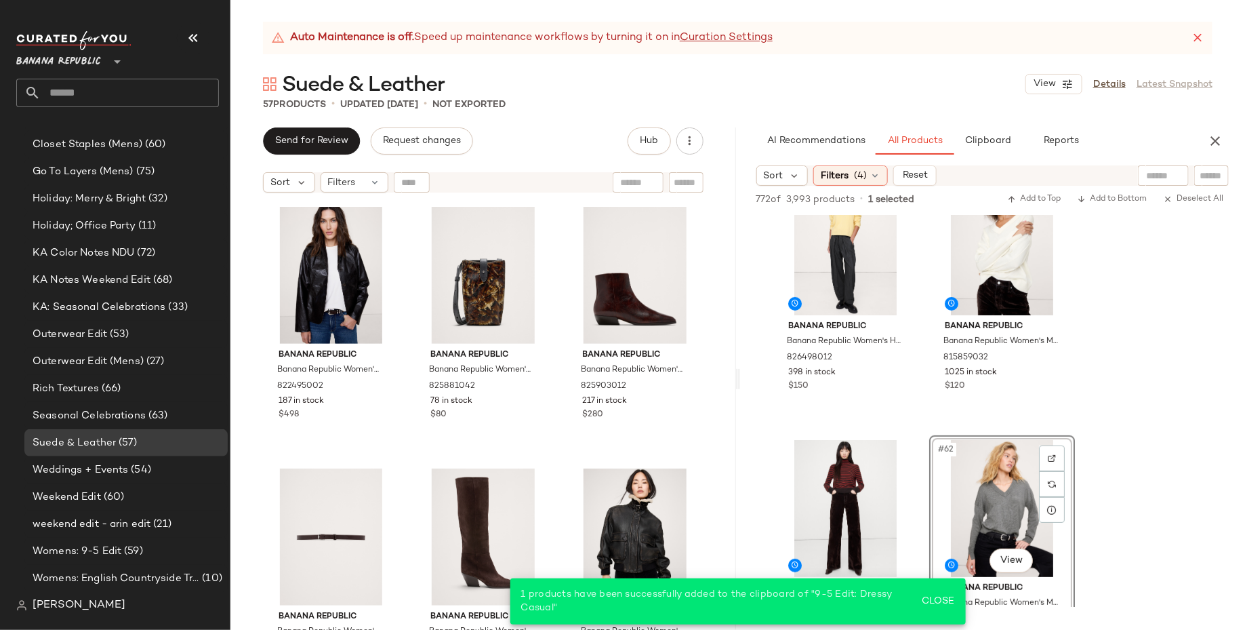
scroll to position [7627, 0]
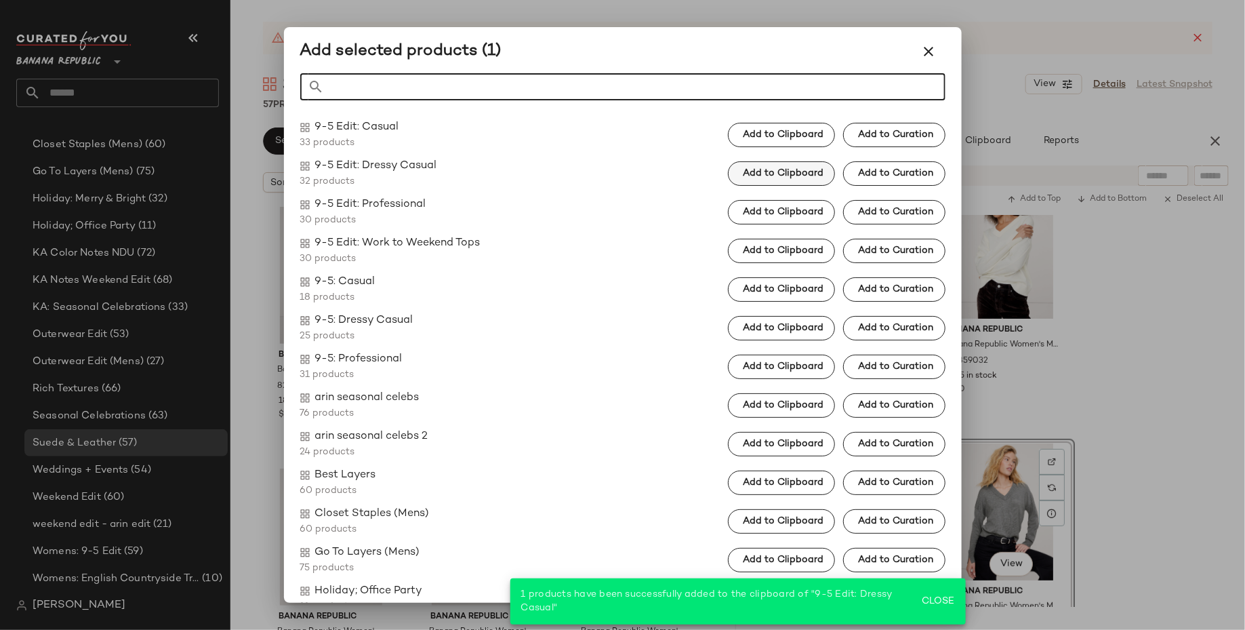
click at [804, 168] on span "Add to Clipboard" at bounding box center [782, 173] width 81 height 11
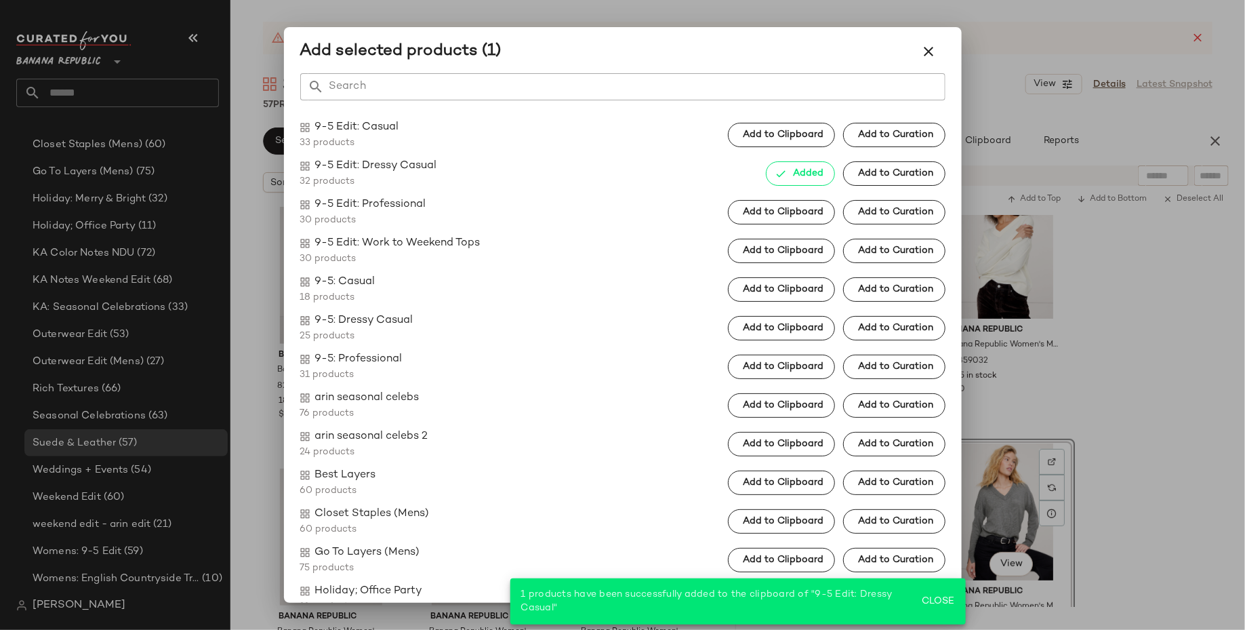
click at [1161, 423] on div at bounding box center [622, 315] width 1245 height 630
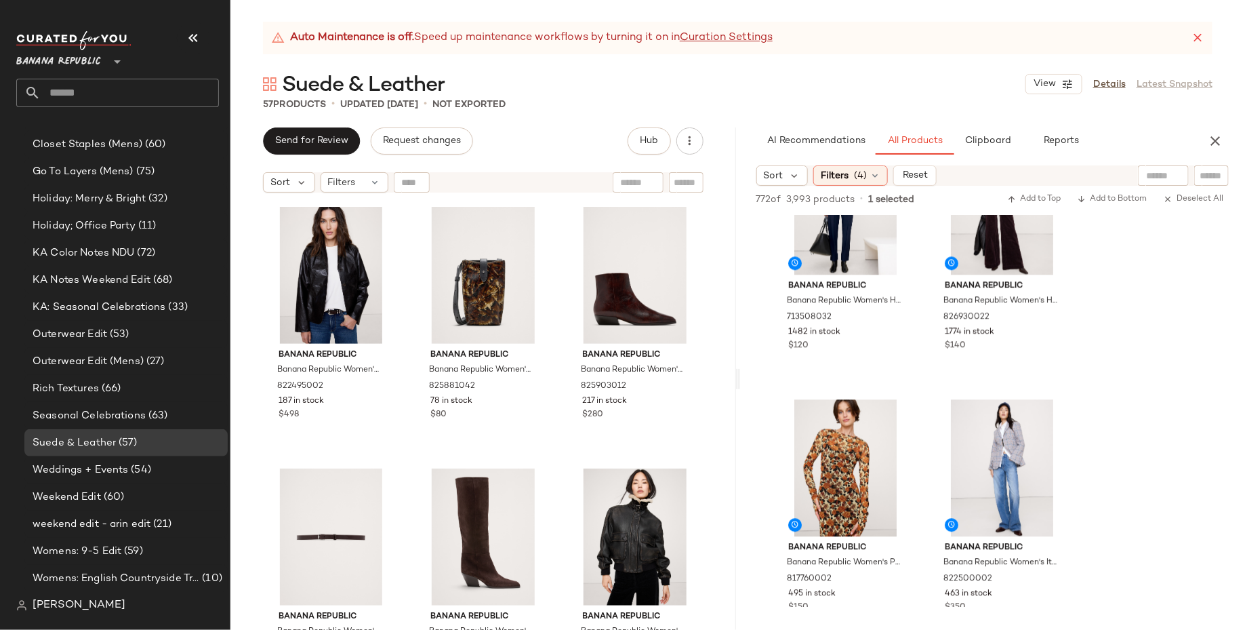
scroll to position [11637, 0]
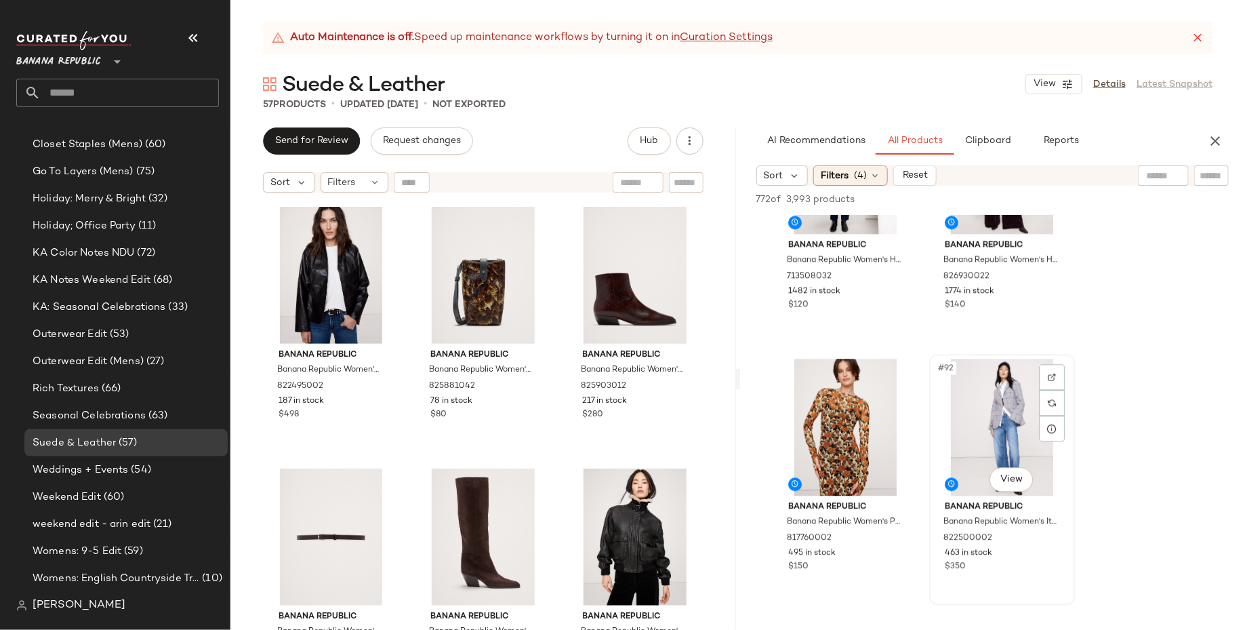
click at [1015, 410] on div "#92 View" at bounding box center [1002, 427] width 136 height 137
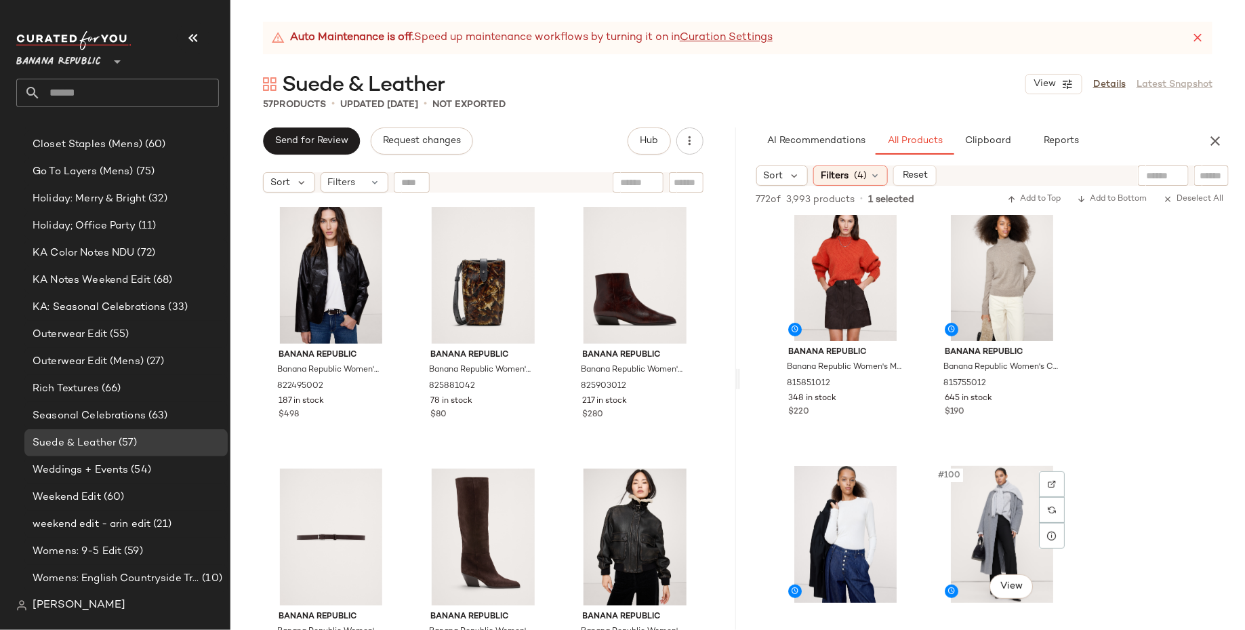
scroll to position [12727, 0]
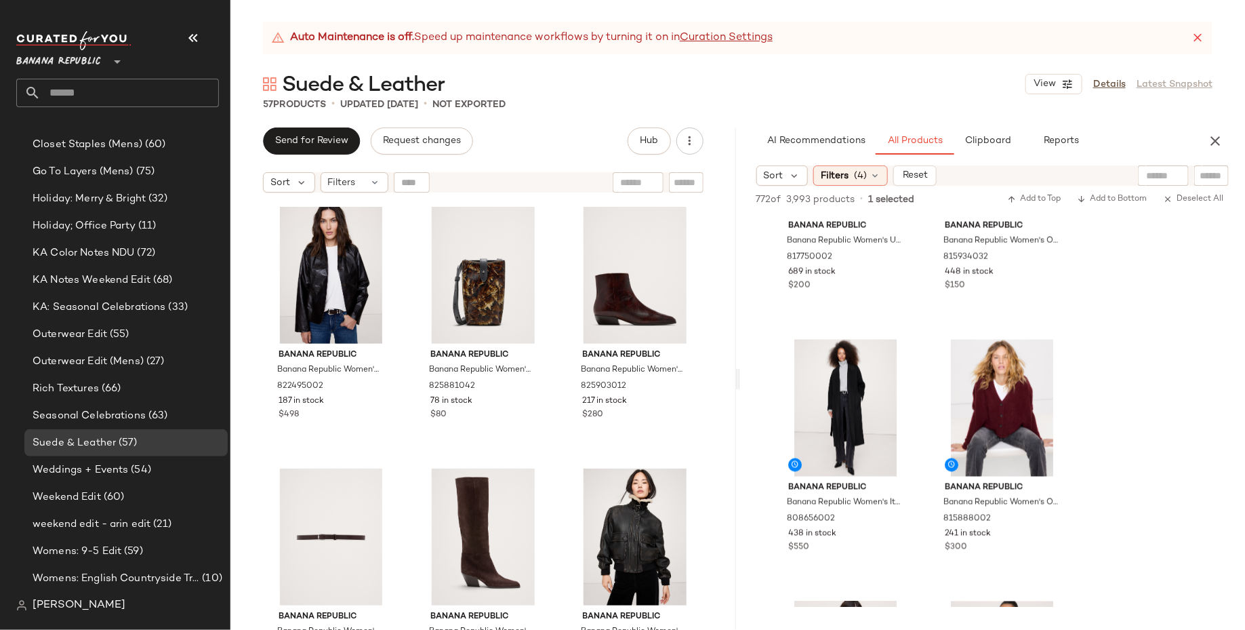
click at [914, 407] on div at bounding box center [846, 408] width 136 height 137
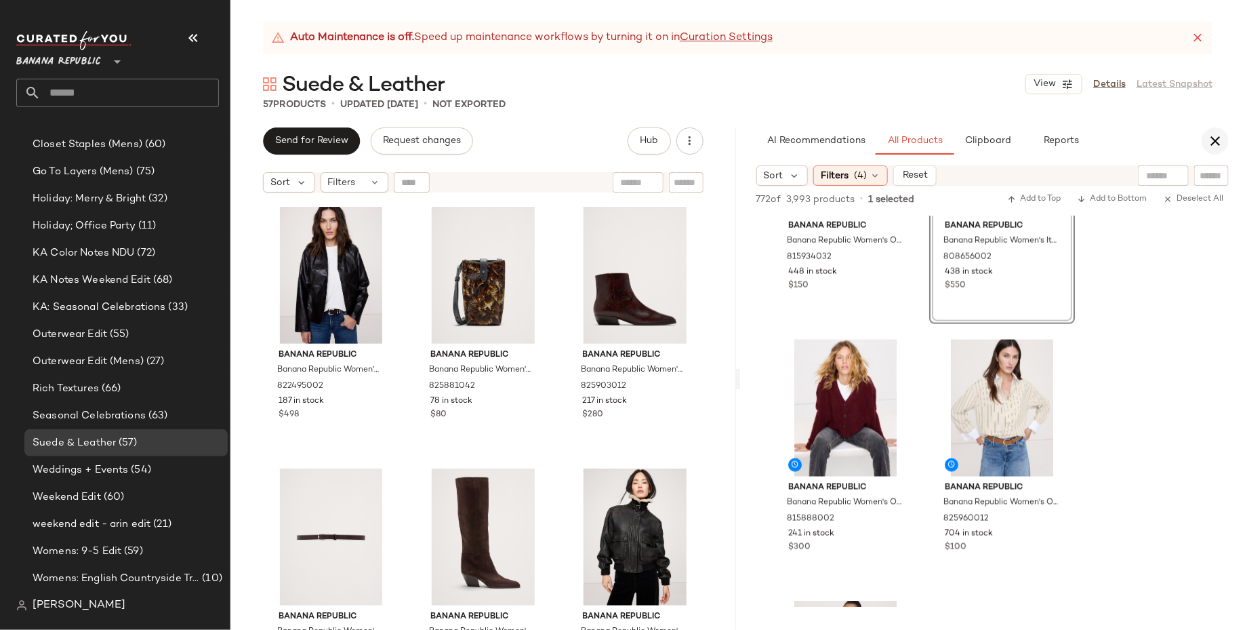
scroll to position [13488, 0]
click at [1218, 132] on button "button" at bounding box center [1215, 140] width 27 height 27
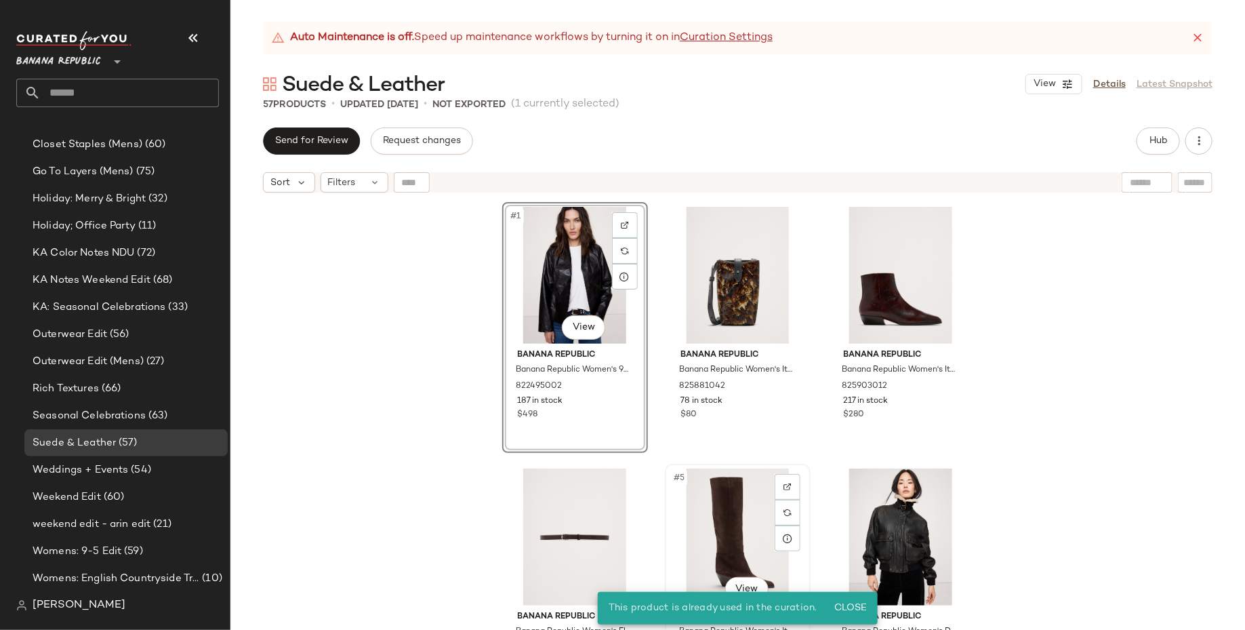
scroll to position [376, 0]
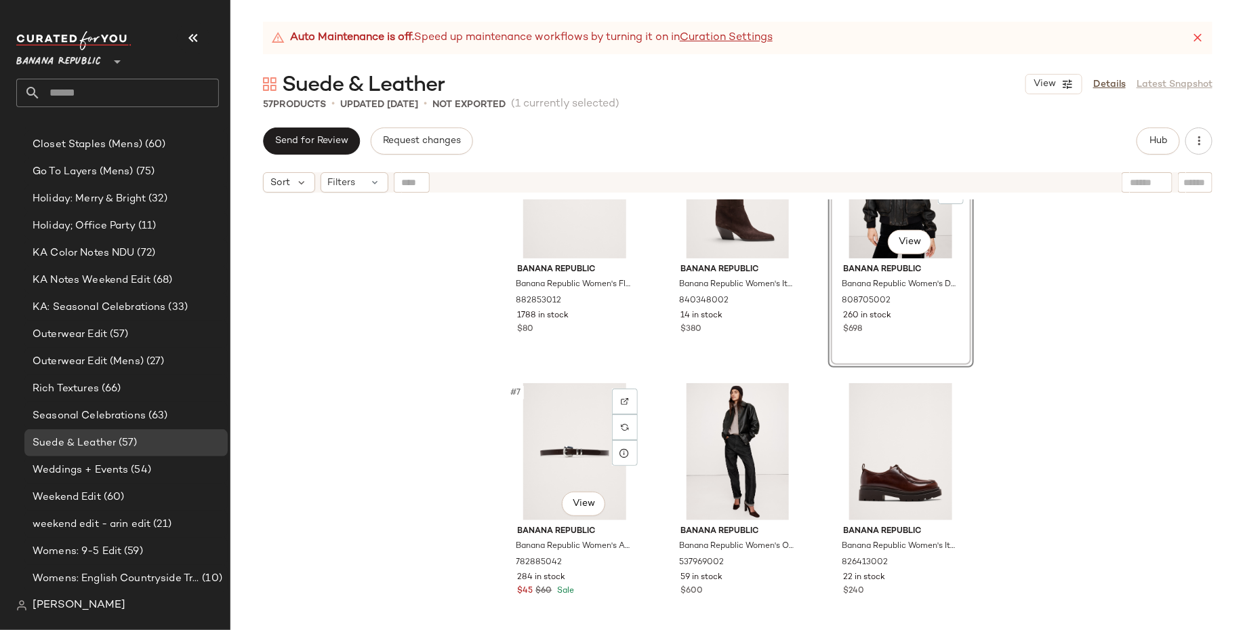
scroll to position [364, 0]
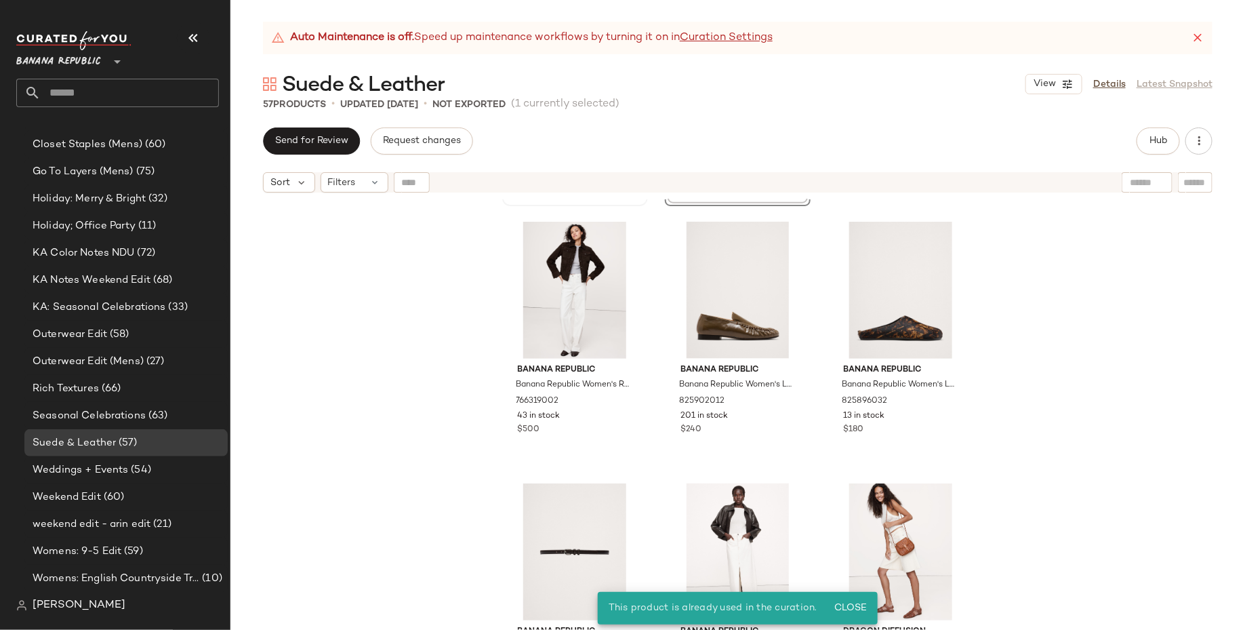
scroll to position [790, 0]
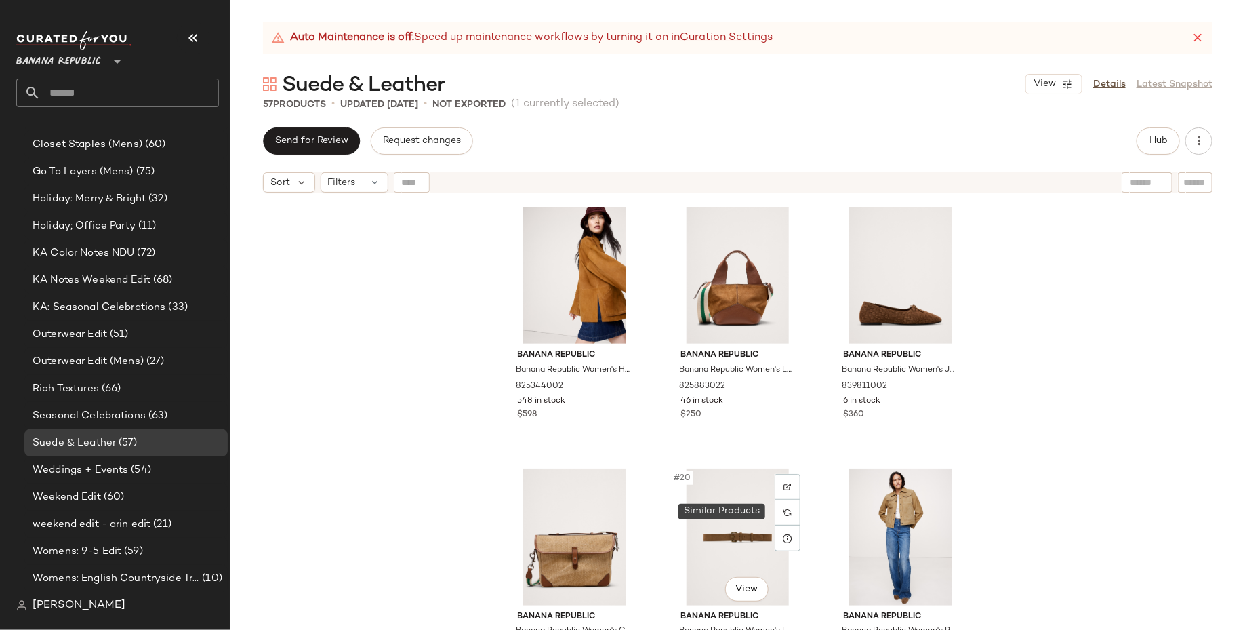
scroll to position [1488, 0]
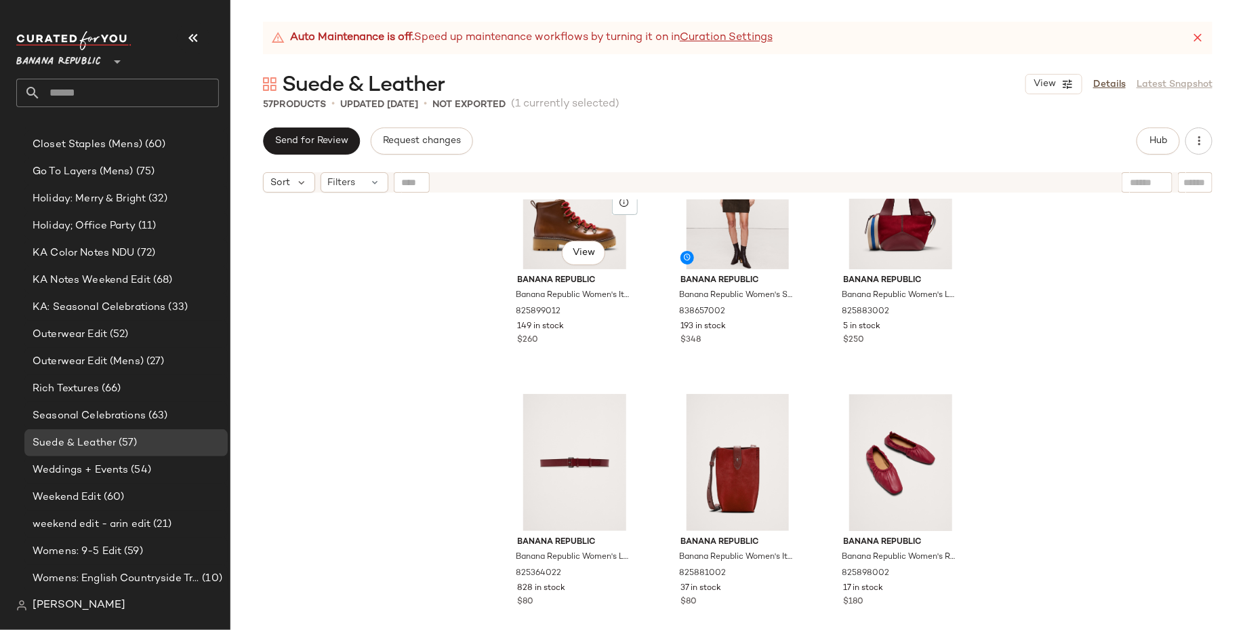
scroll to position [1997, 0]
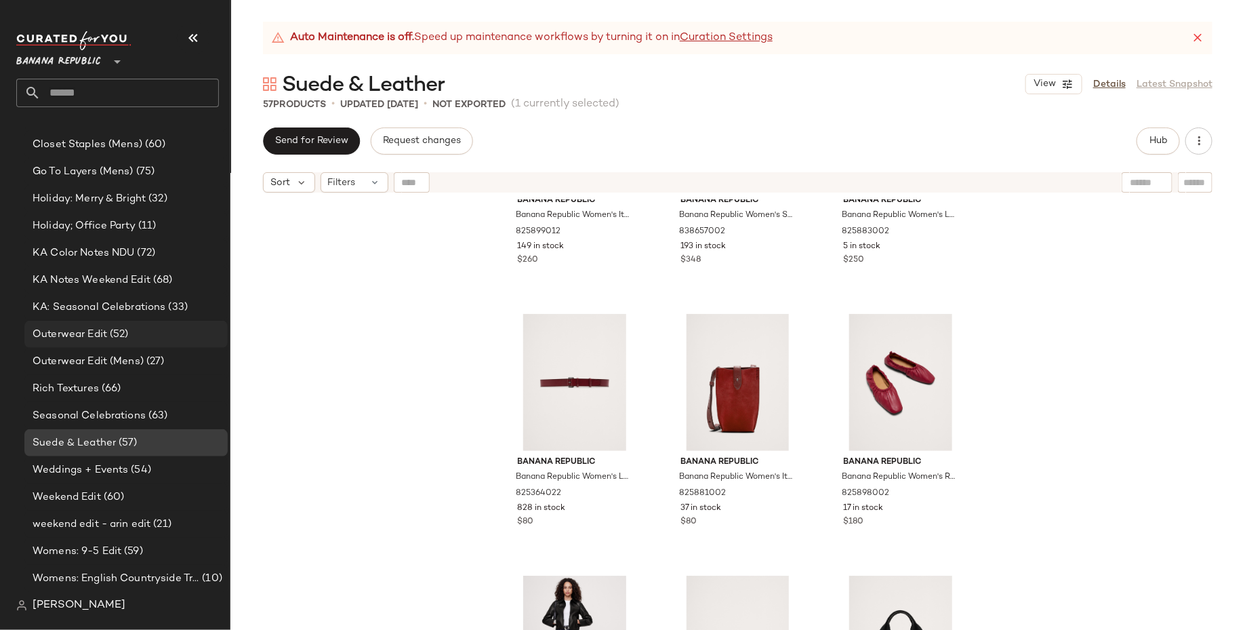
click at [176, 337] on div "Outerwear Edit (52)" at bounding box center [125, 335] width 194 height 16
